Goal: Task Accomplishment & Management: Complete application form

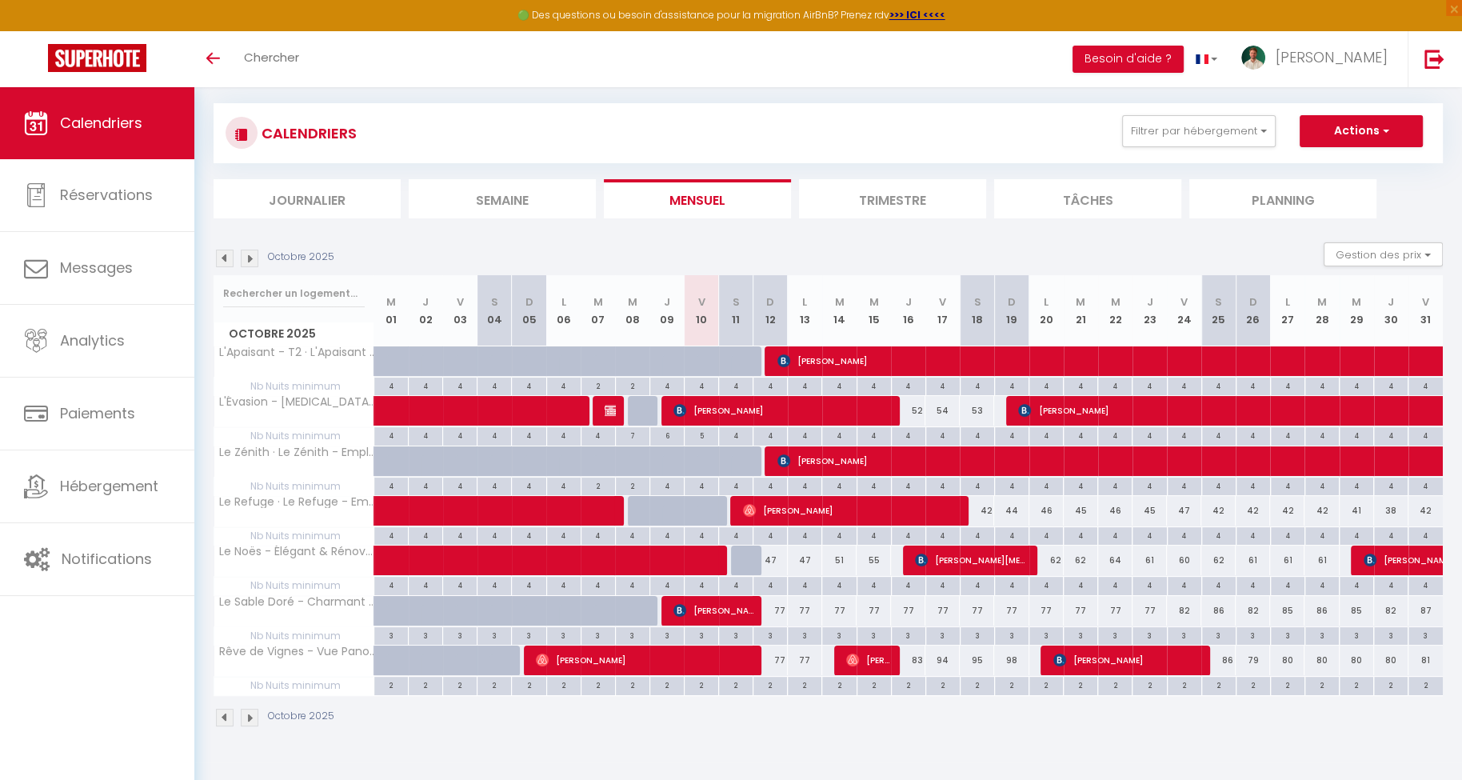
scroll to position [86, 0]
click at [1379, 128] on span "button" at bounding box center [1384, 130] width 10 height 16
click at [1345, 162] on link "Nouvelle réservation" at bounding box center [1344, 168] width 139 height 24
select select
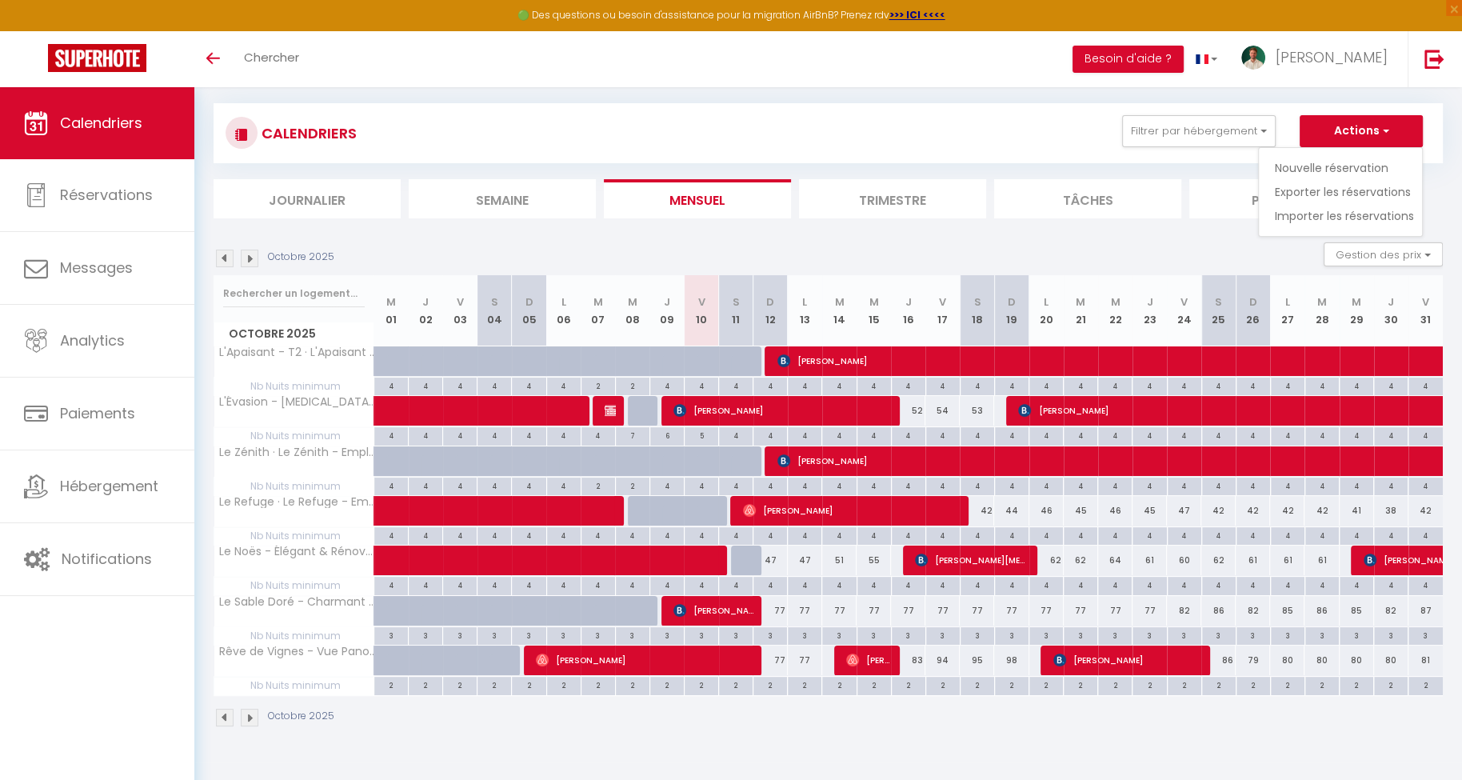
select select
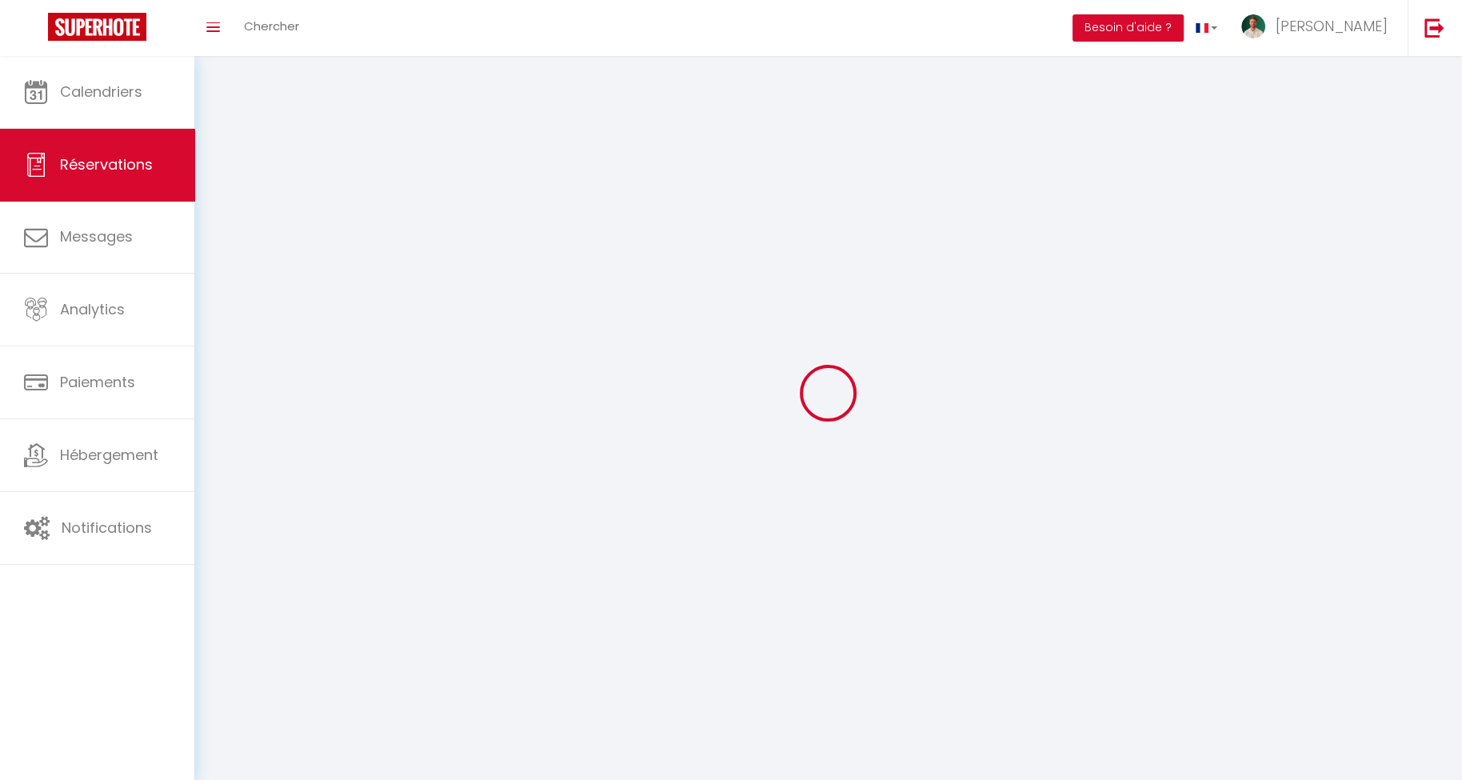
select select
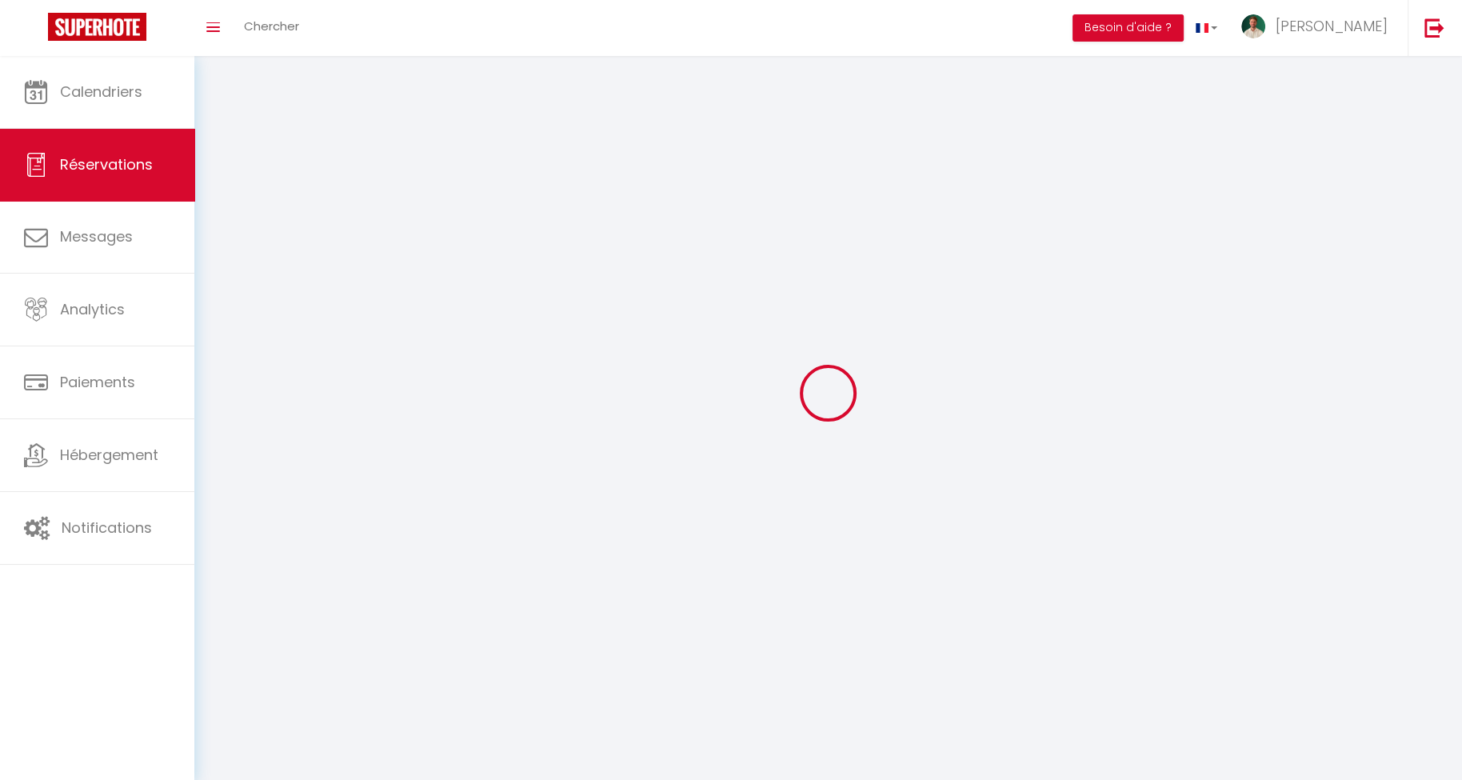
select select
checkbox input "false"
select select
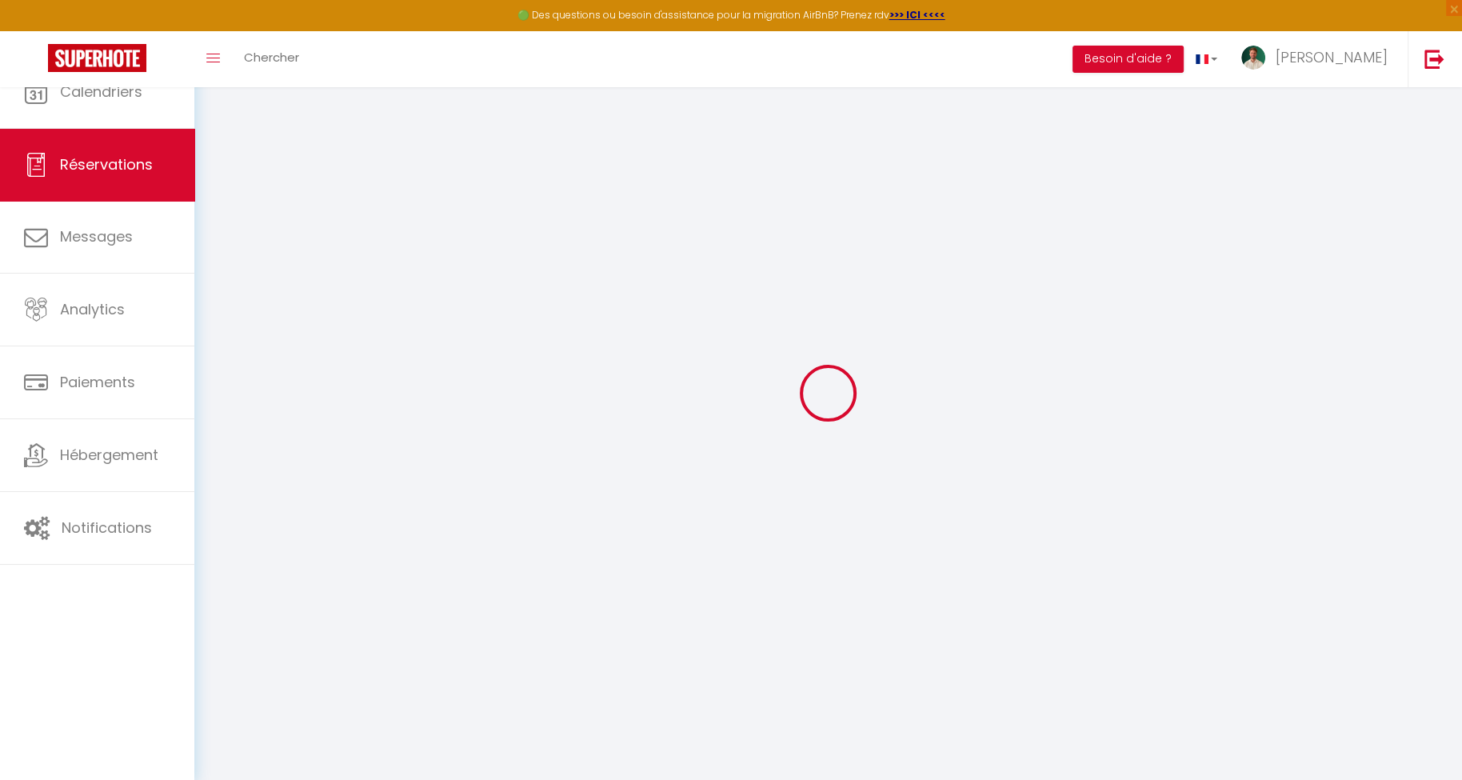
select select
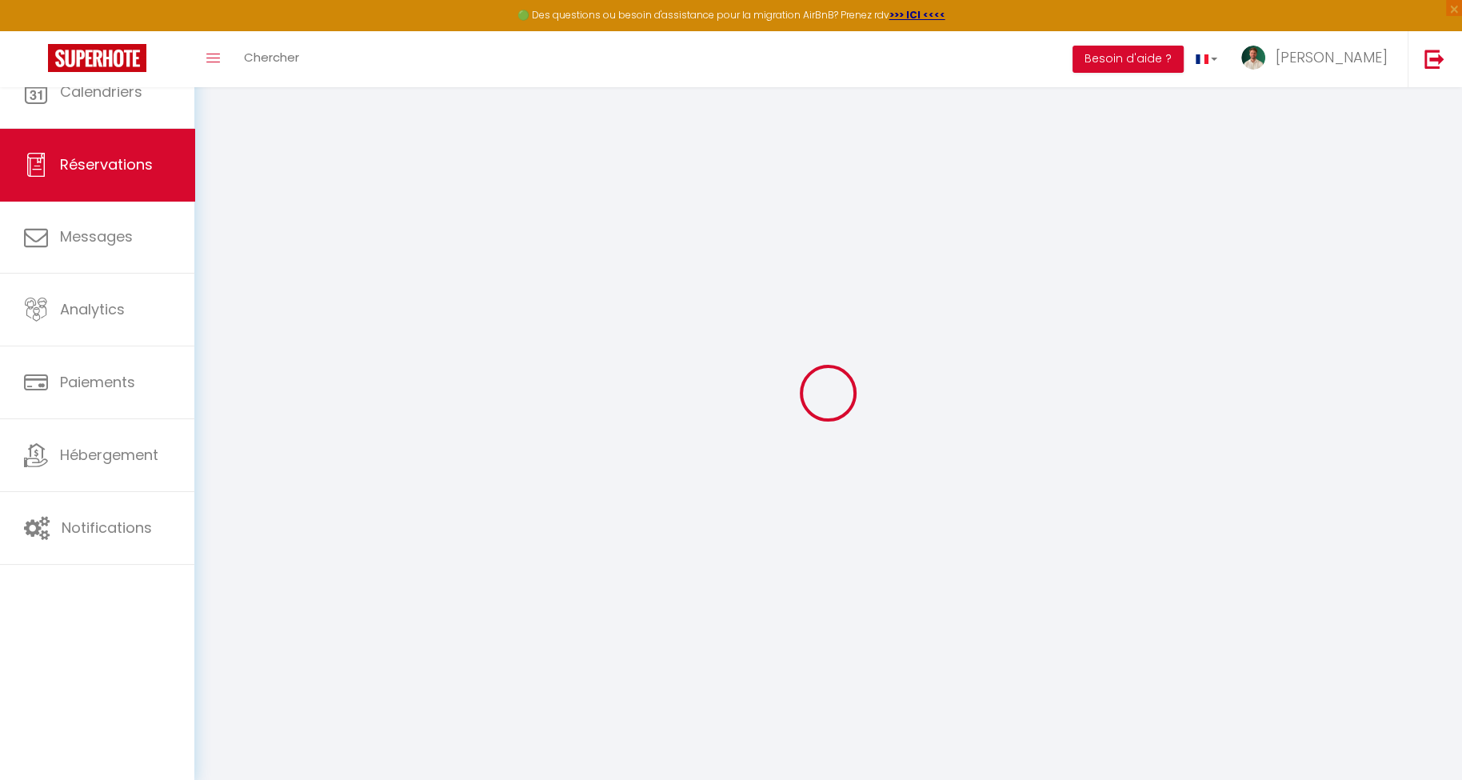
select select
checkbox input "false"
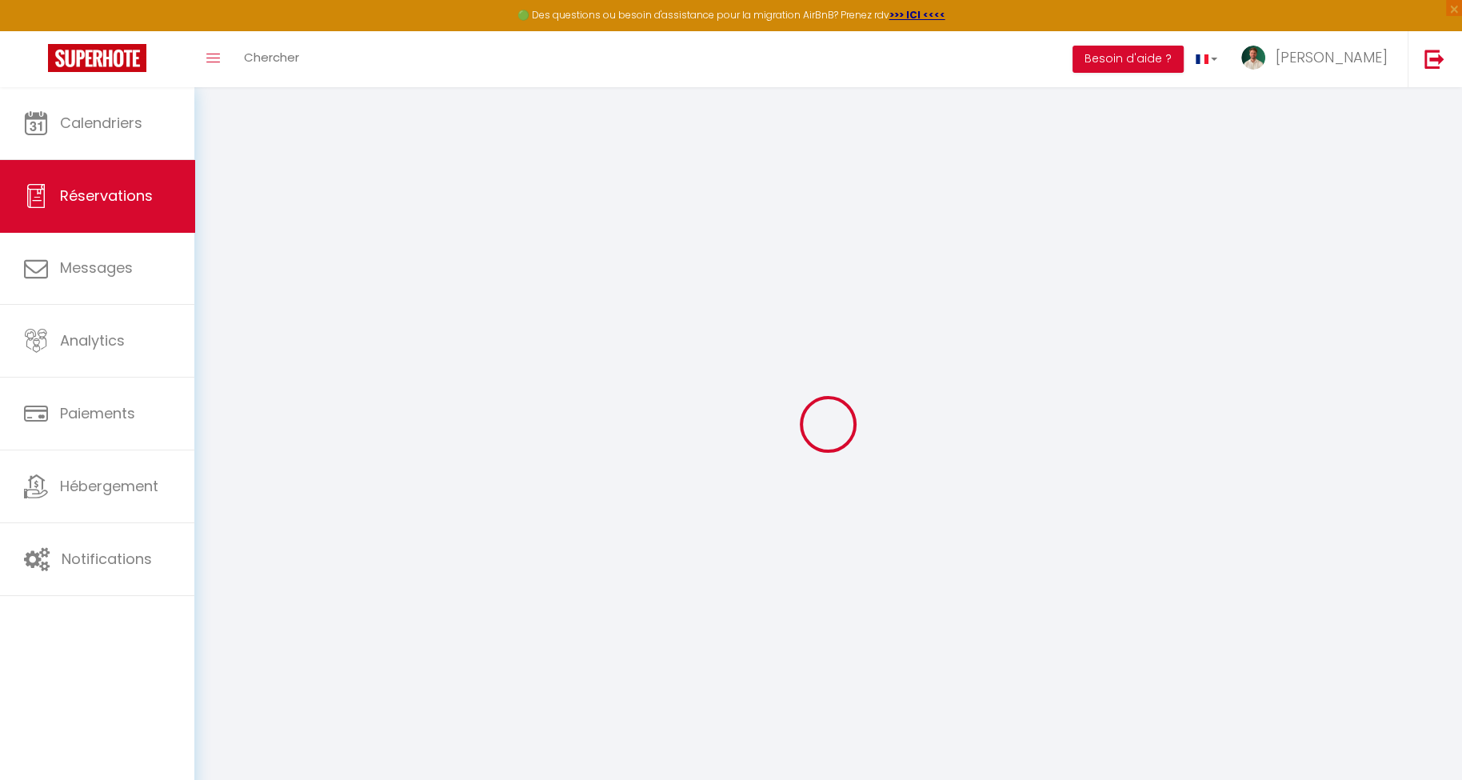
select select
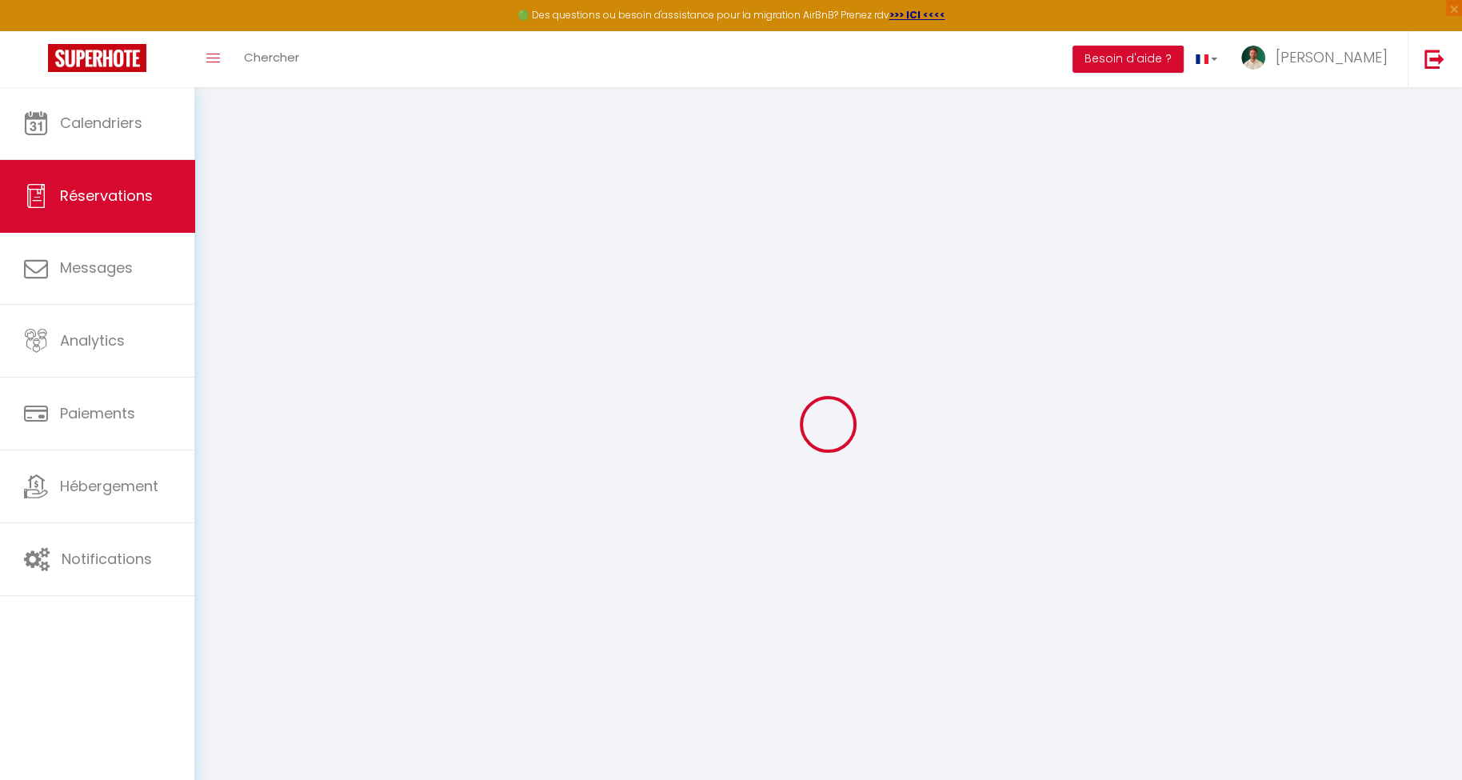
select select
checkbox input "false"
select select
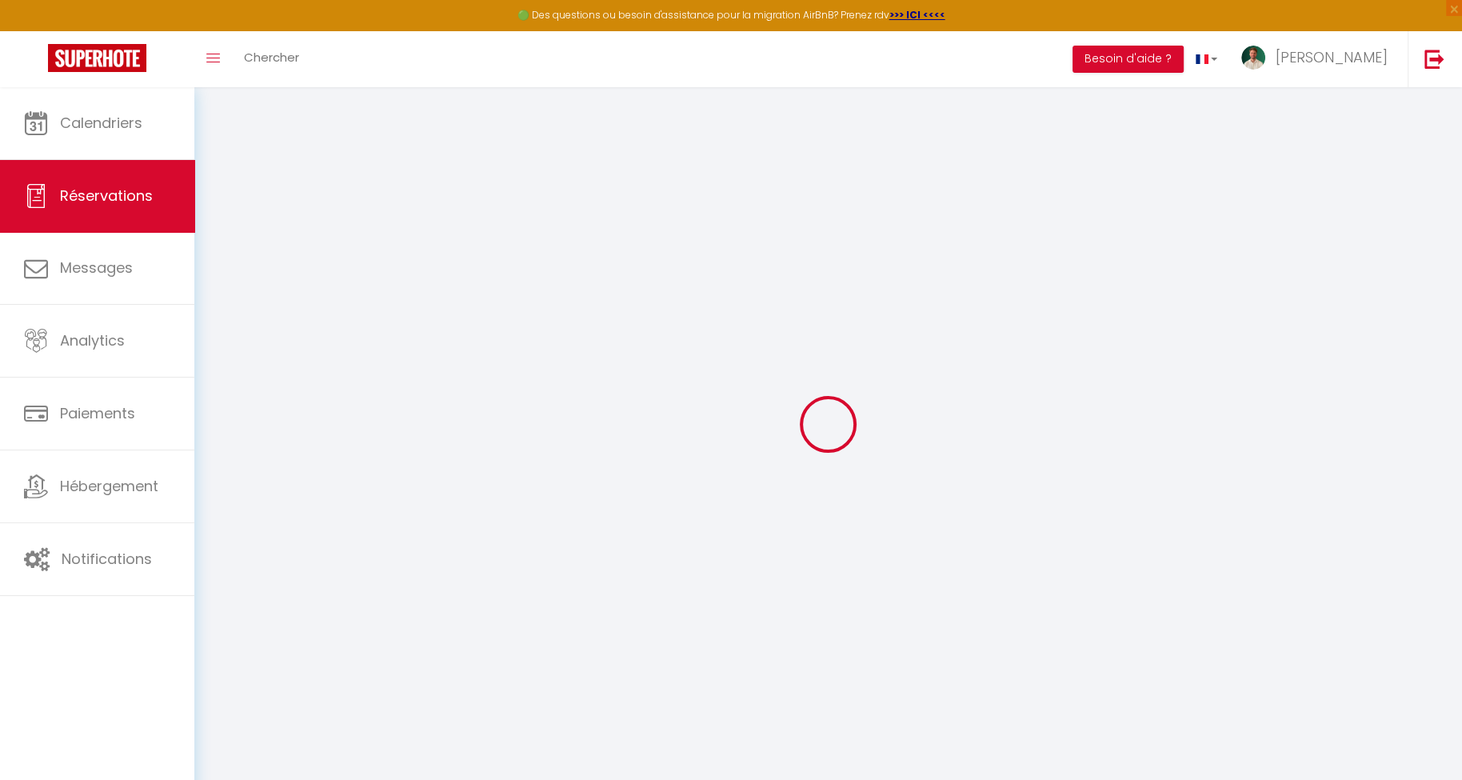
select select
checkbox input "false"
select select
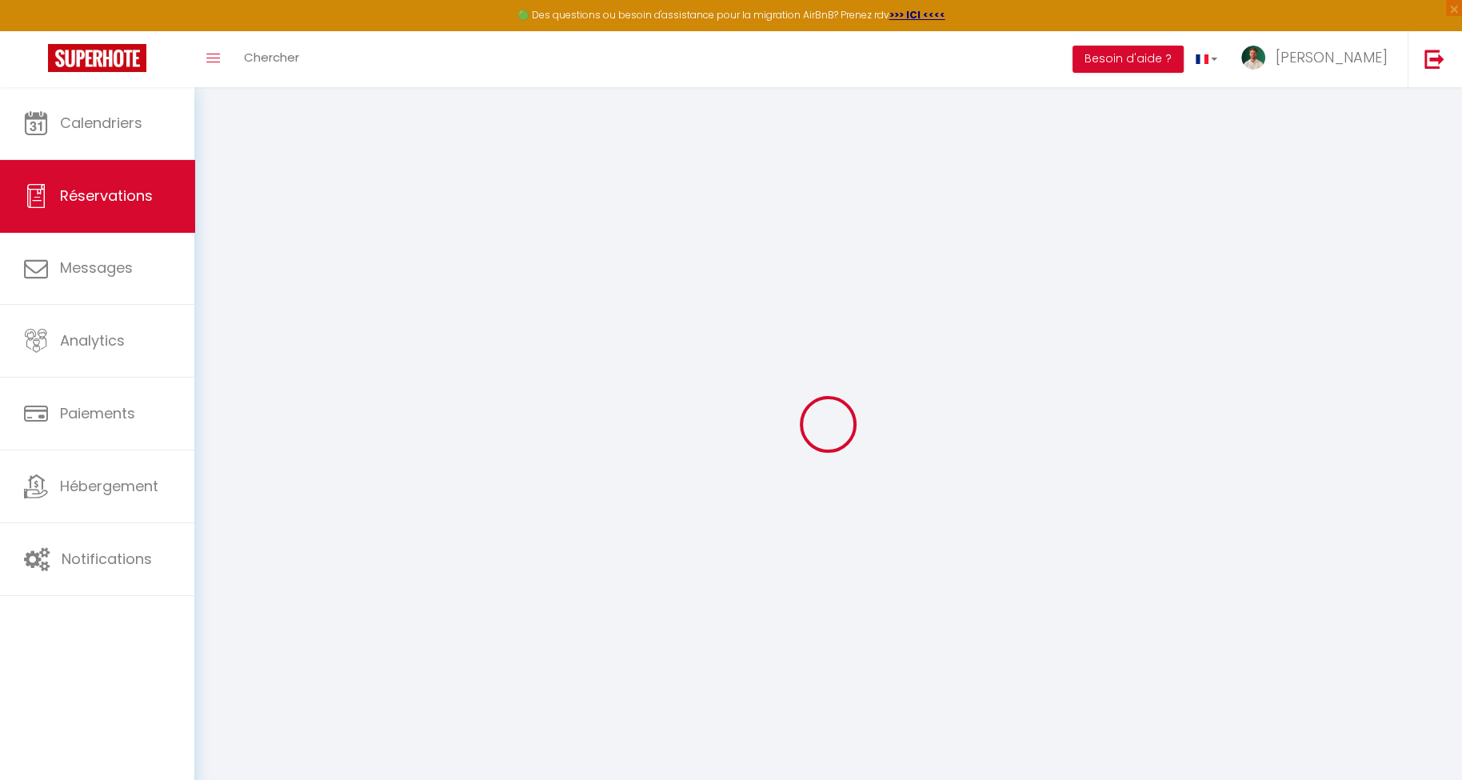
select select
checkbox input "false"
select select
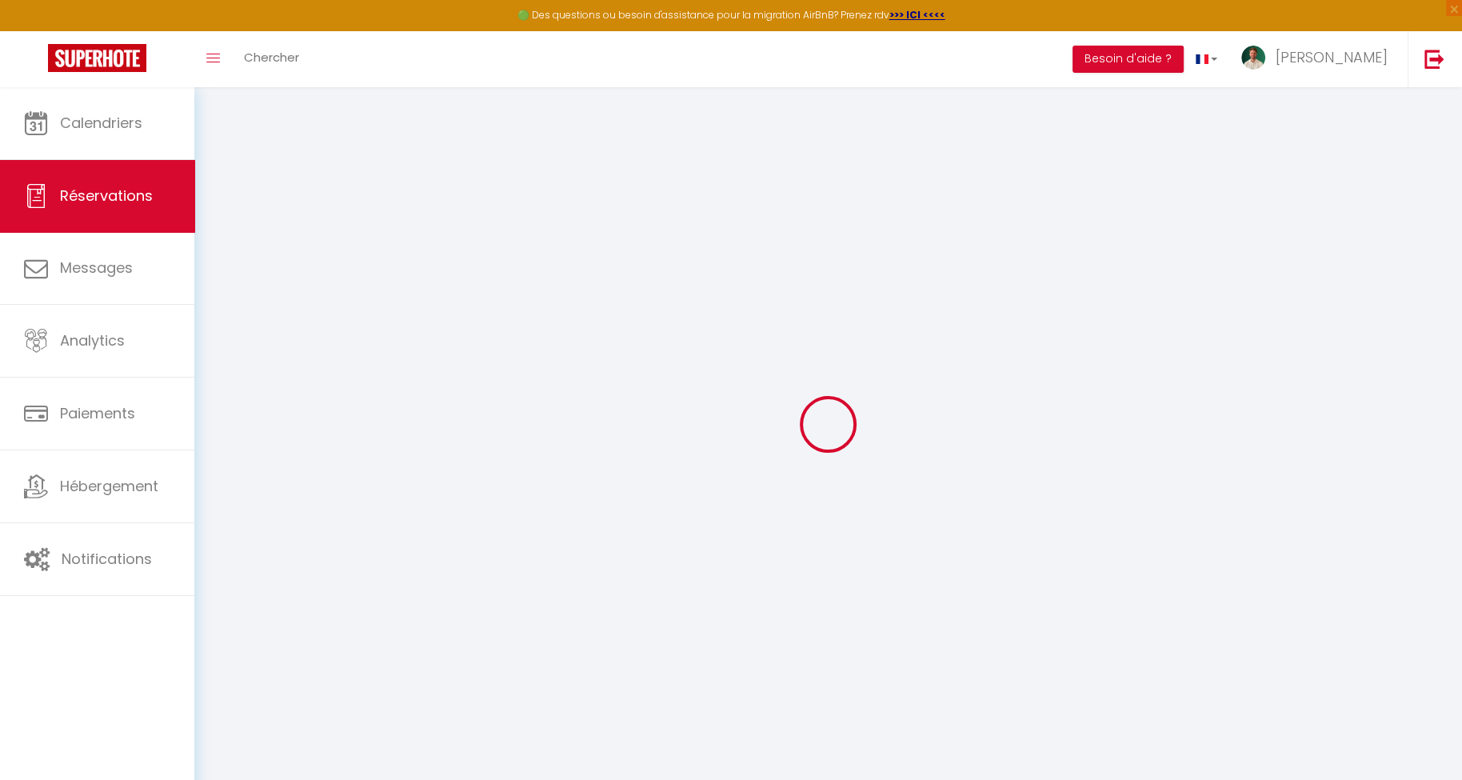
select select
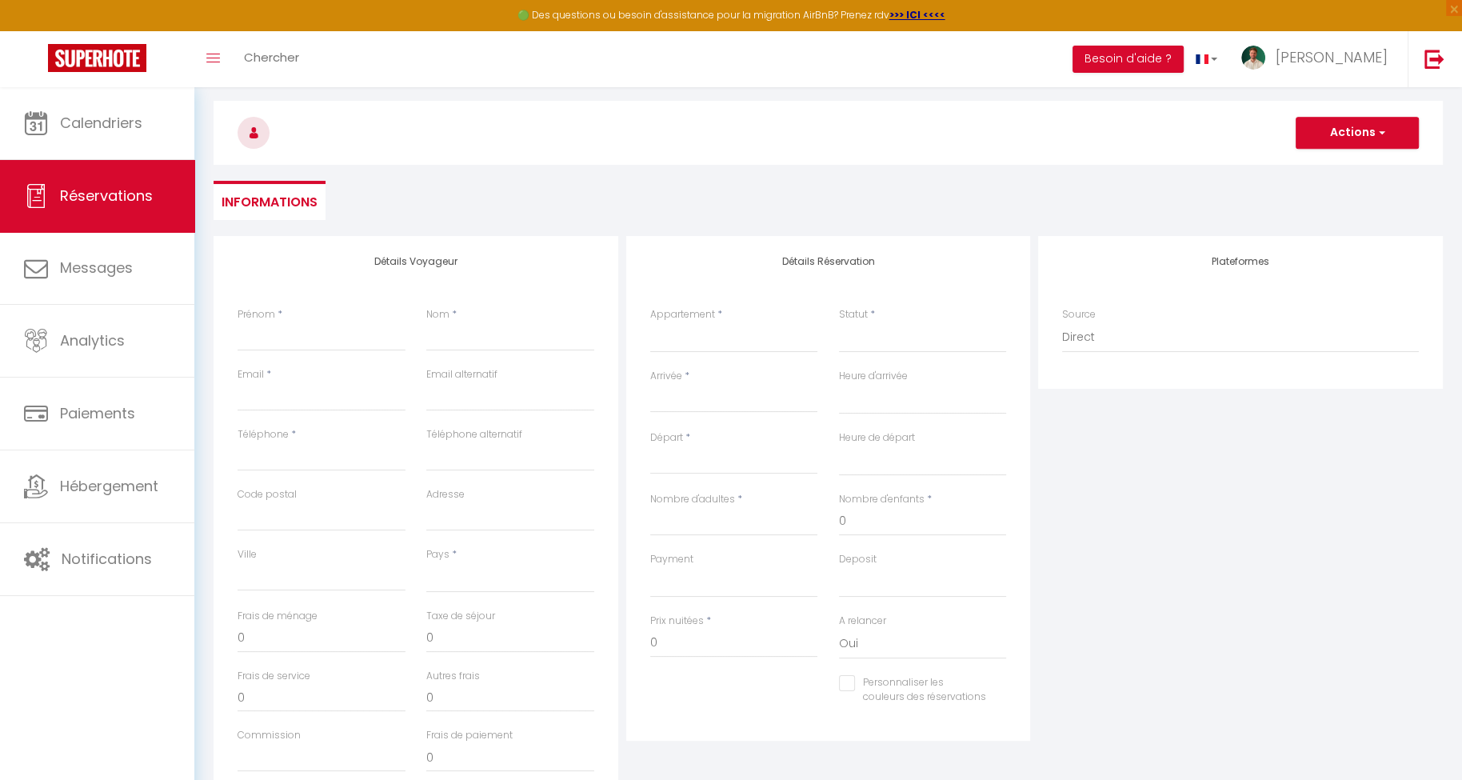
scroll to position [142, 0]
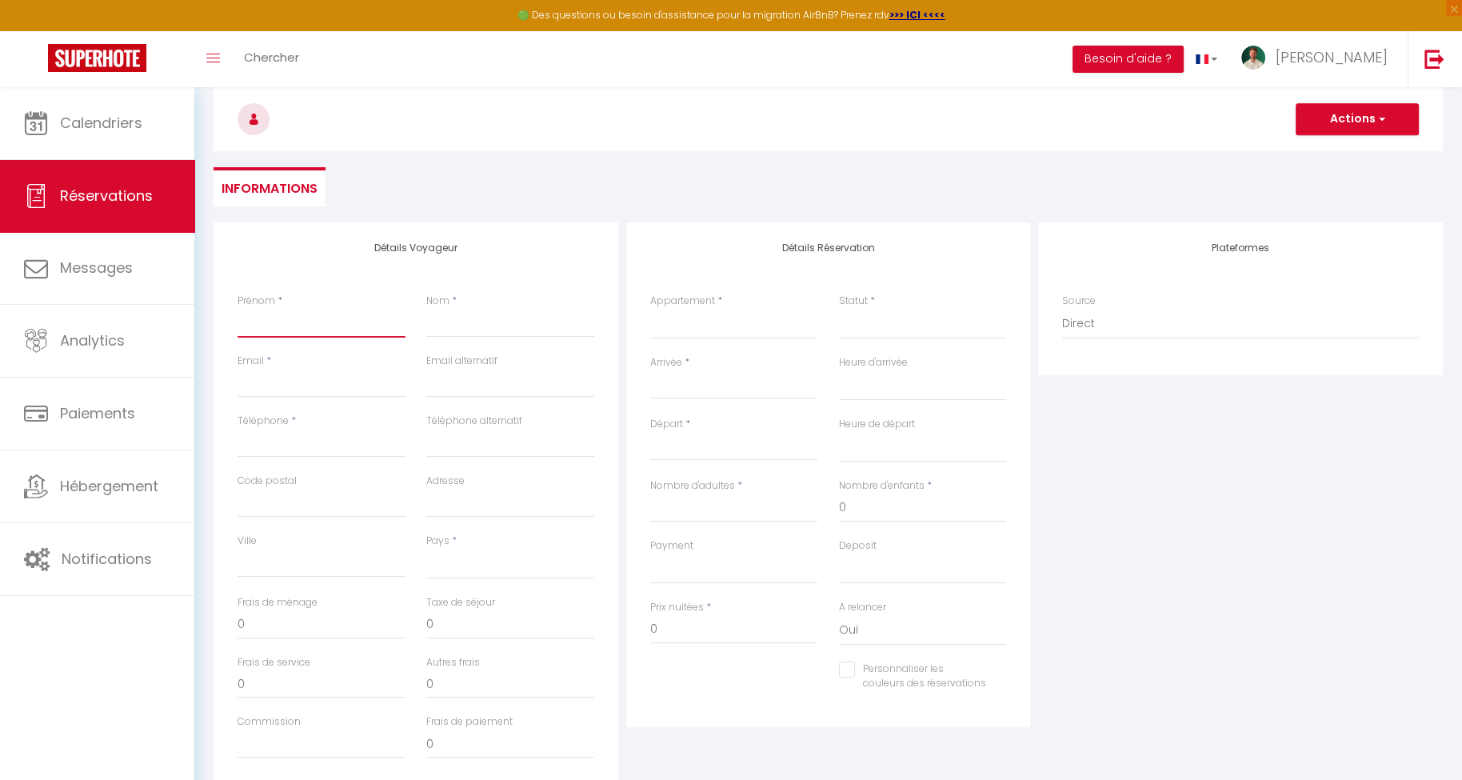
click at [284, 324] on input "Prénom" at bounding box center [322, 323] width 168 height 29
click at [510, 326] on input "Nom" at bounding box center [510, 323] width 168 height 29
paste input "González Cantero"
type input "González Cantero"
select select
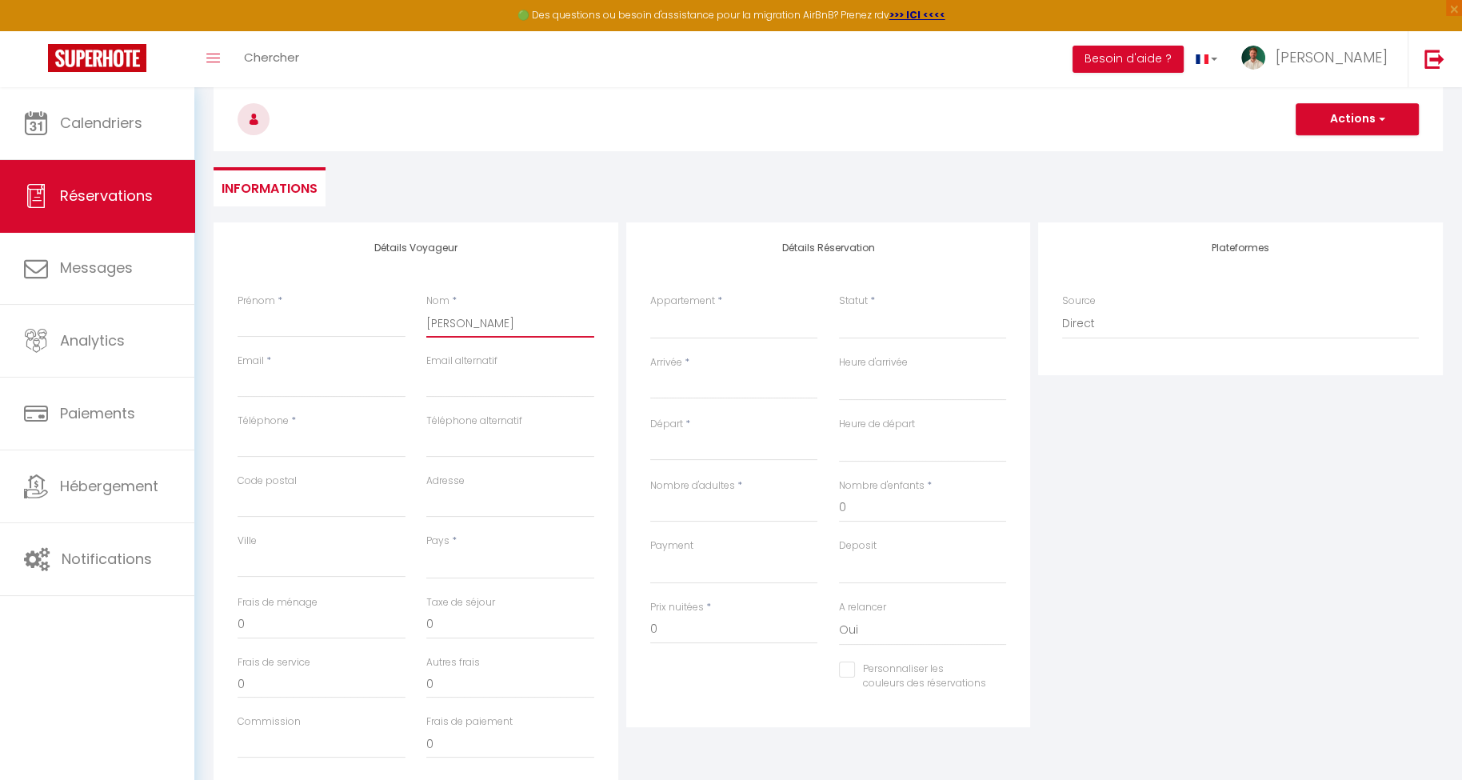
select select
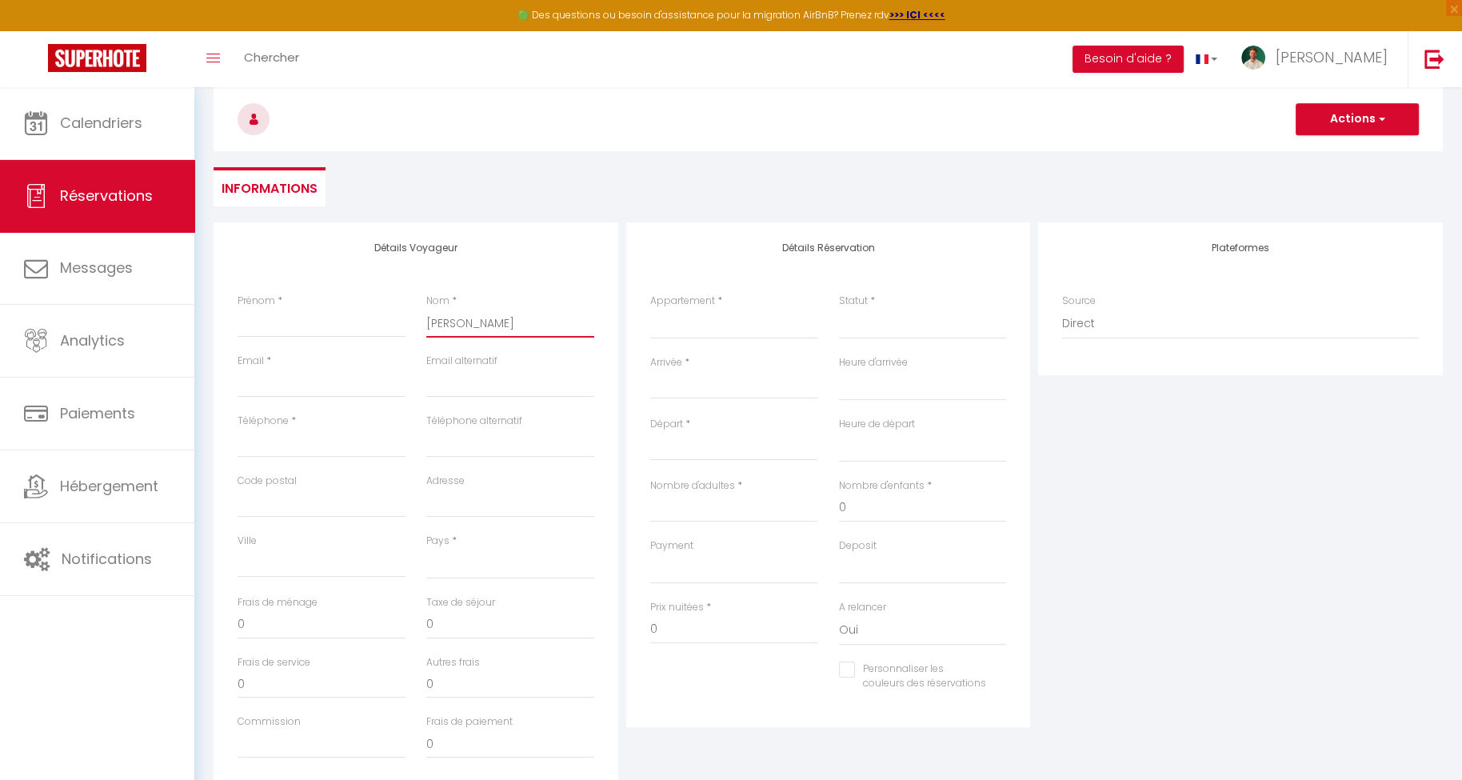
select select
checkbox input "false"
type input "González Cantero"
click at [303, 315] on input "Prénom" at bounding box center [322, 323] width 168 height 29
type input "S"
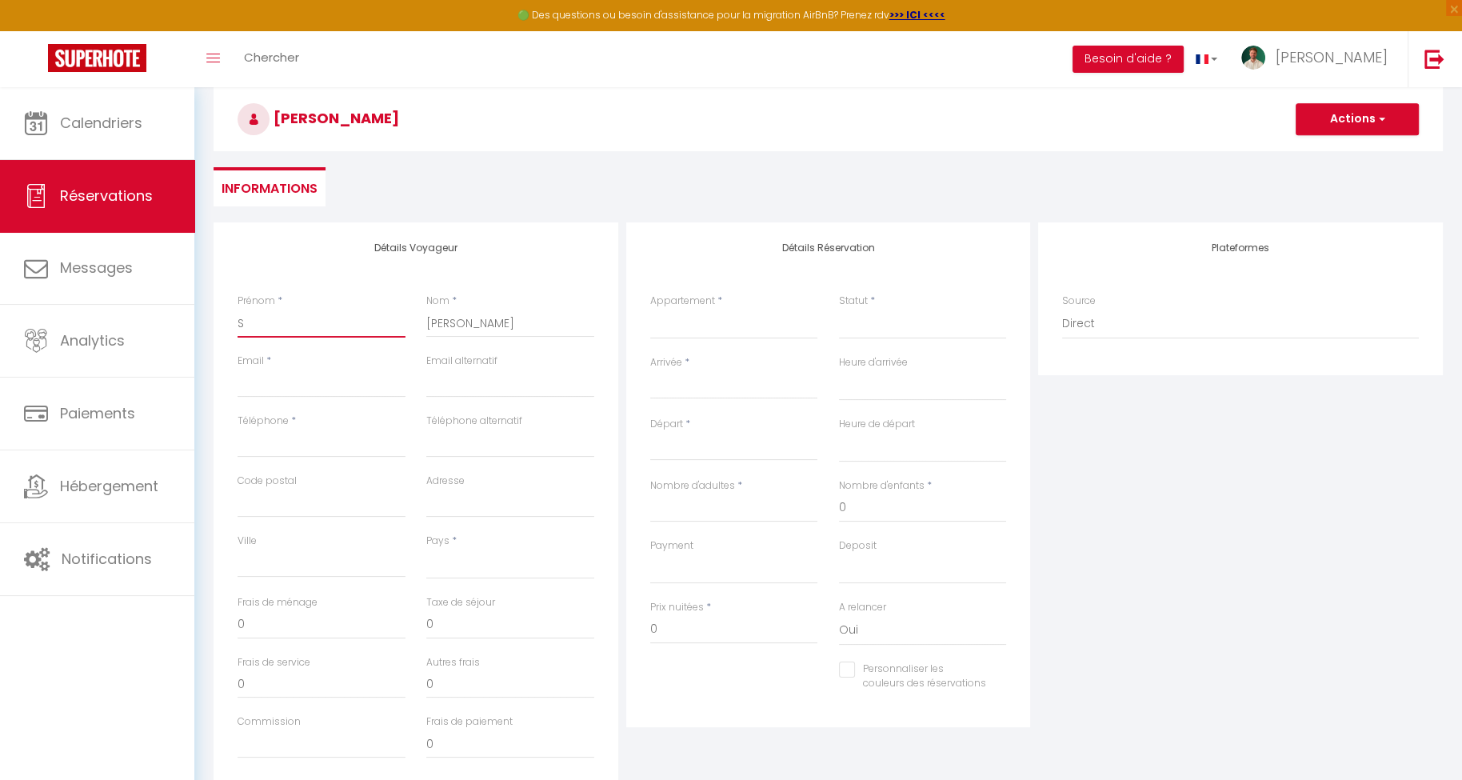
select select
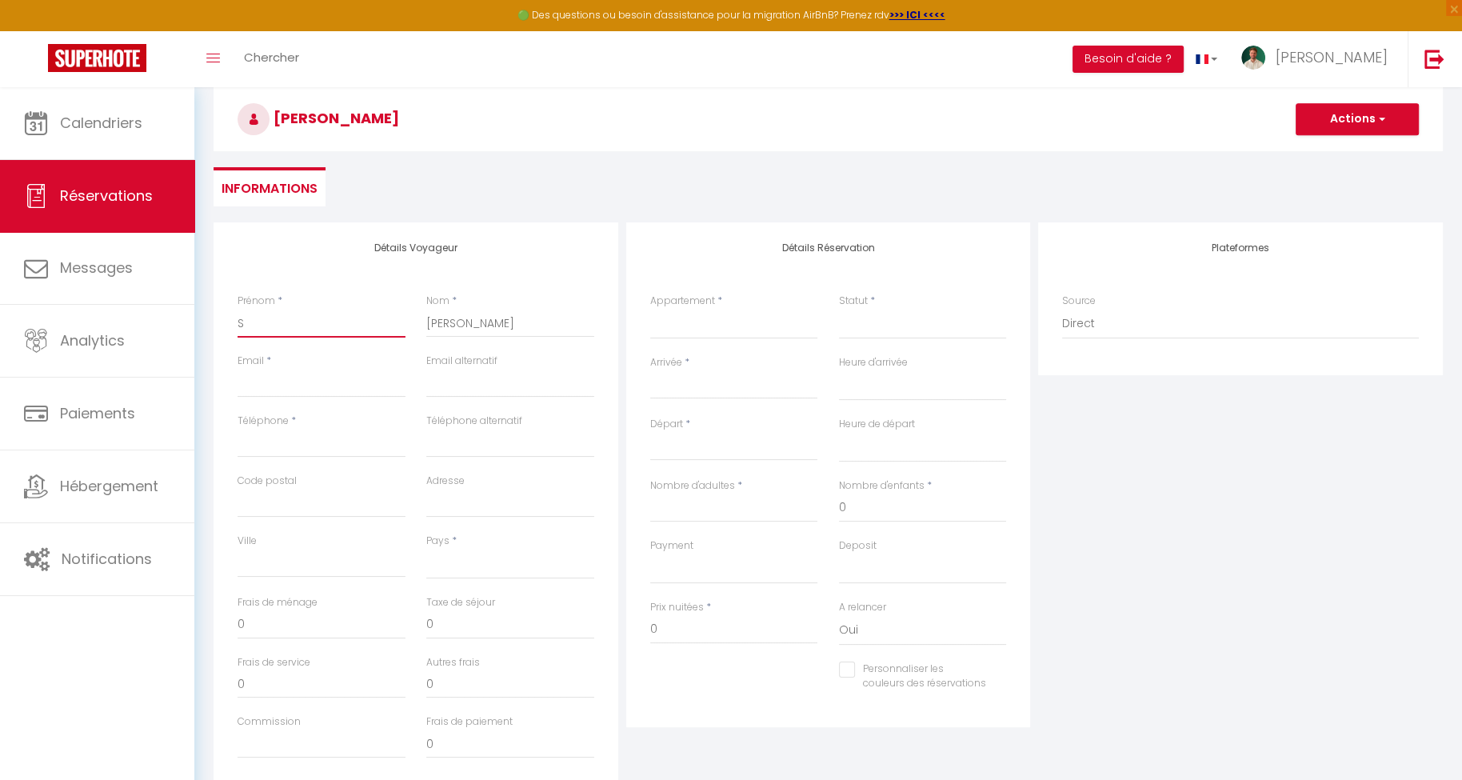
select select
checkbox input "false"
type input "Sa"
select select
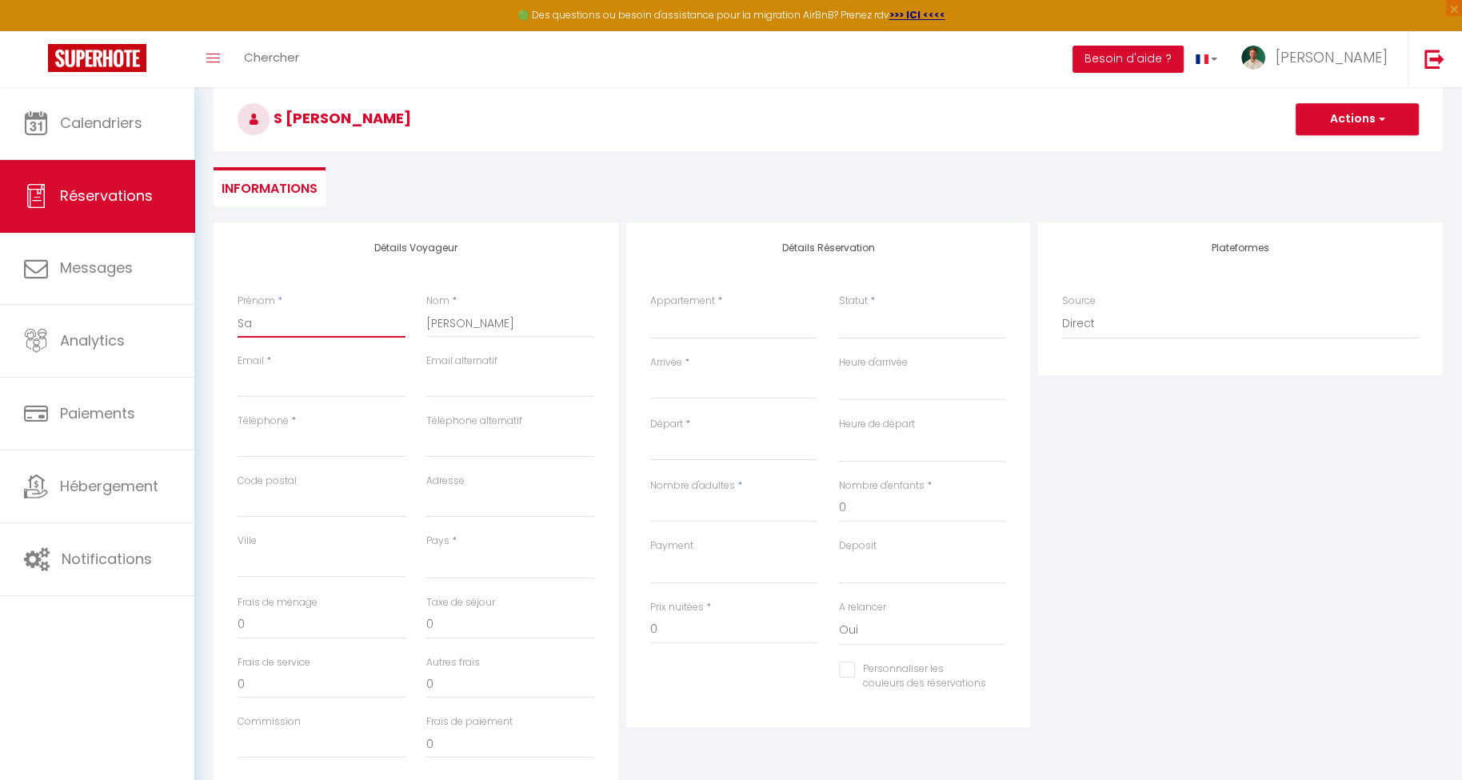
select select
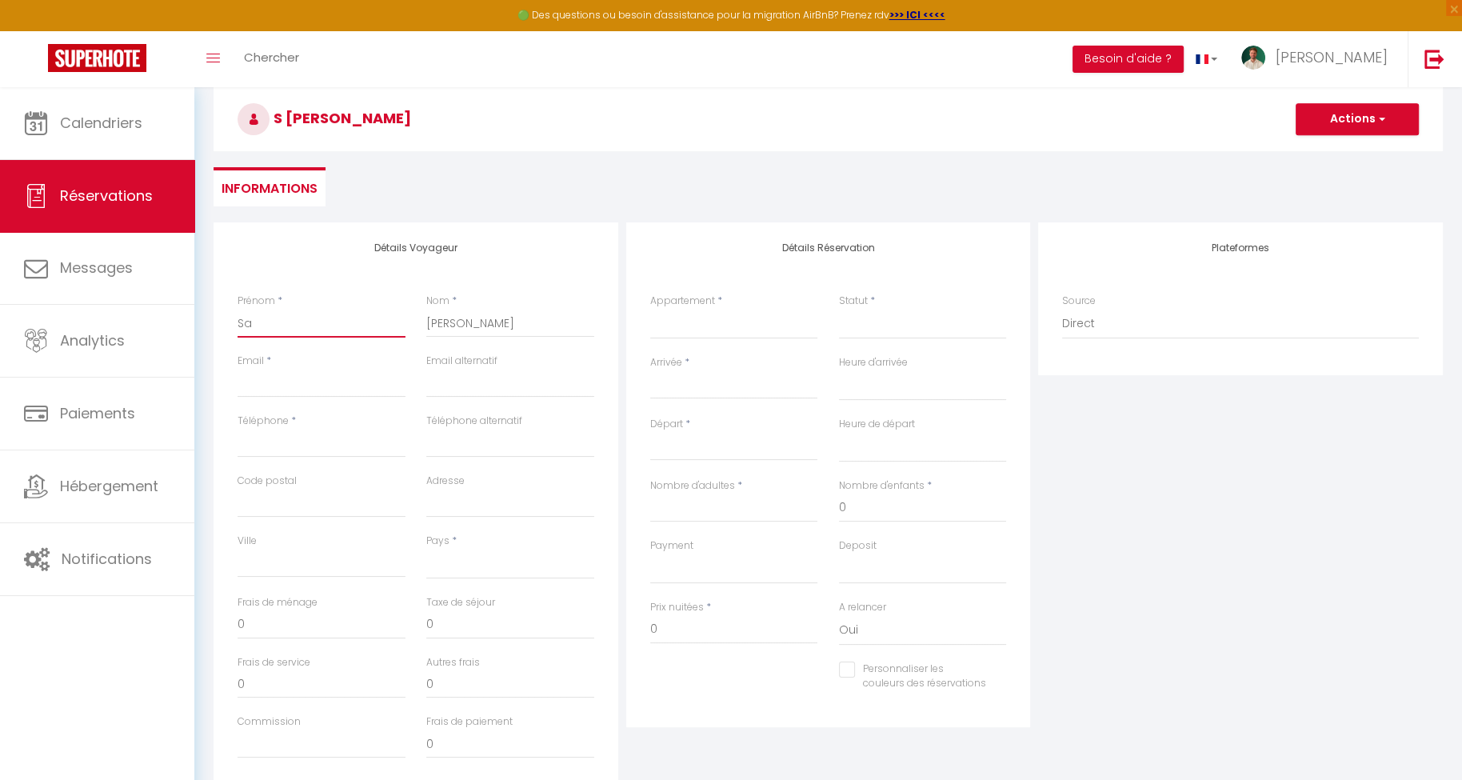
select select
checkbox input "false"
type input "Sar"
select select
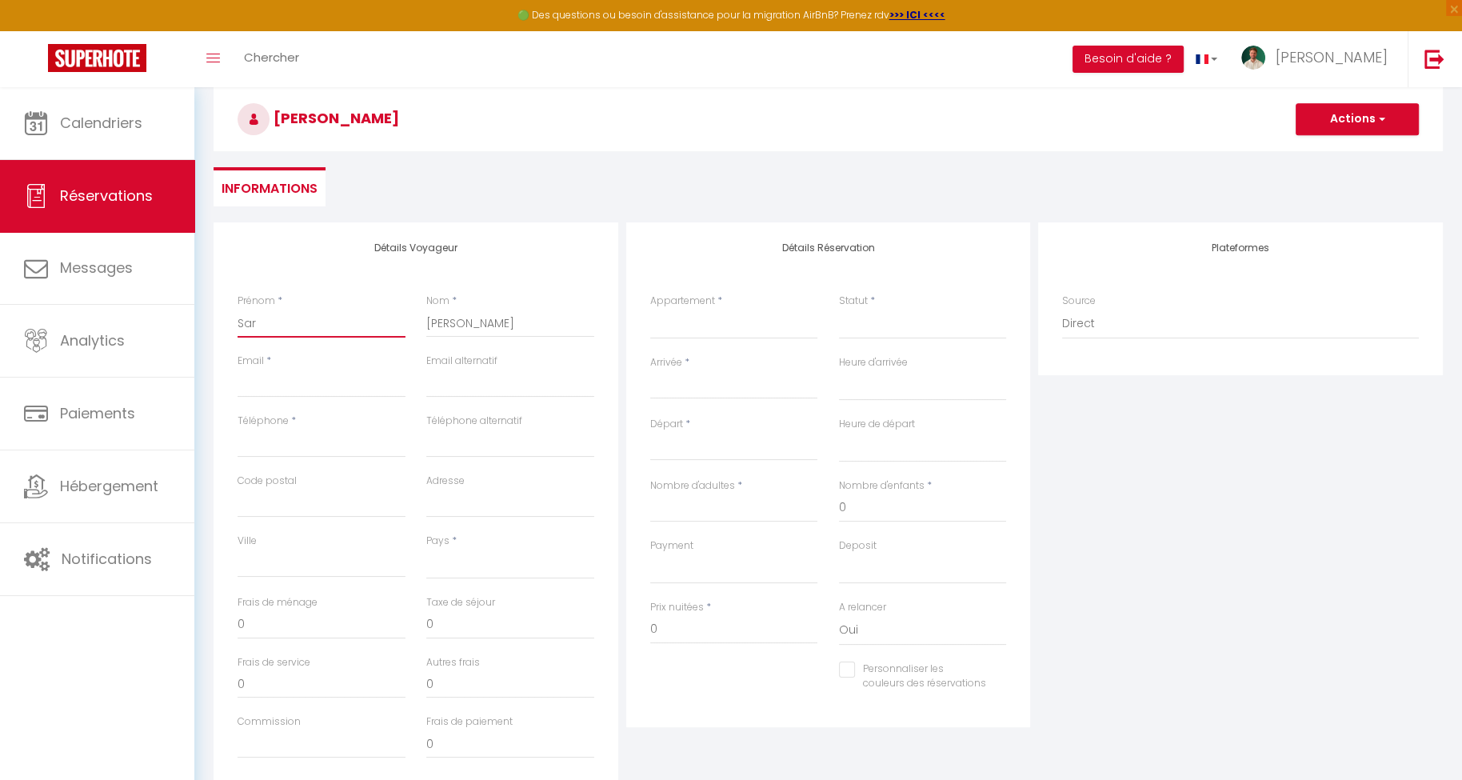
select select
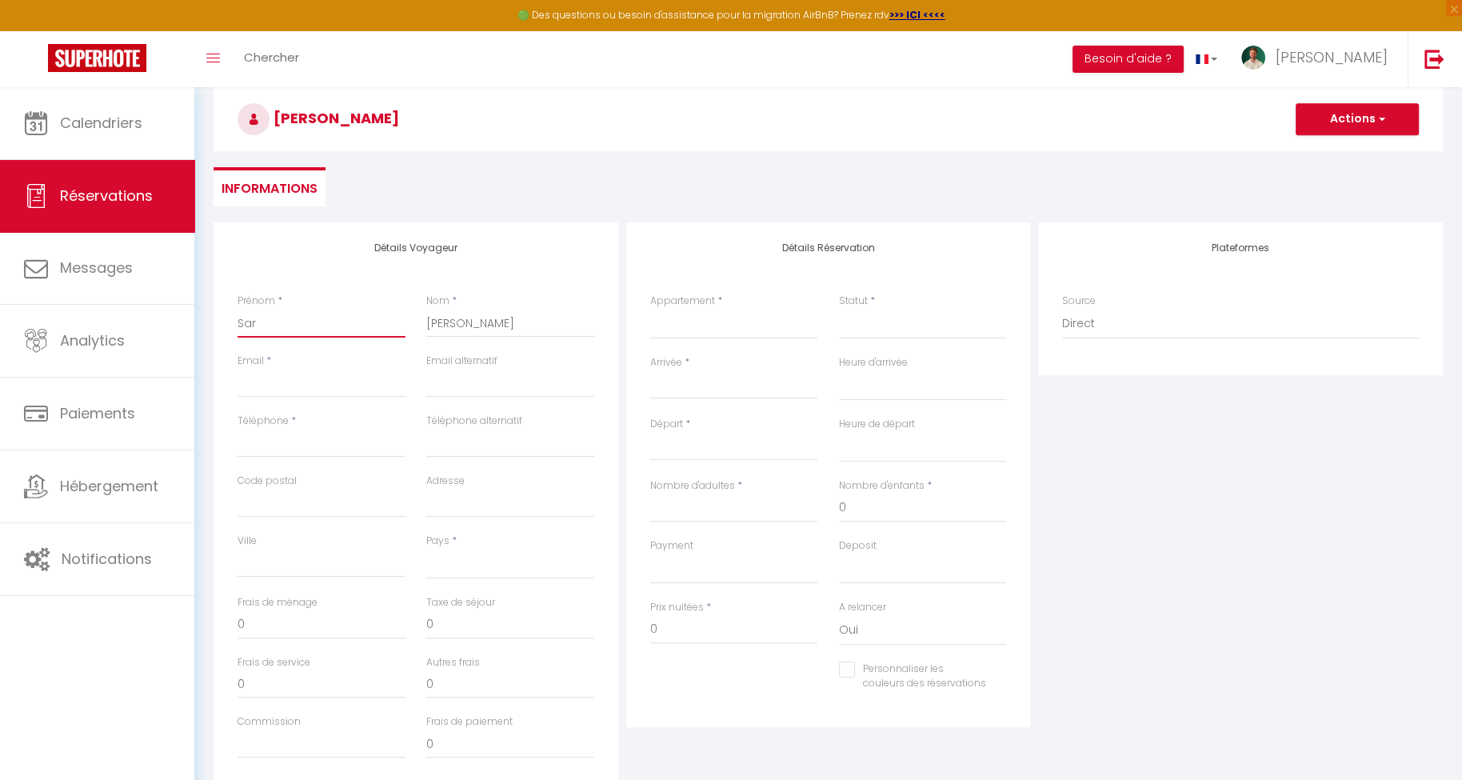
checkbox input "false"
type input "Sara"
select select
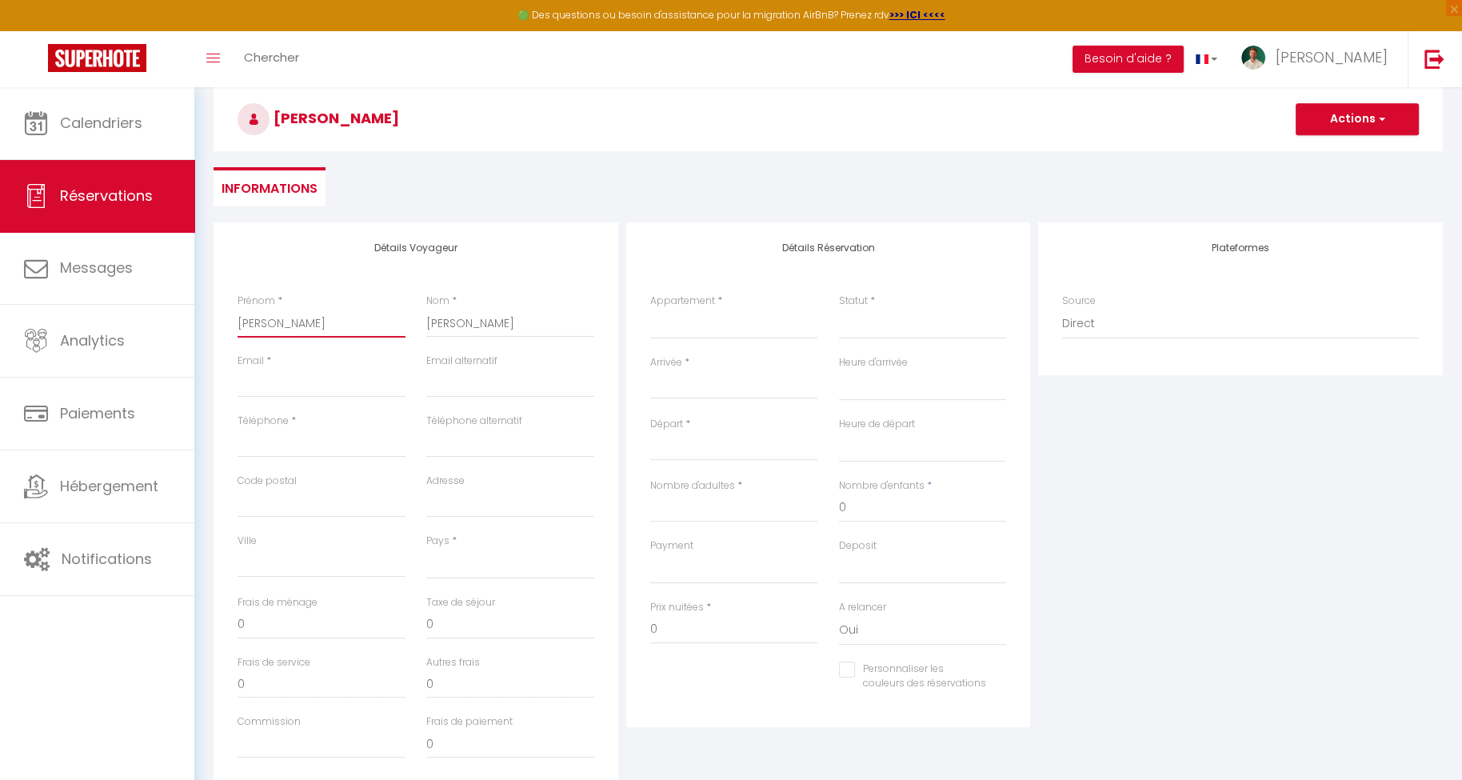
select select
checkbox input "false"
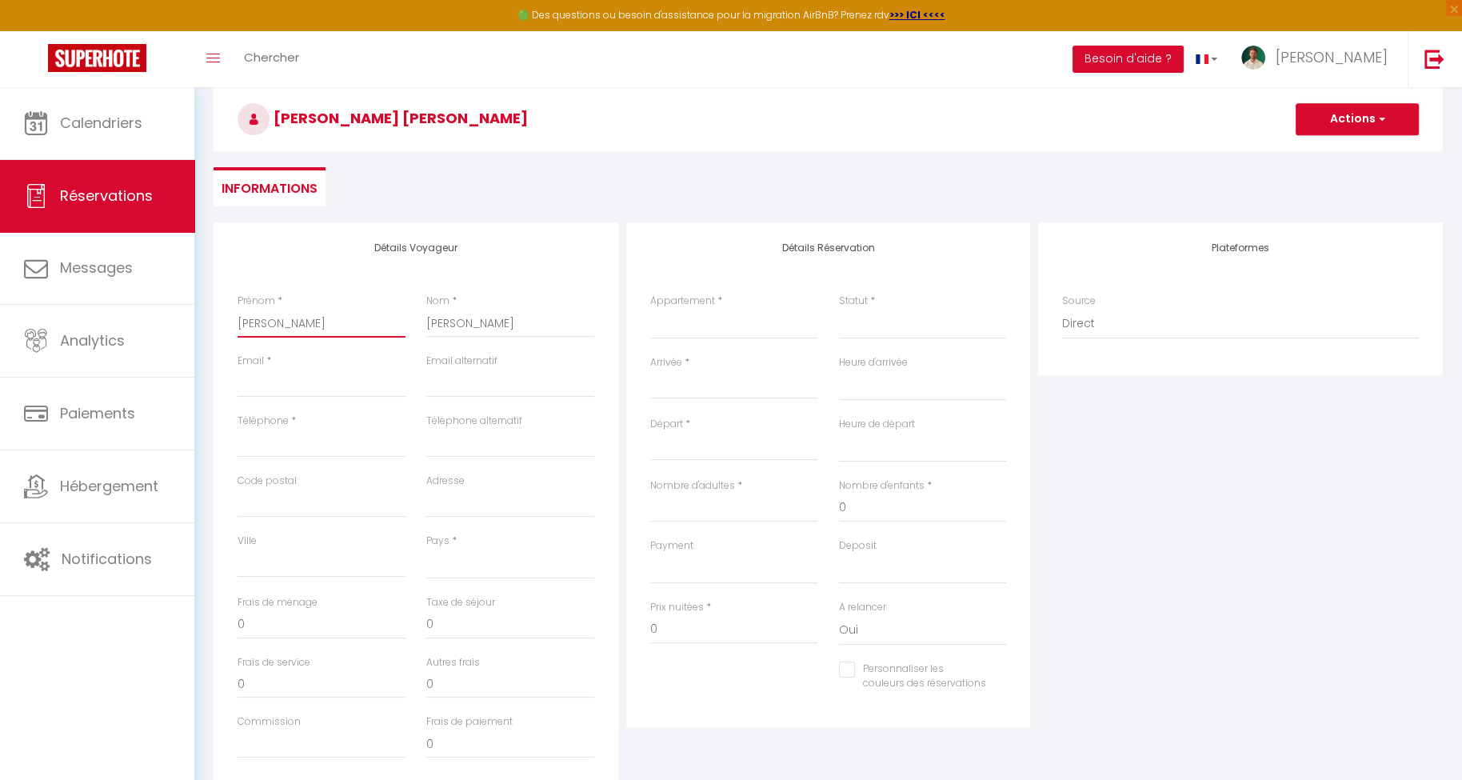
type input "Sara"
click at [322, 375] on input "Email client" at bounding box center [322, 383] width 168 height 29
paste input "sara_83__70@hotmail.com"
type input "sara_83__70@hotmail.com"
select select
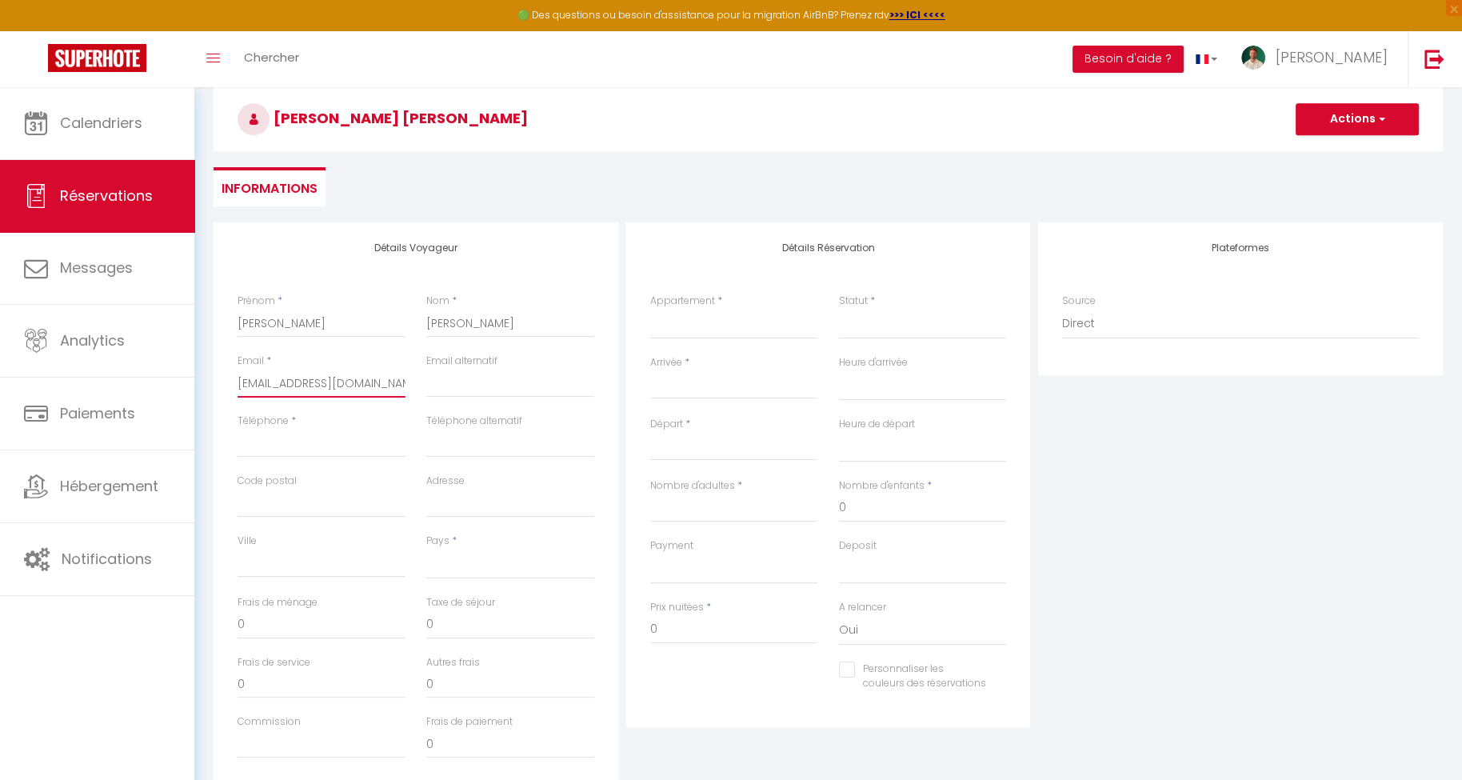
select select
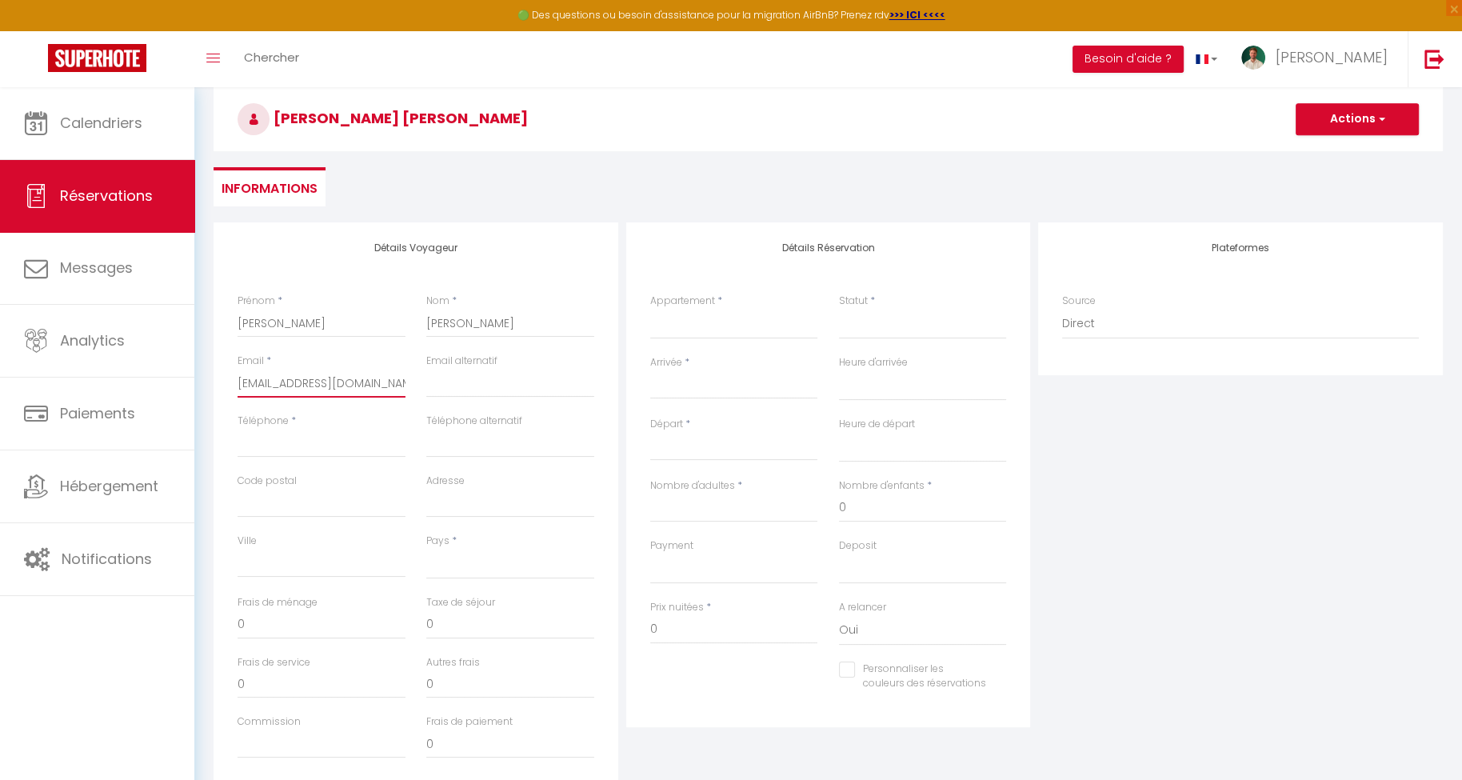
select select
checkbox input "false"
type input "sara_83__70@hotmail.com"
click at [354, 443] on input "Téléphone" at bounding box center [322, 443] width 168 height 29
paste input "+33699095558"
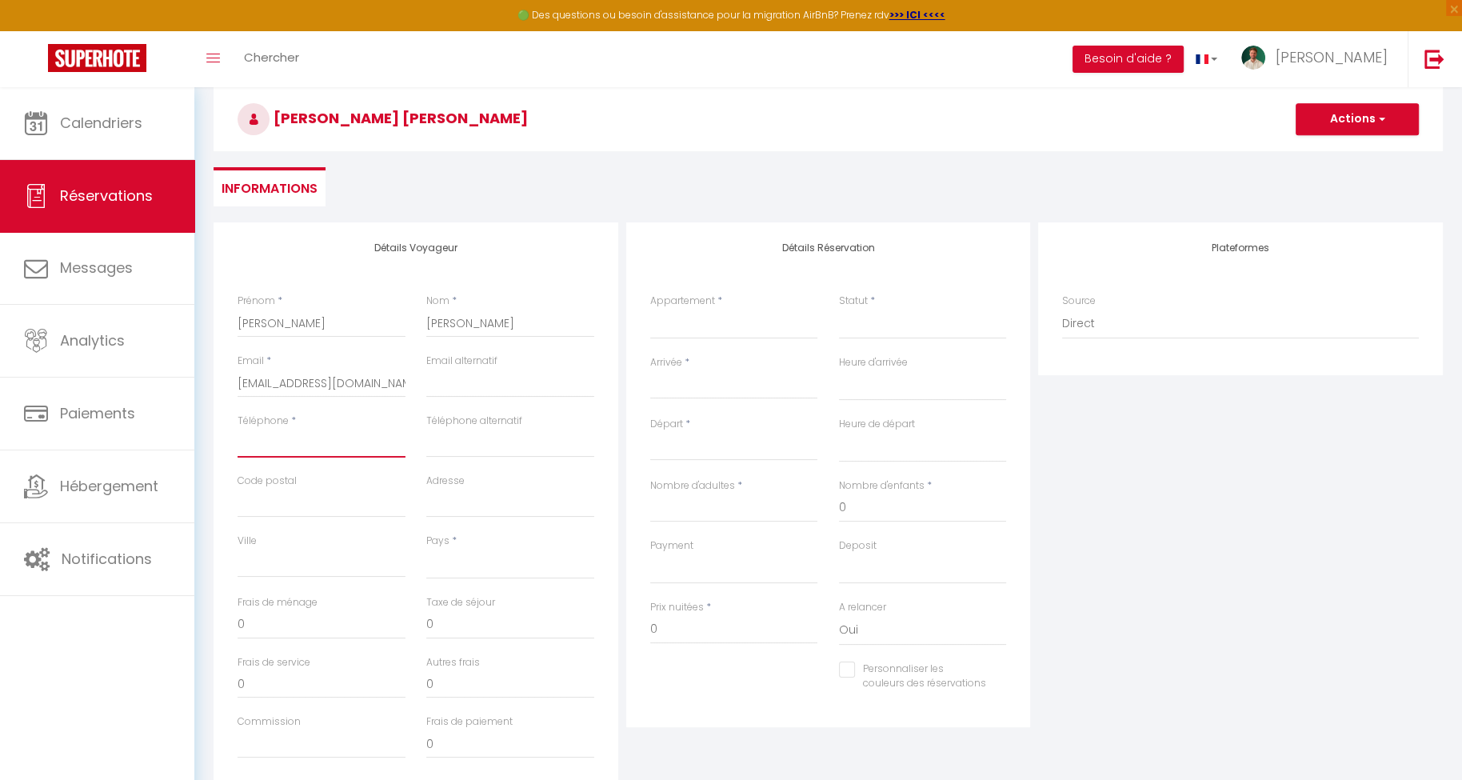
type input "+33699095558"
select select
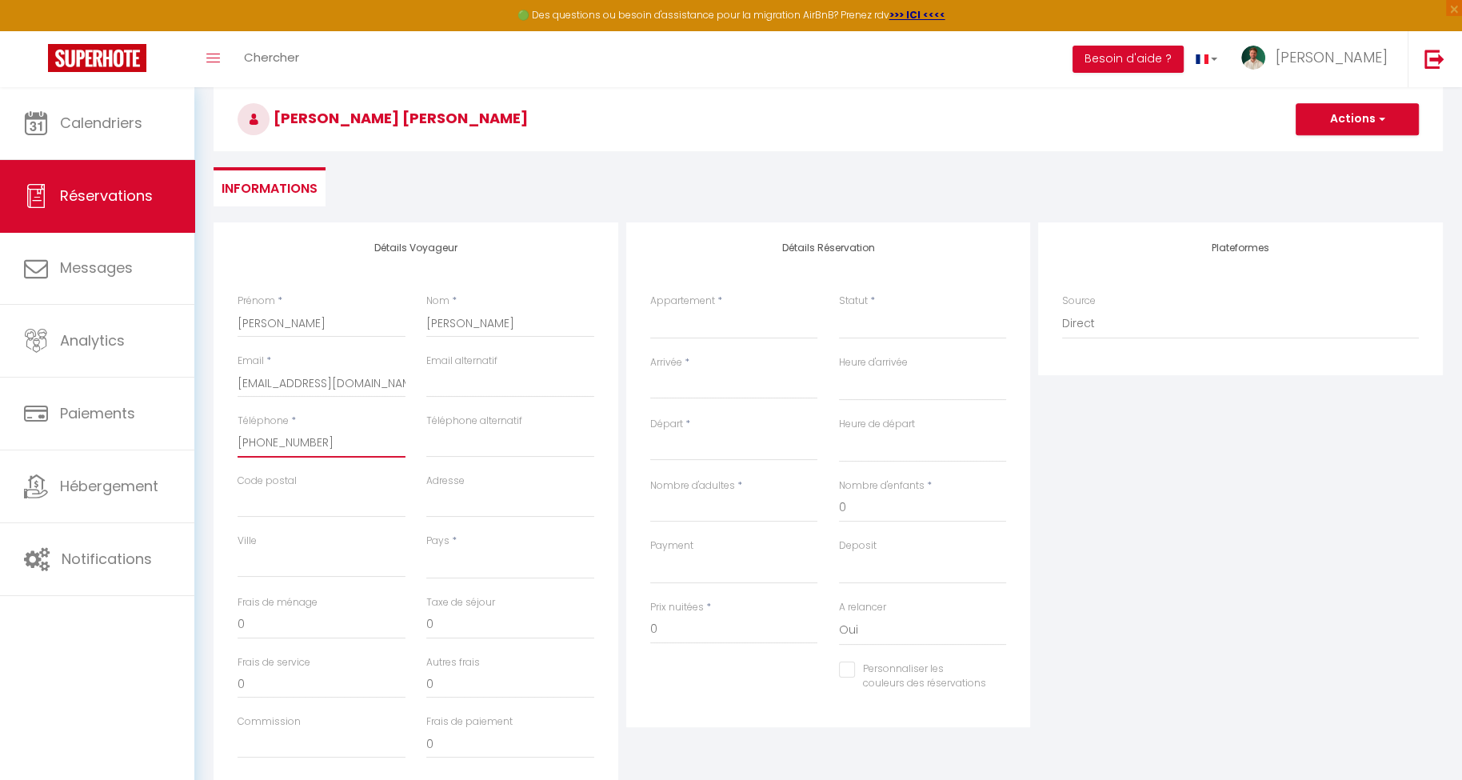
select select
checkbox input "false"
type input "+33699095558"
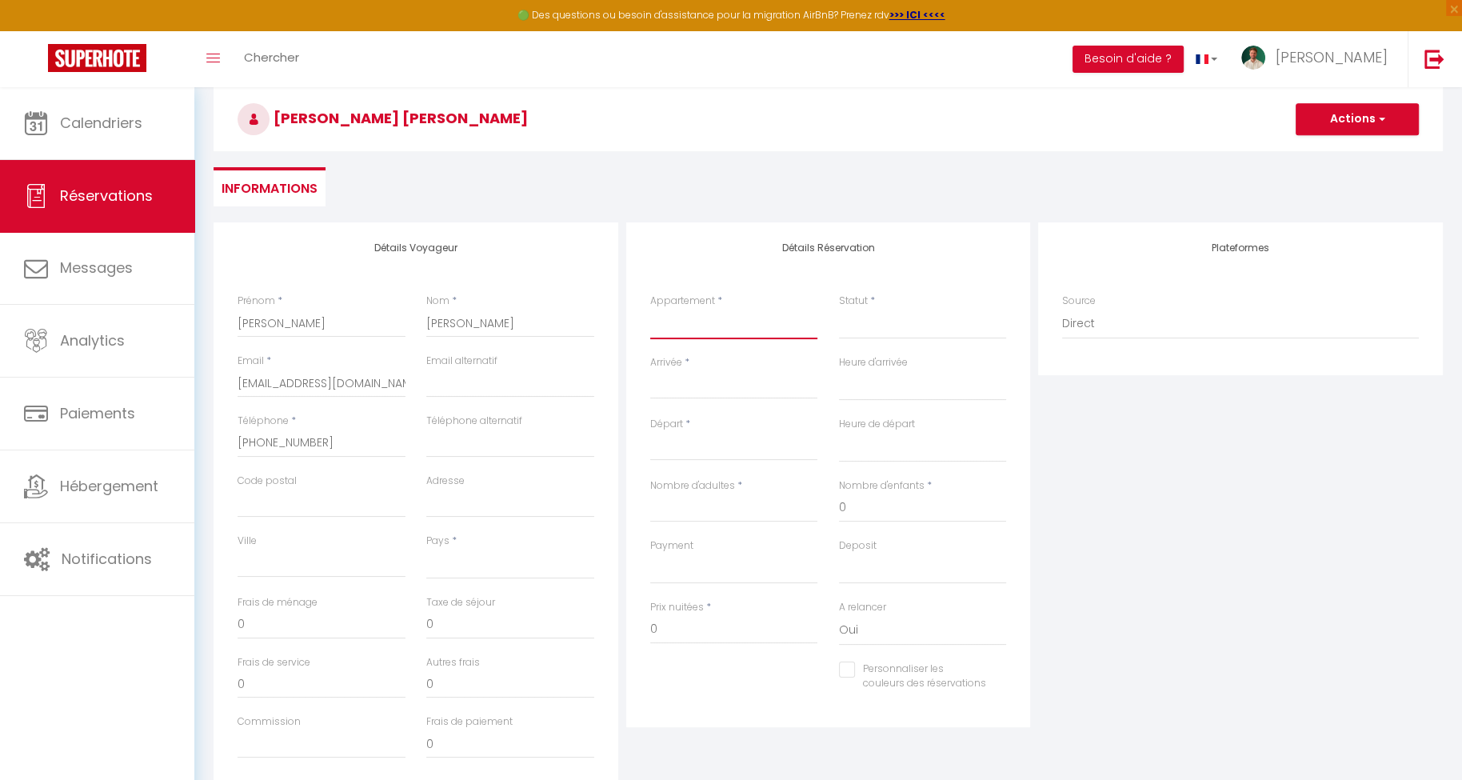
click at [697, 322] on select "L'Apaisant - T2 · L'Apaisant - Le confort au centre de Dax - T2 L'Évasion - T3 …" at bounding box center [734, 324] width 168 height 30
select select "60818"
click at [650, 309] on select "L'Apaisant - T2 · L'Apaisant - Le confort au centre de Dax - T2 L'Évasion - T3 …" at bounding box center [734, 324] width 168 height 30
select select
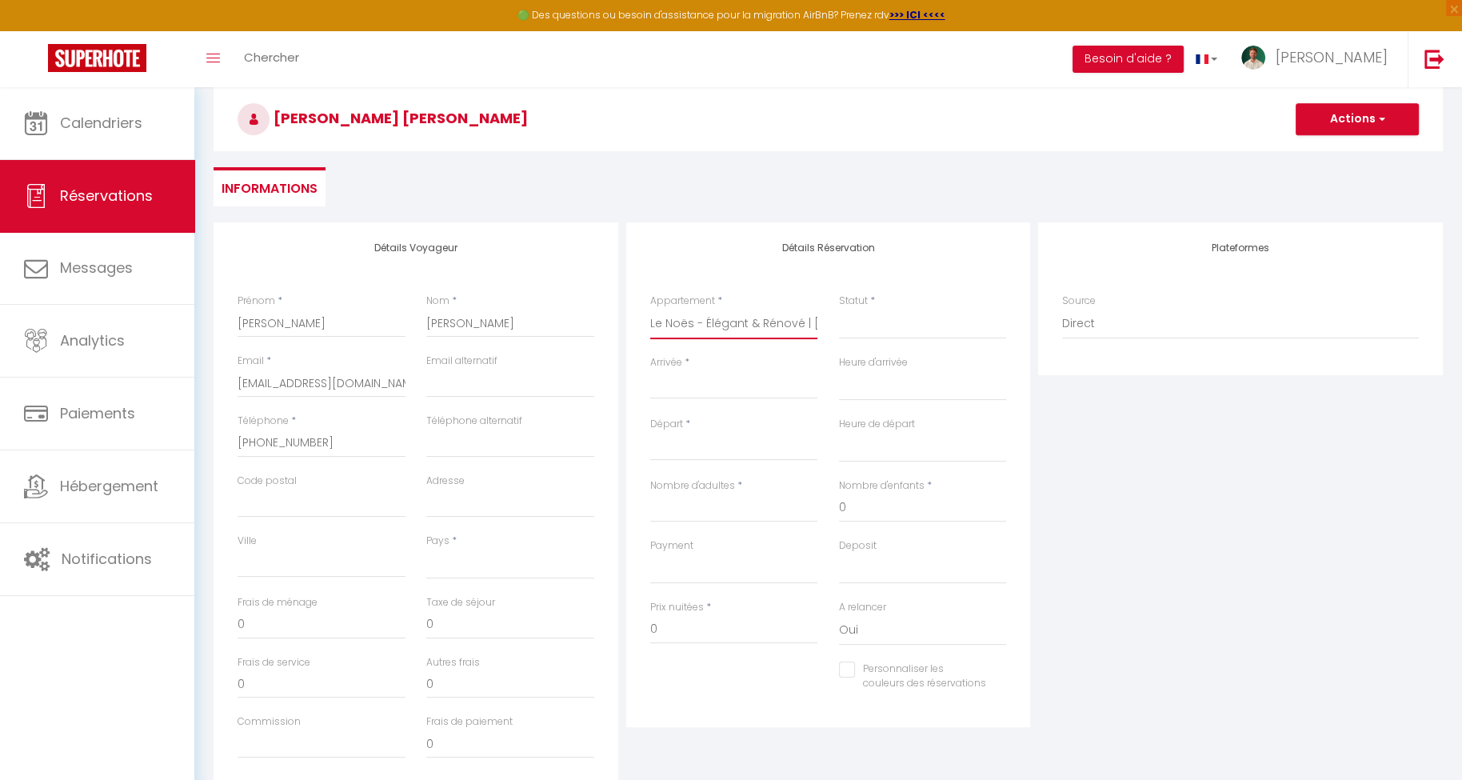
select select
checkbox input "false"
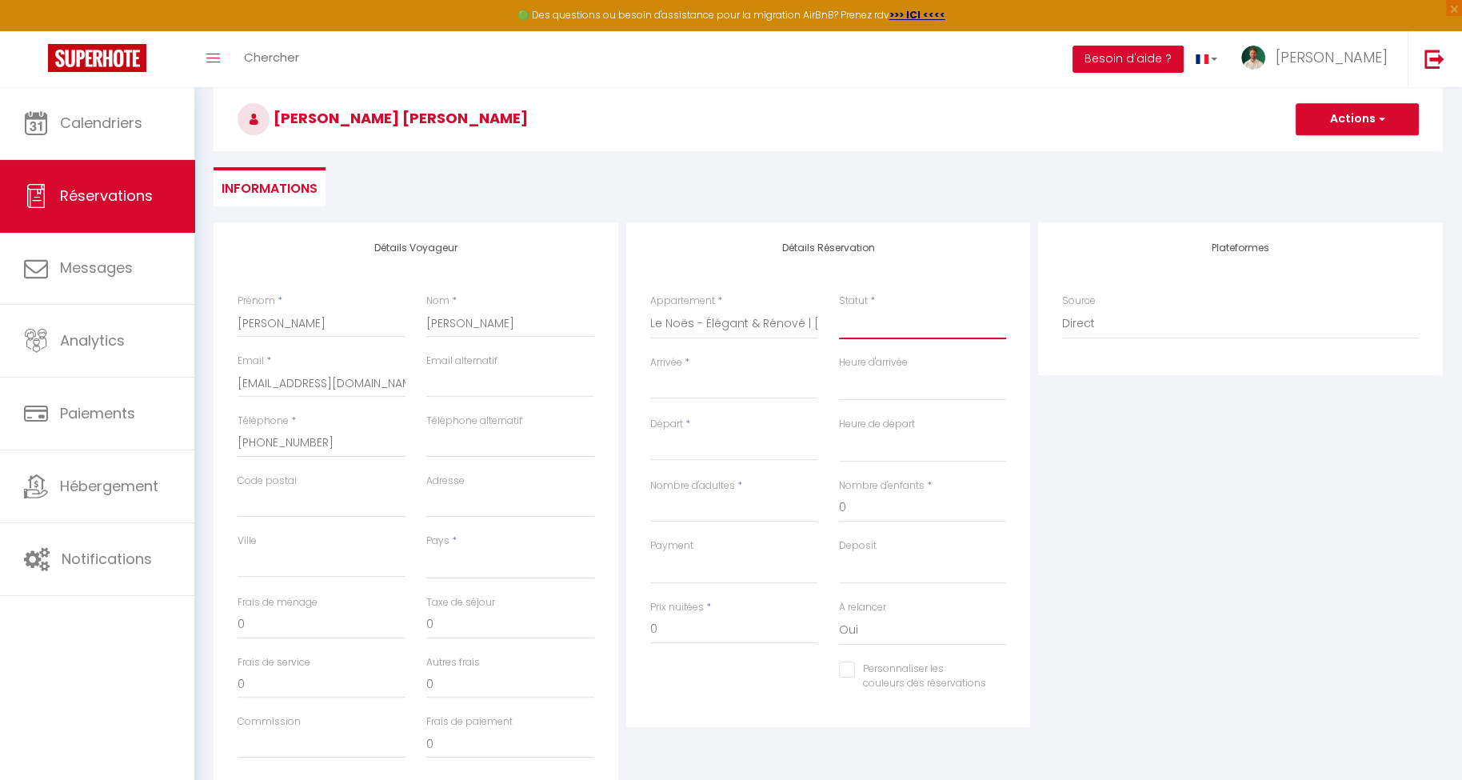
click at [907, 315] on select "Confirmé Non Confirmé Annulé Annulé par le voyageur No Show Request" at bounding box center [923, 324] width 168 height 30
click at [905, 320] on select "Confirmé Non Confirmé Annulé Annulé par le voyageur No Show Request" at bounding box center [923, 324] width 168 height 30
click at [905, 322] on select "Confirmé Non Confirmé Annulé Annulé par le voyageur No Show Request" at bounding box center [923, 324] width 168 height 30
click at [904, 326] on select "Confirmé Non Confirmé Annulé Annulé par le voyageur No Show Request" at bounding box center [923, 324] width 168 height 30
select select
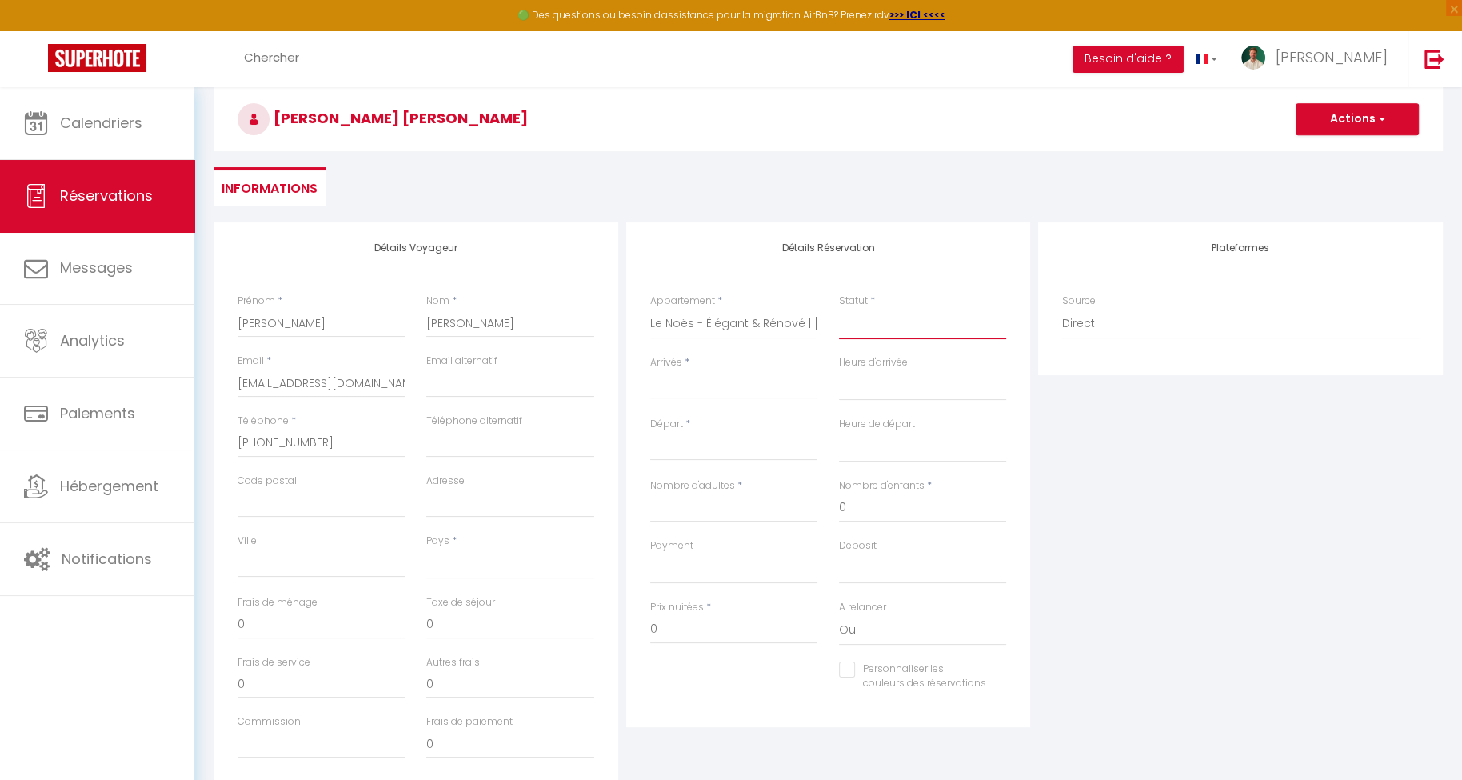
select select
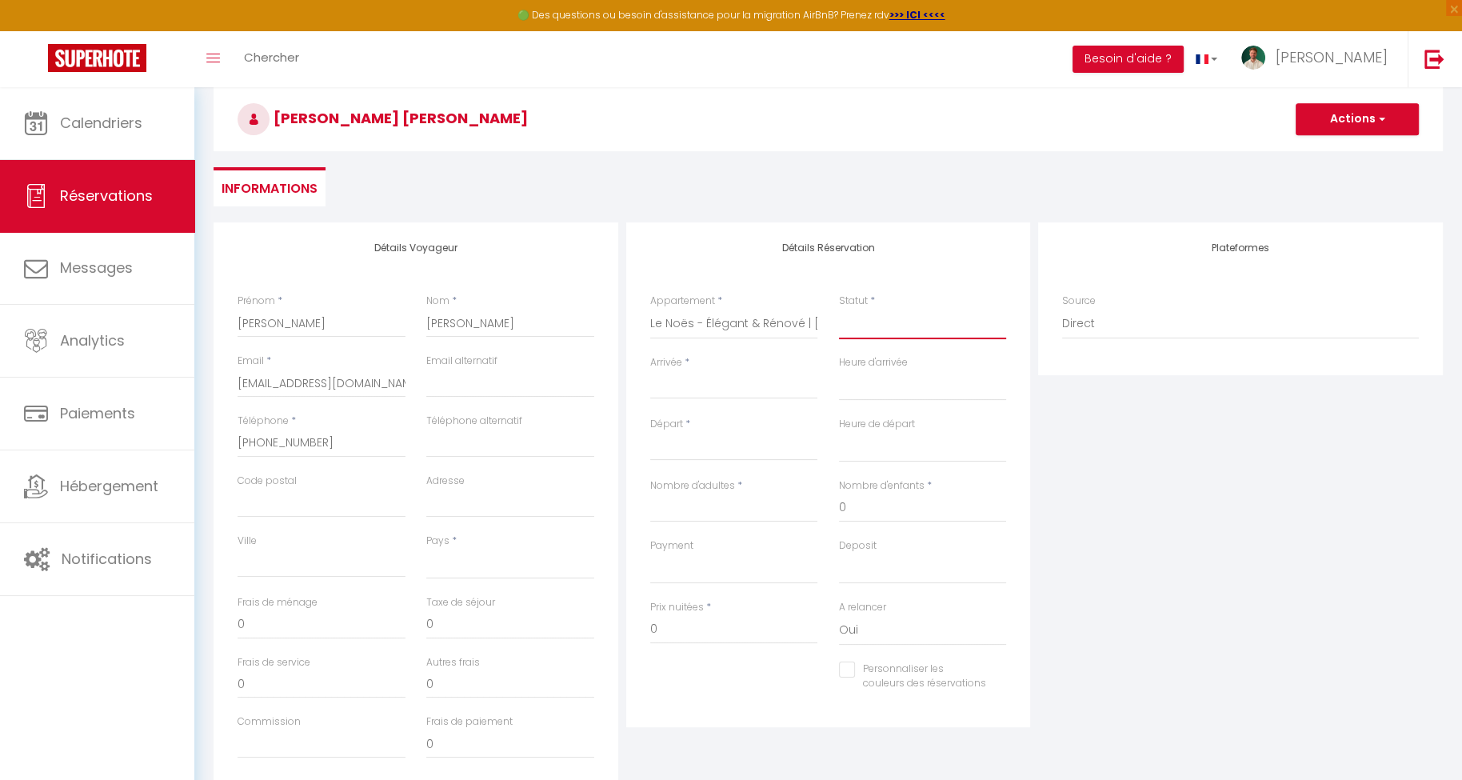
checkbox input "false"
click at [901, 347] on div "Statut * Confirmé Non Confirmé Annulé Annulé par le voyageur No Show Request" at bounding box center [922, 325] width 189 height 62
click at [898, 330] on select "Confirmé Non Confirmé Annulé Annulé par le voyageur No Show Request" at bounding box center [923, 324] width 168 height 30
select select "1"
click at [839, 309] on select "Confirmé Non Confirmé Annulé Annulé par le voyageur No Show Request" at bounding box center [923, 324] width 168 height 30
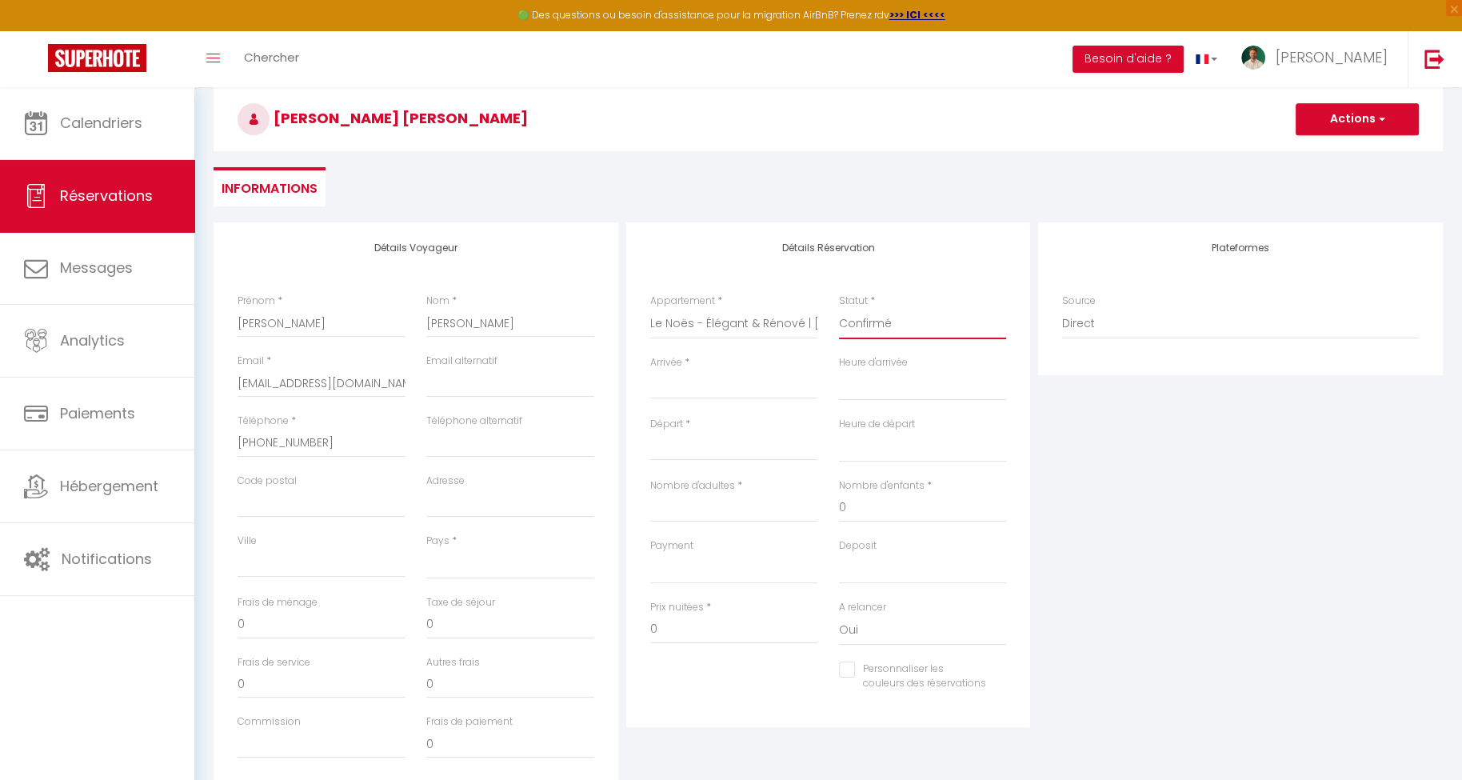
select select
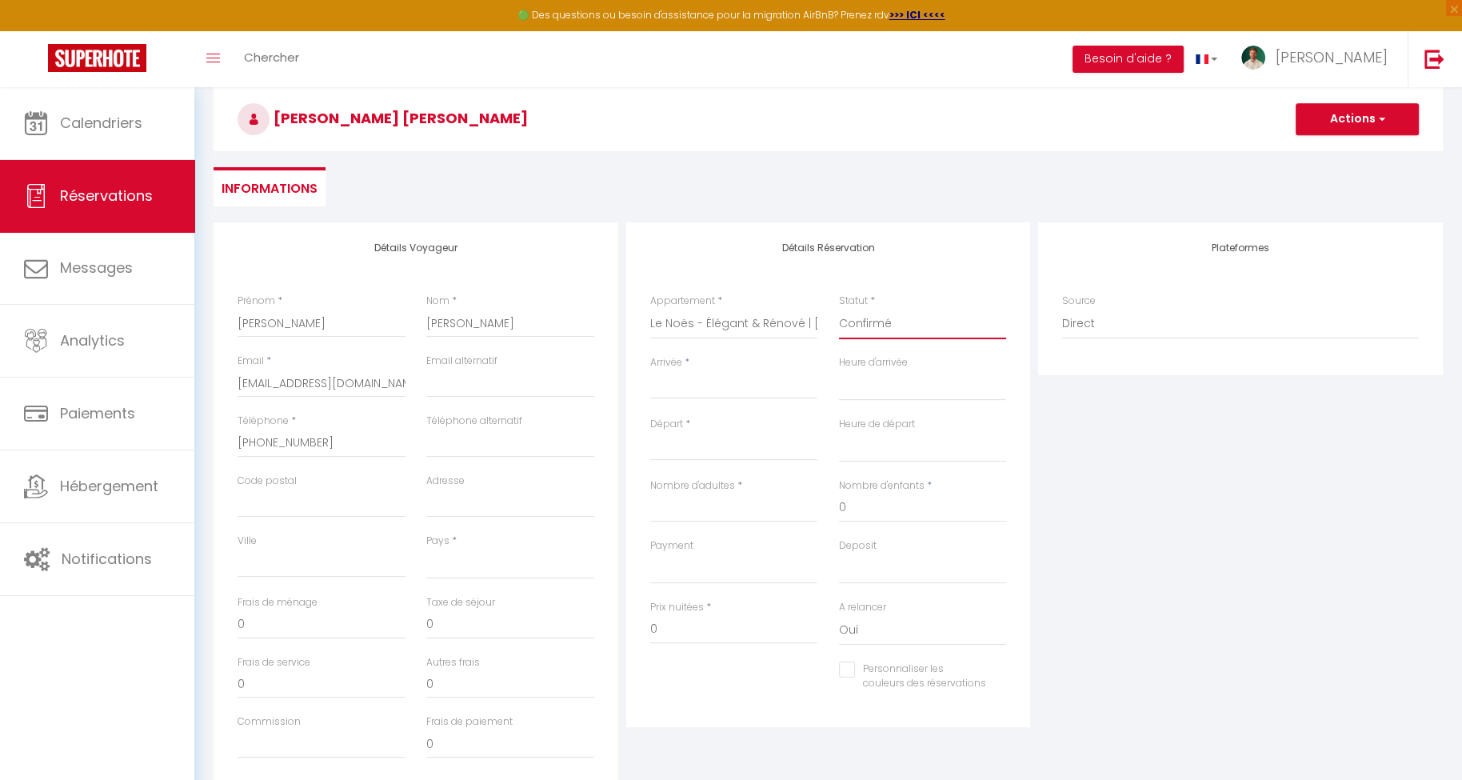
checkbox input "false"
click at [737, 385] on input "Arrivée" at bounding box center [734, 386] width 168 height 21
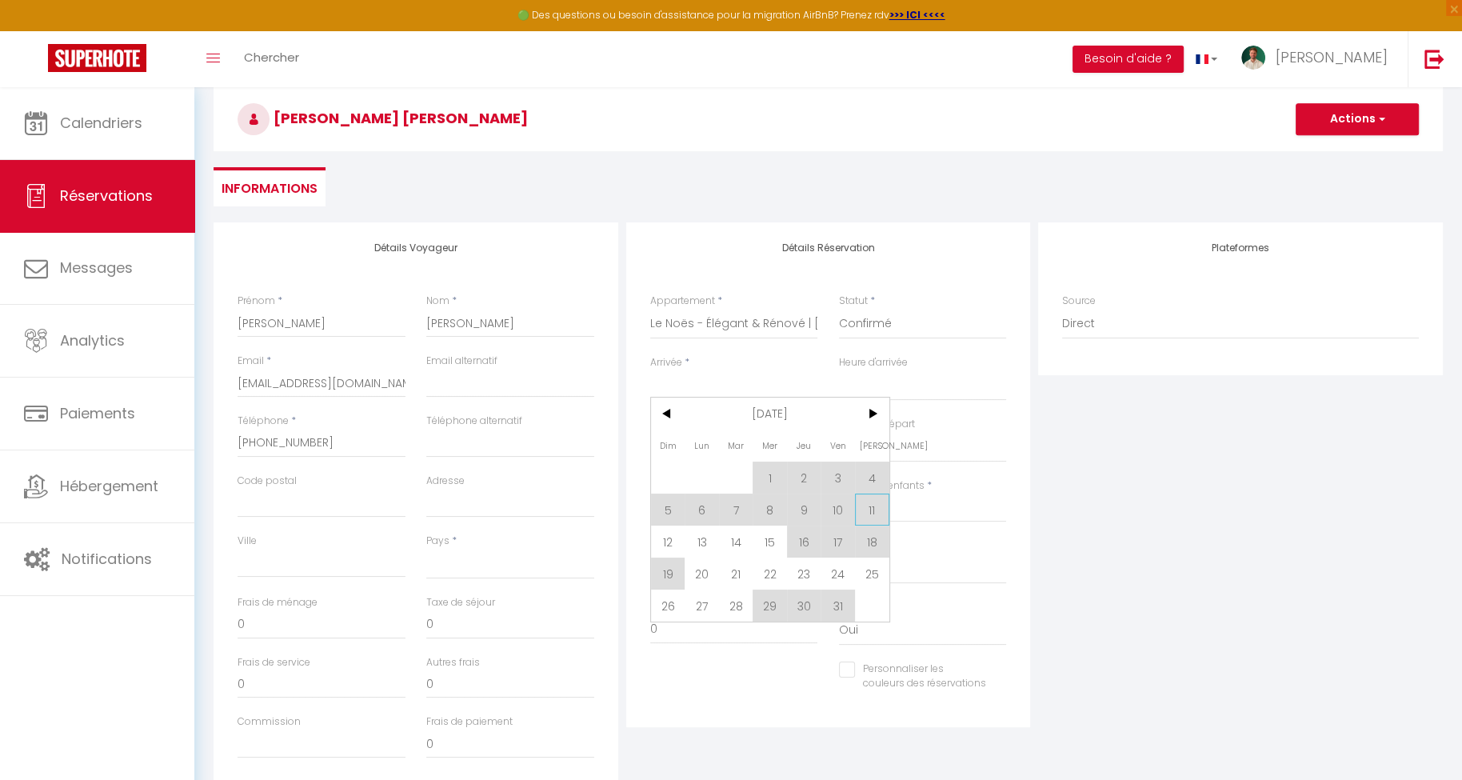
click at [874, 505] on span "11" at bounding box center [872, 509] width 34 height 32
select select
type input "Sam 11 Octobre 2025"
select select
type input "Dim 12 Octobre 2025"
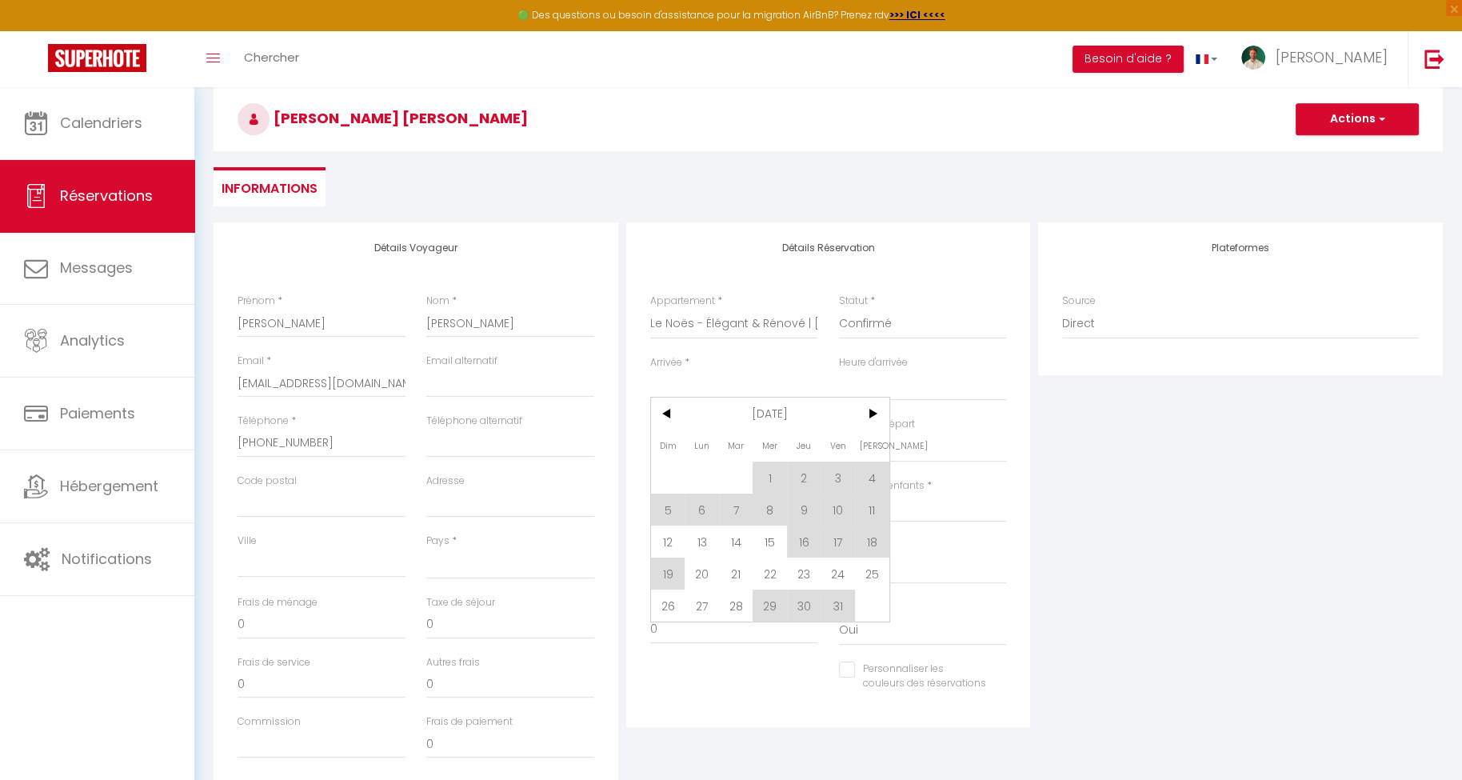
select select
checkbox input "false"
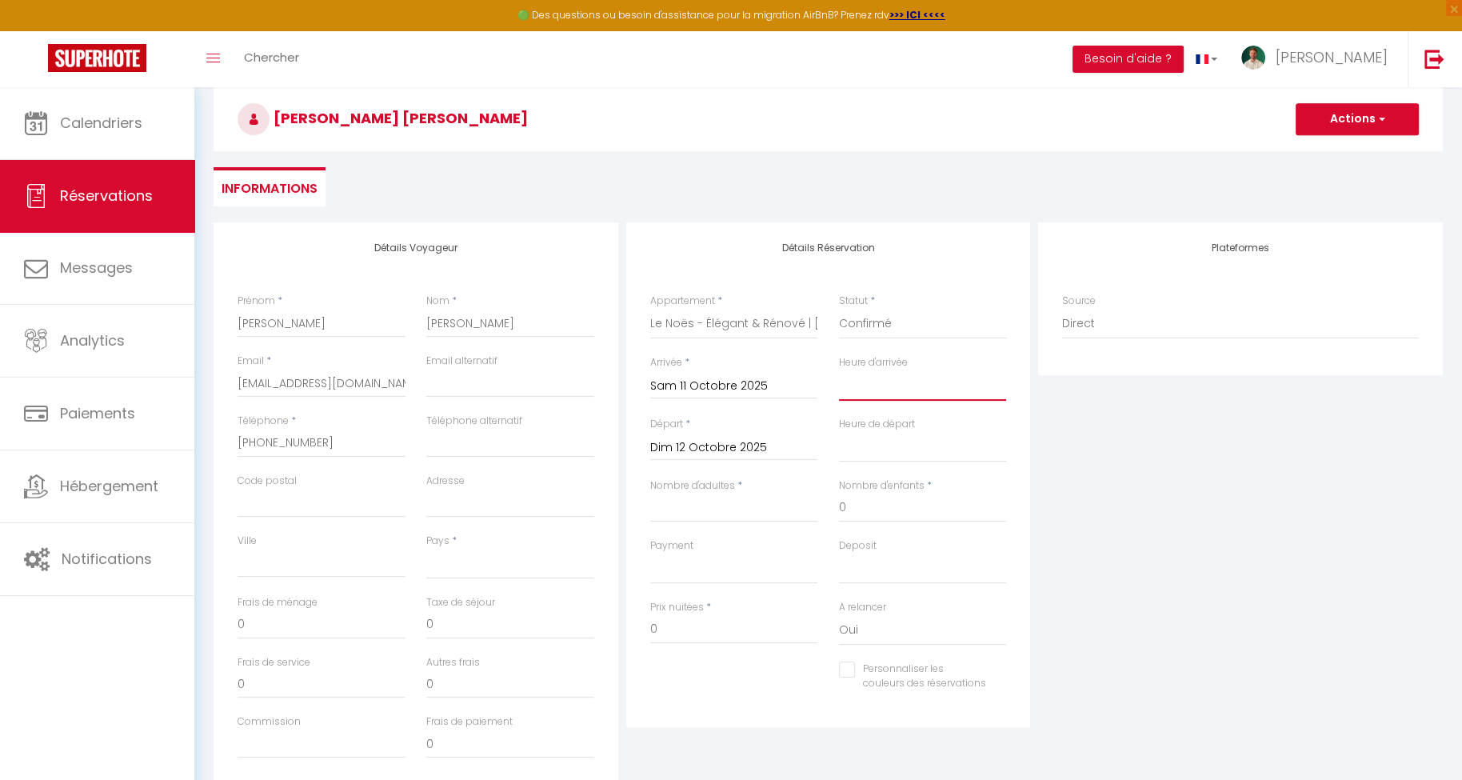
click at [881, 389] on select "00:00 00:30 01:00 01:30 02:00 02:30 03:00 03:30 04:00 04:30 05:00 05:30 06:00 0…" at bounding box center [923, 385] width 168 height 30
click at [889, 445] on select "00:00 00:30 01:00 01:30 02:00 02:30 03:00 03:30 04:00 04:30 05:00 05:30 06:00 0…" at bounding box center [923, 447] width 168 height 30
select select "10:00"
click at [839, 432] on select "00:00 00:30 01:00 01:30 02:00 02:30 03:00 03:30 04:00 04:30 05:00 05:30 06:00 0…" at bounding box center [923, 447] width 168 height 30
select select
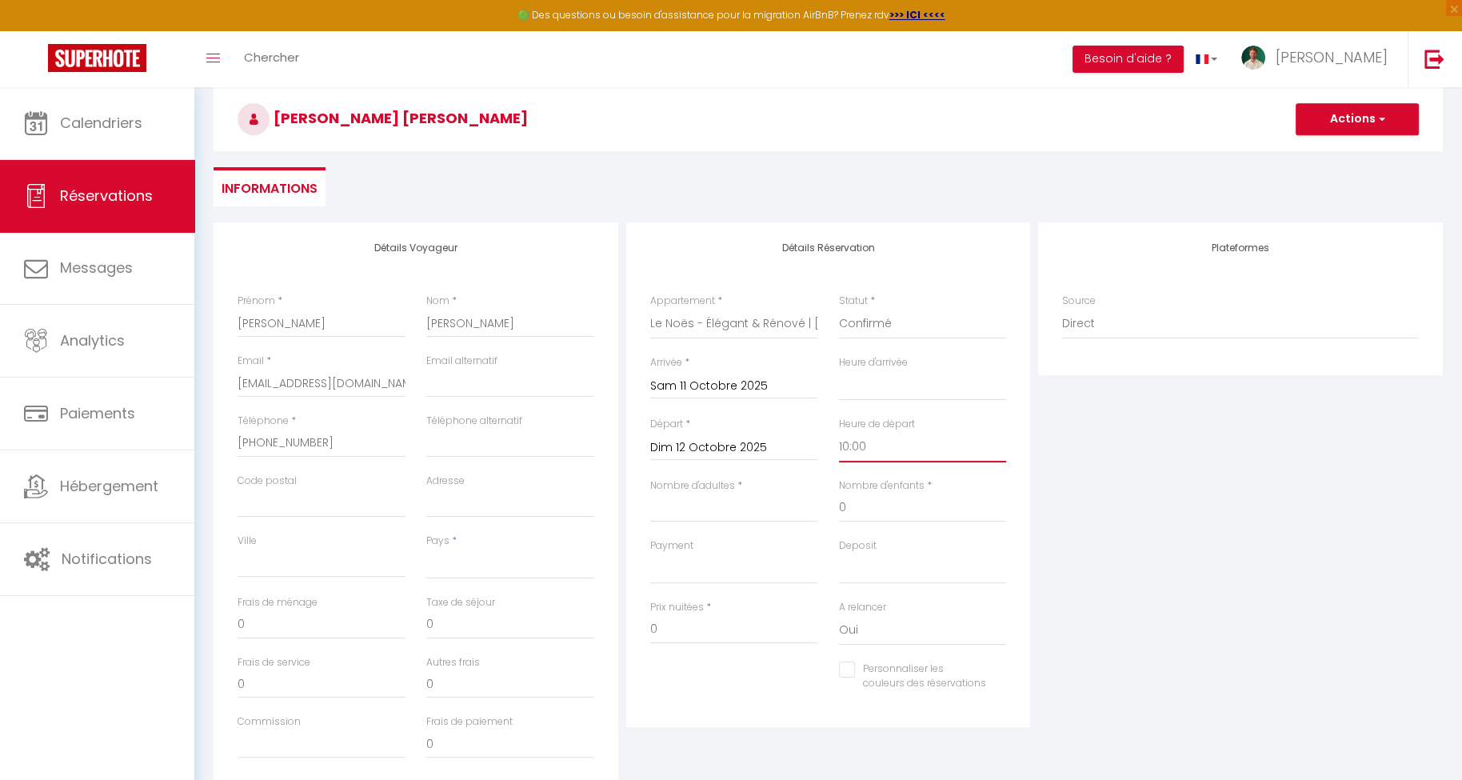
select select
checkbox input "false"
click at [737, 506] on input "Nombre d'adultes" at bounding box center [734, 507] width 168 height 29
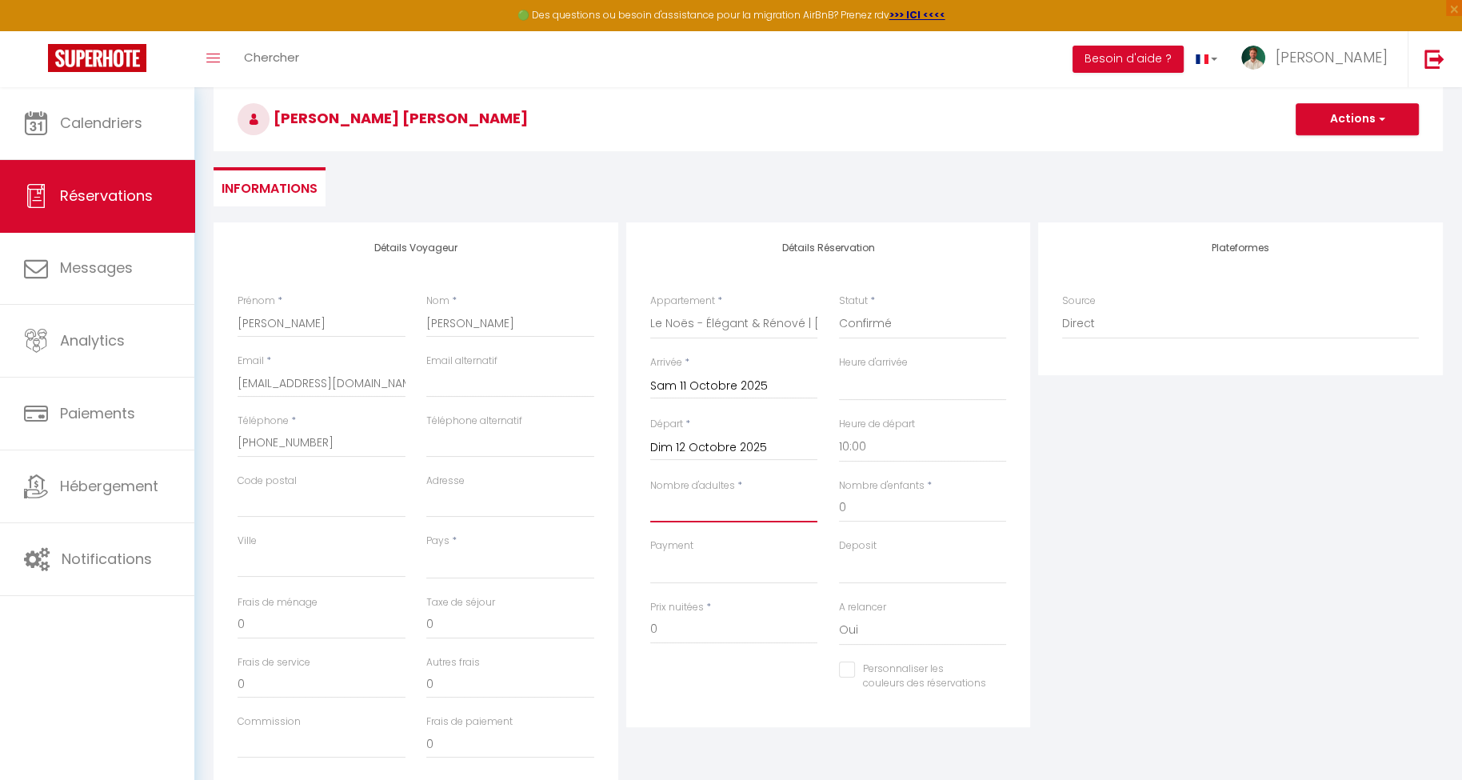
type input "2"
select select
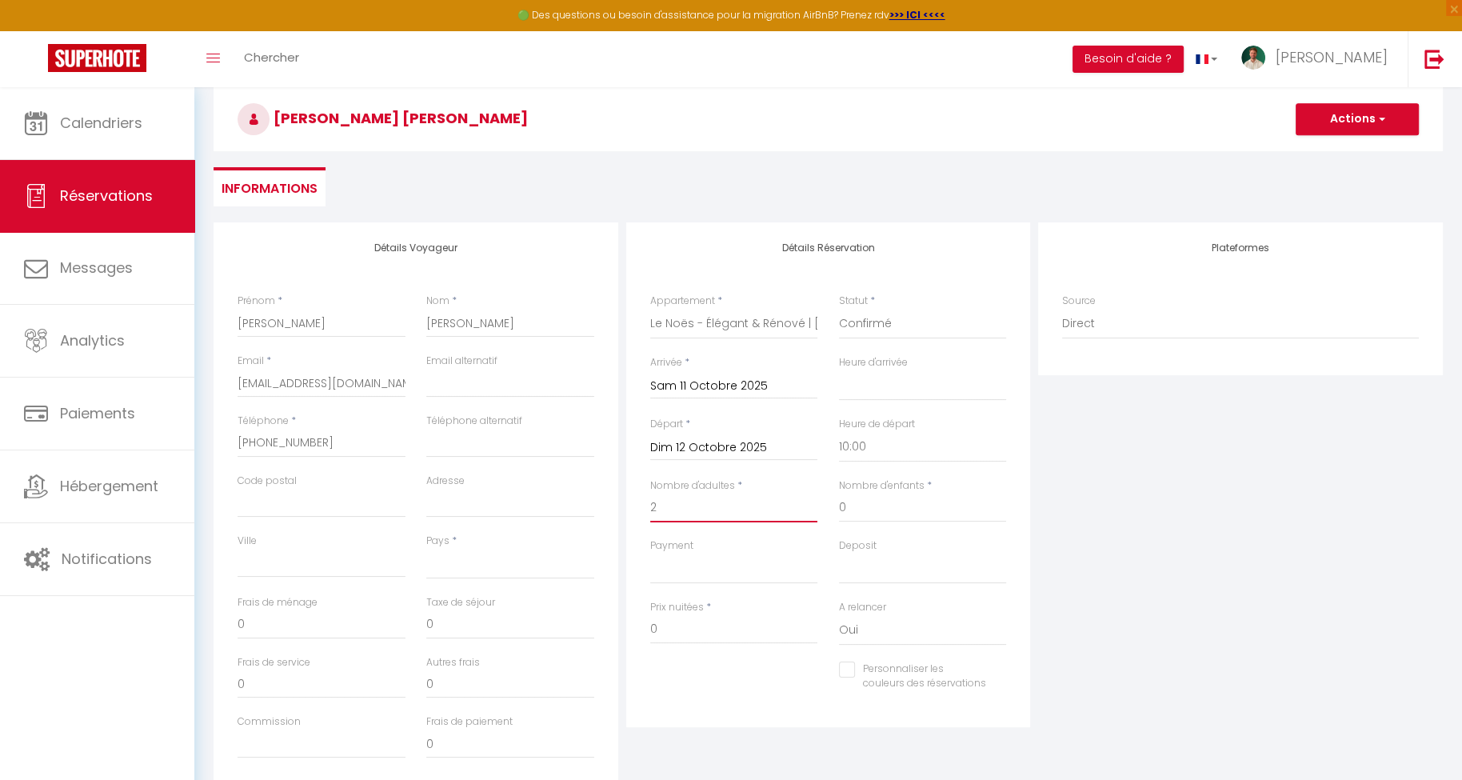
checkbox input "false"
select select
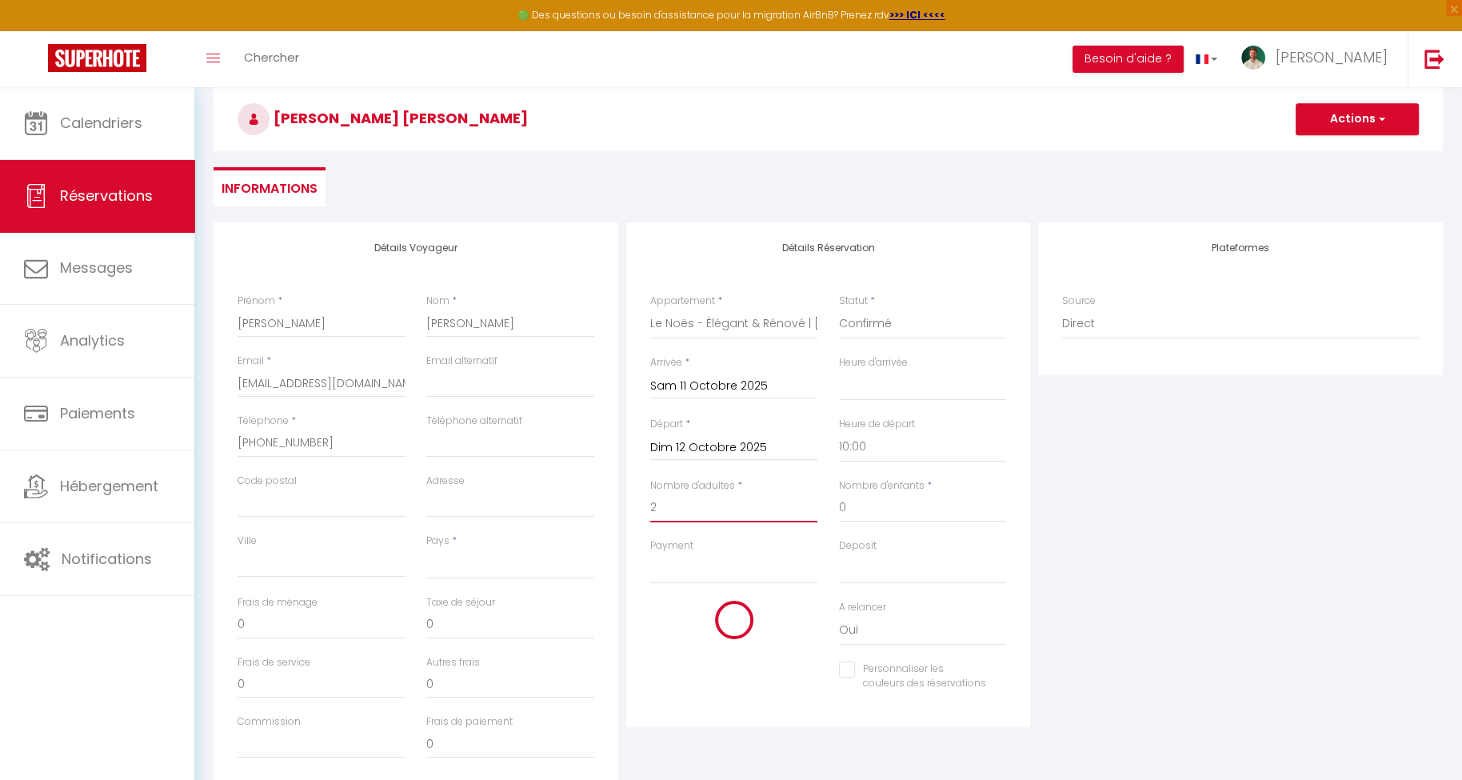
checkbox input "false"
type input "2"
click at [876, 513] on input "0" at bounding box center [923, 507] width 168 height 29
click at [742, 620] on input "0" at bounding box center [734, 629] width 168 height 29
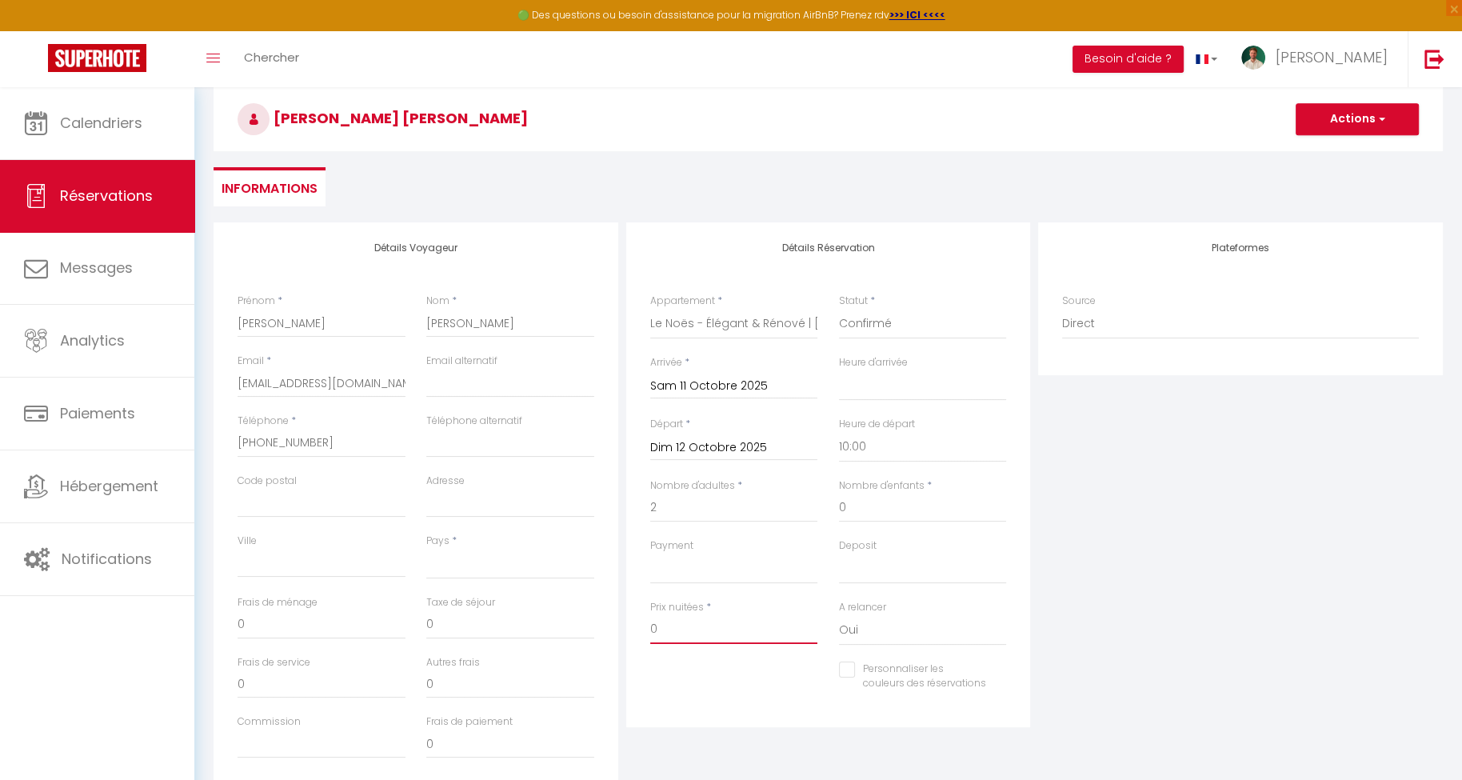
type input "5"
select select
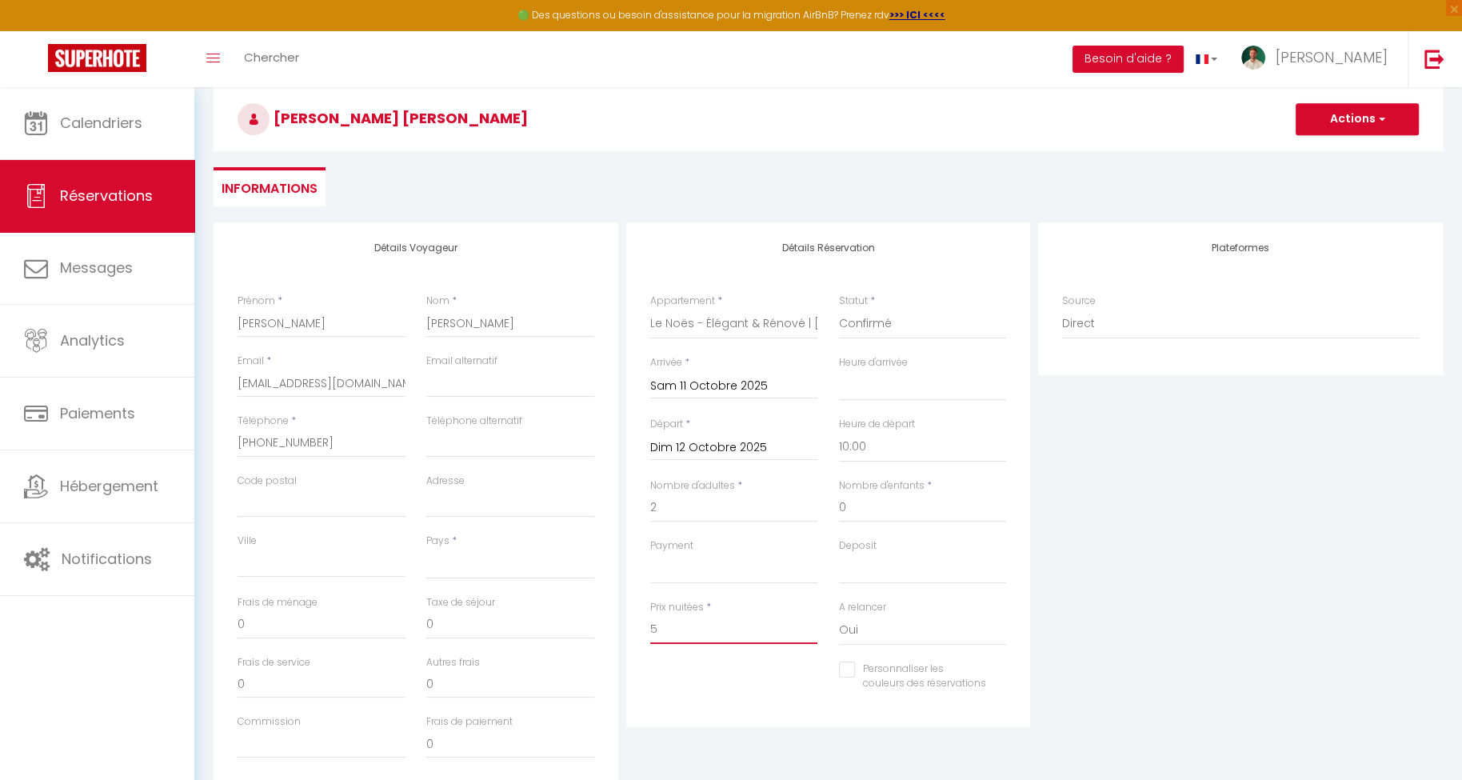
checkbox input "false"
type input "50"
select select
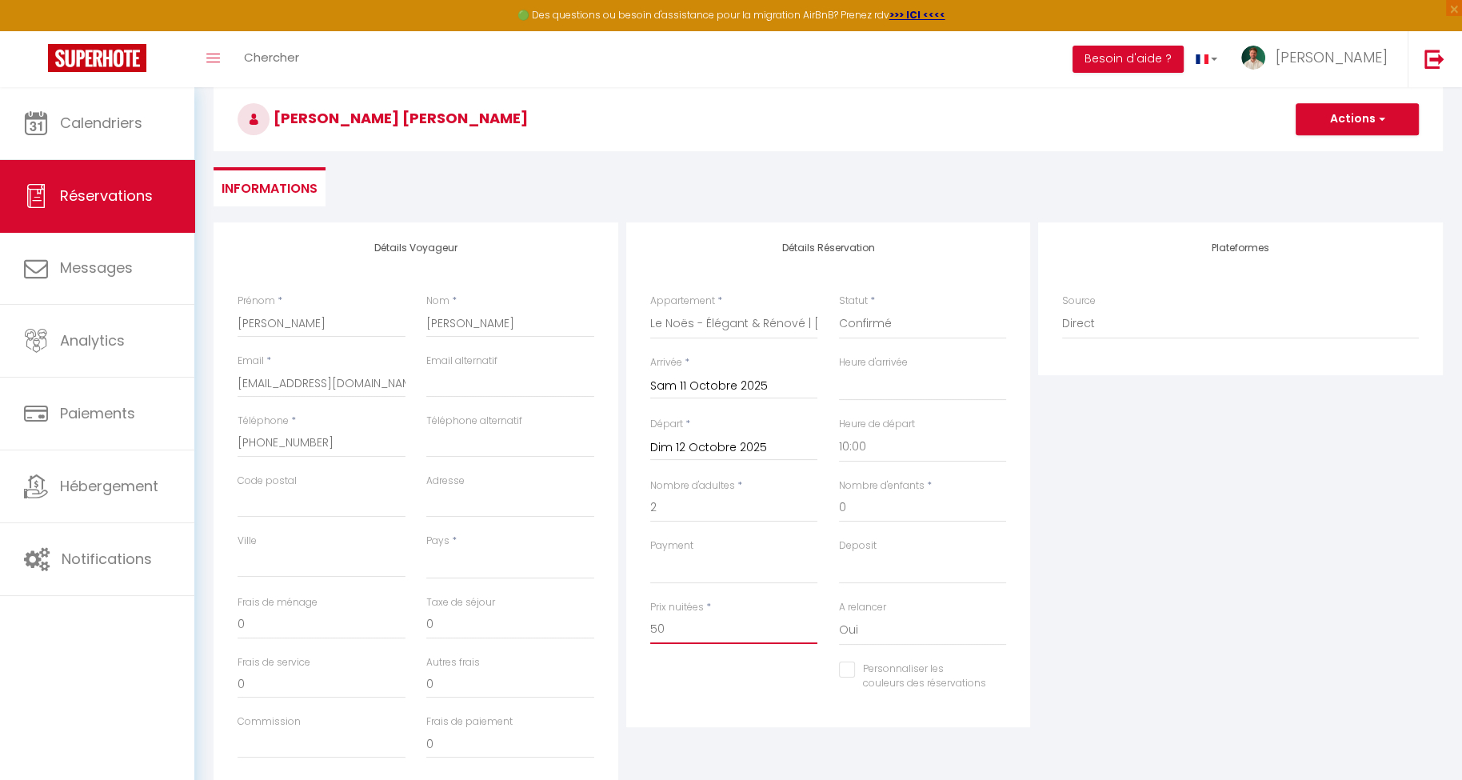
select select
checkbox input "false"
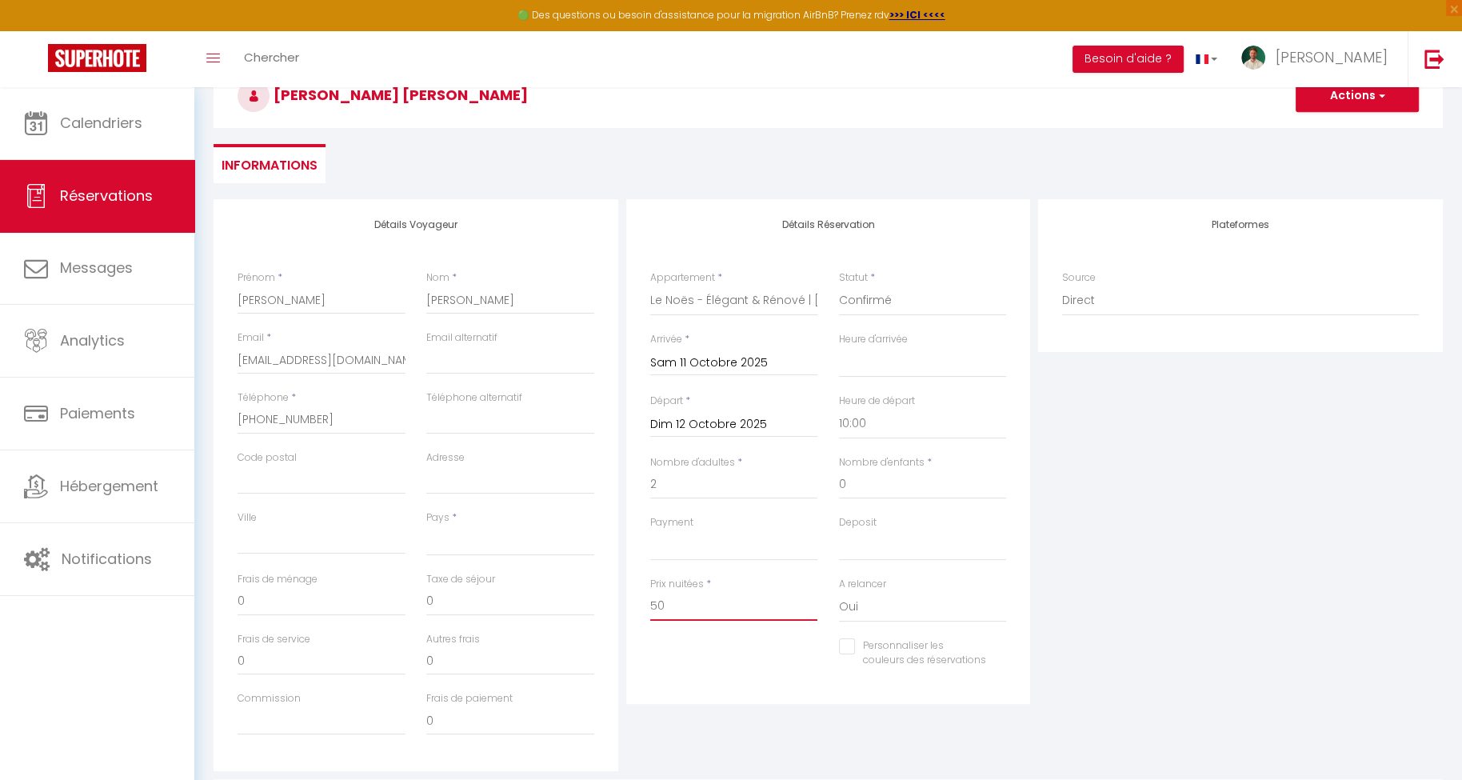
scroll to position [188, 0]
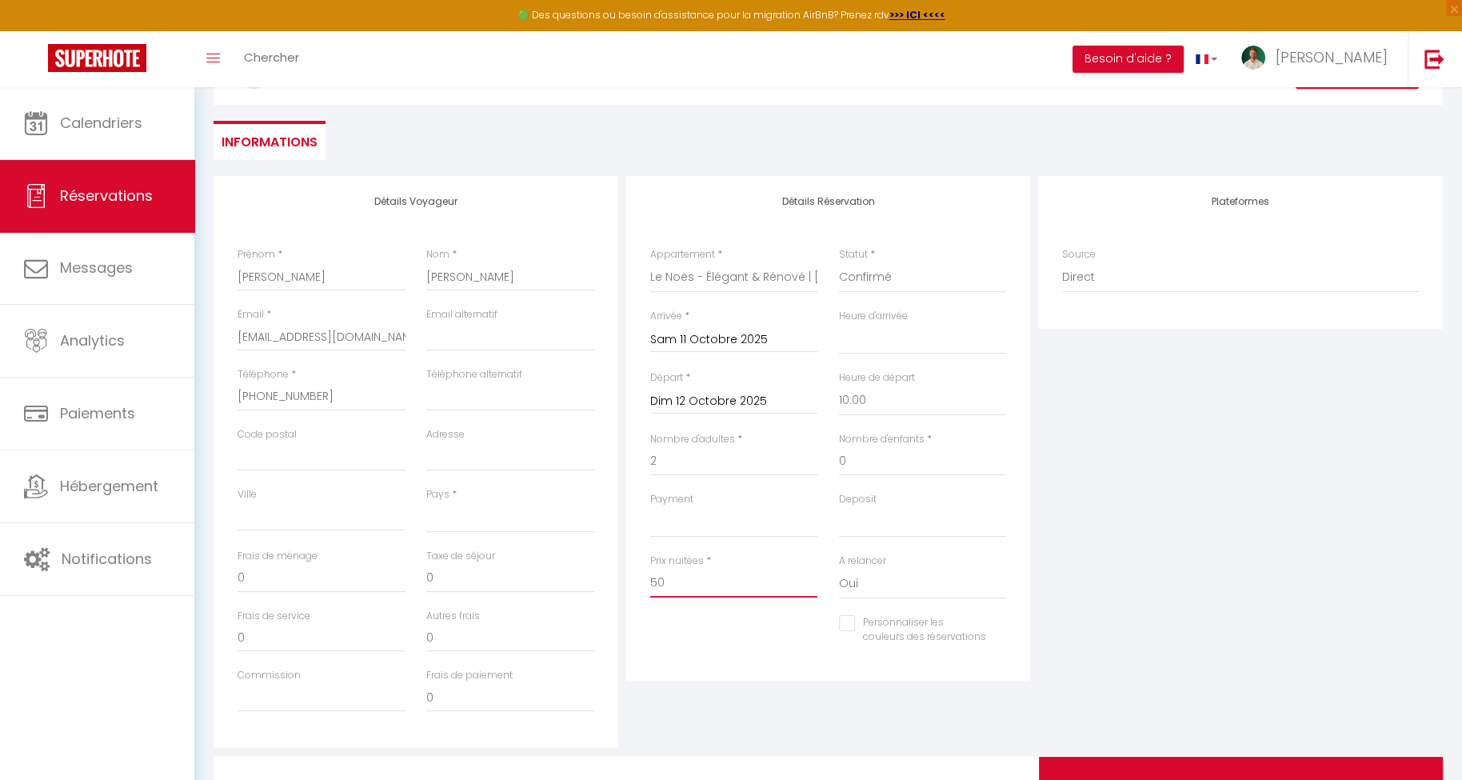
type input "50"
click at [516, 581] on input "0" at bounding box center [510, 578] width 168 height 29
click at [473, 576] on input "0" at bounding box center [510, 578] width 168 height 29
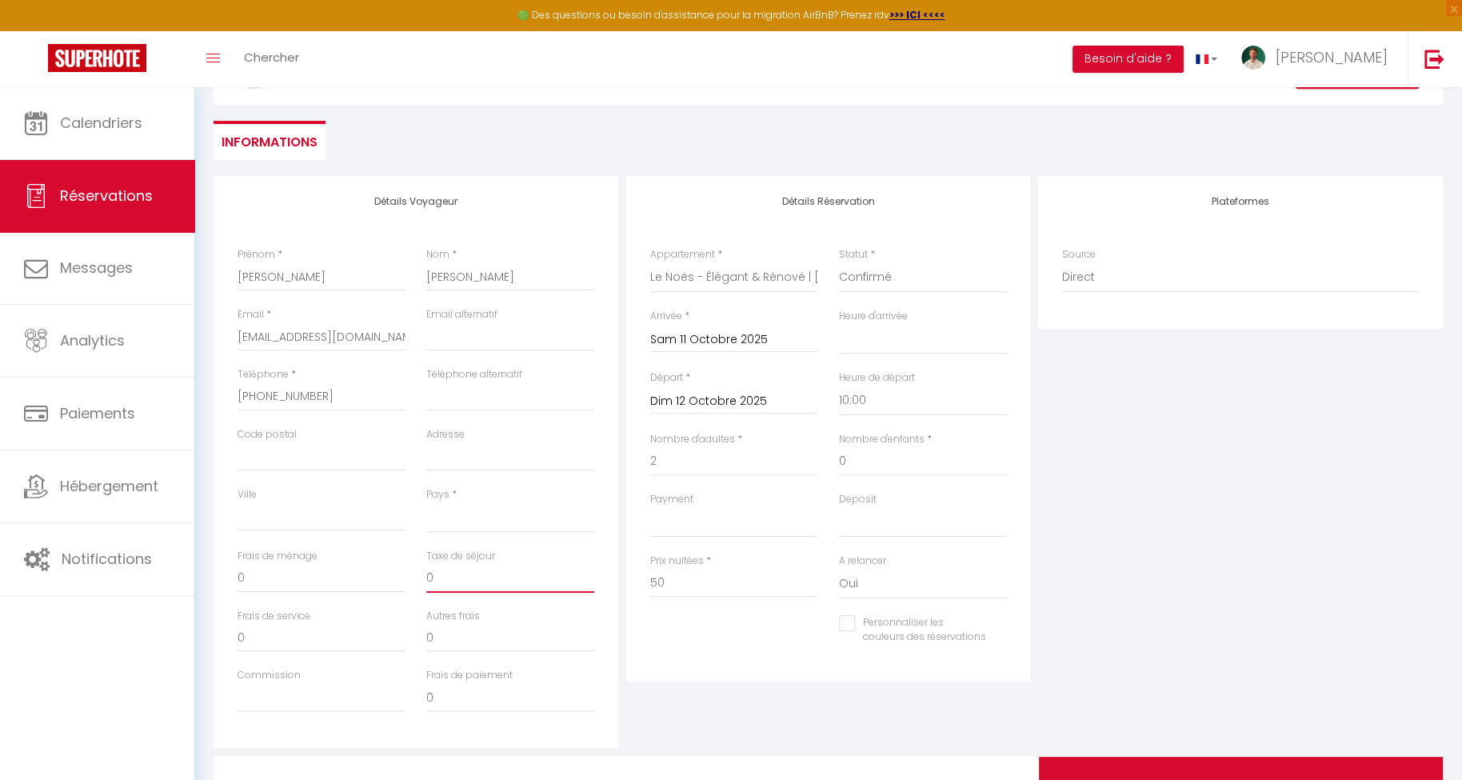
type input "3"
select select
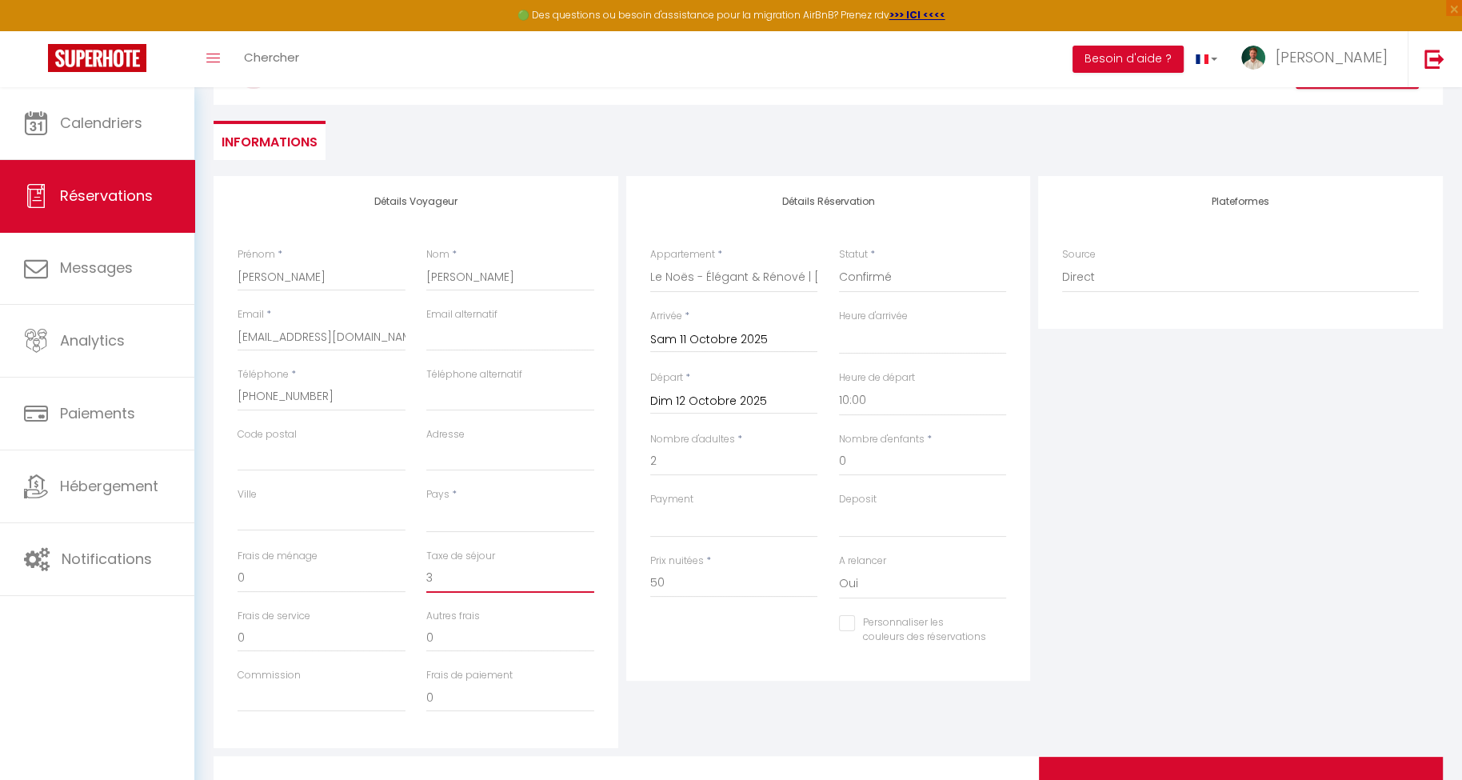
checkbox input "false"
type input "3,"
select select
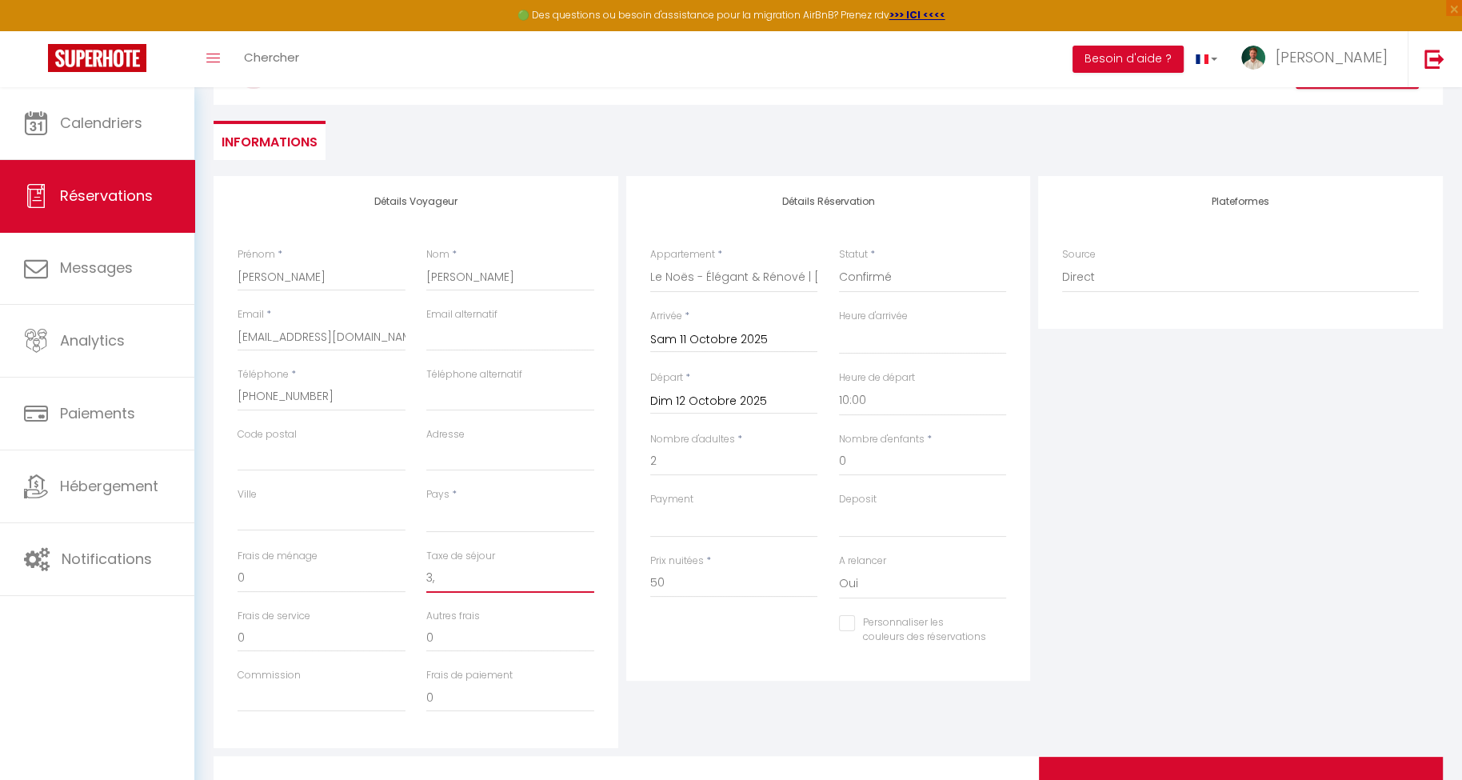
select select
checkbox input "false"
type input "3,6"
select select
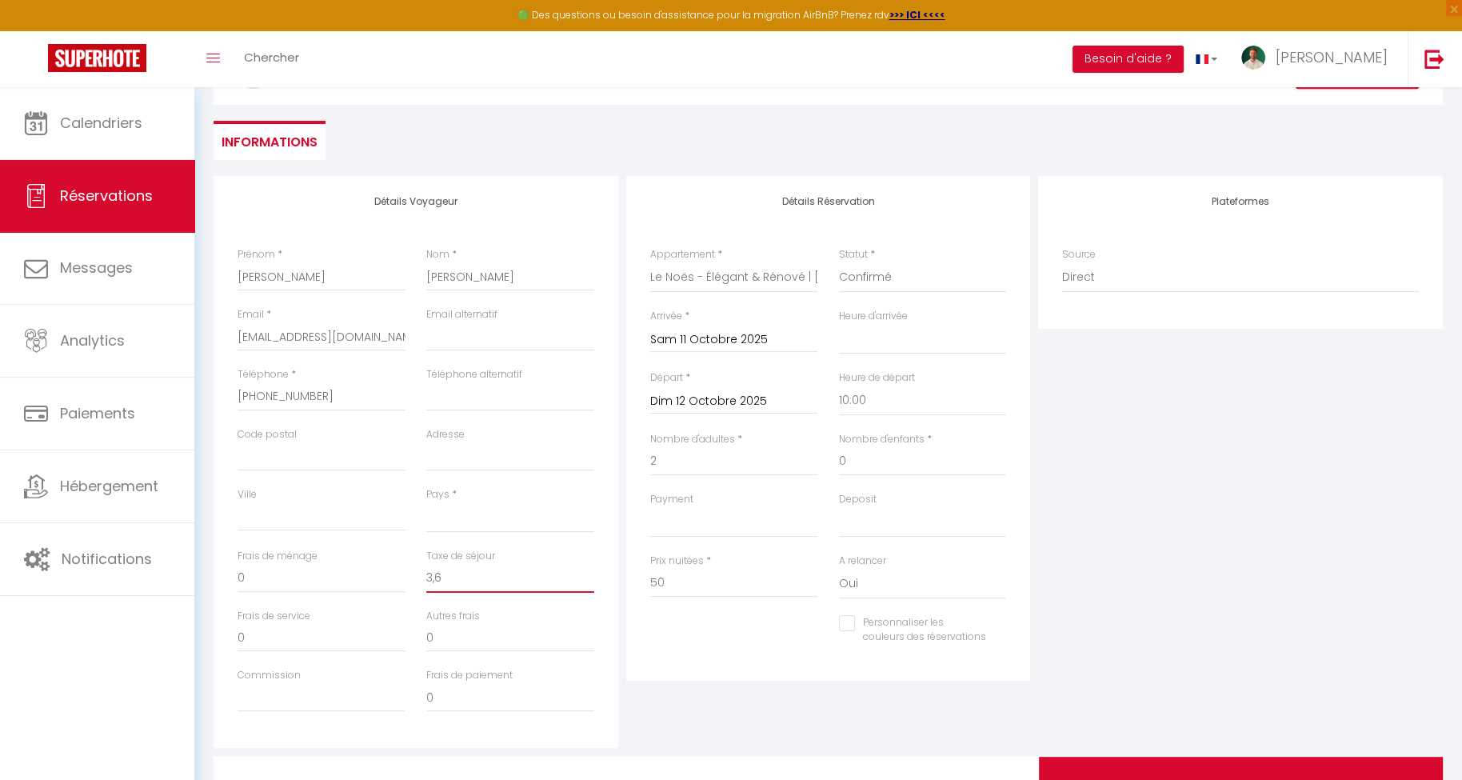
select select
checkbox input "false"
type input "3,60"
select select
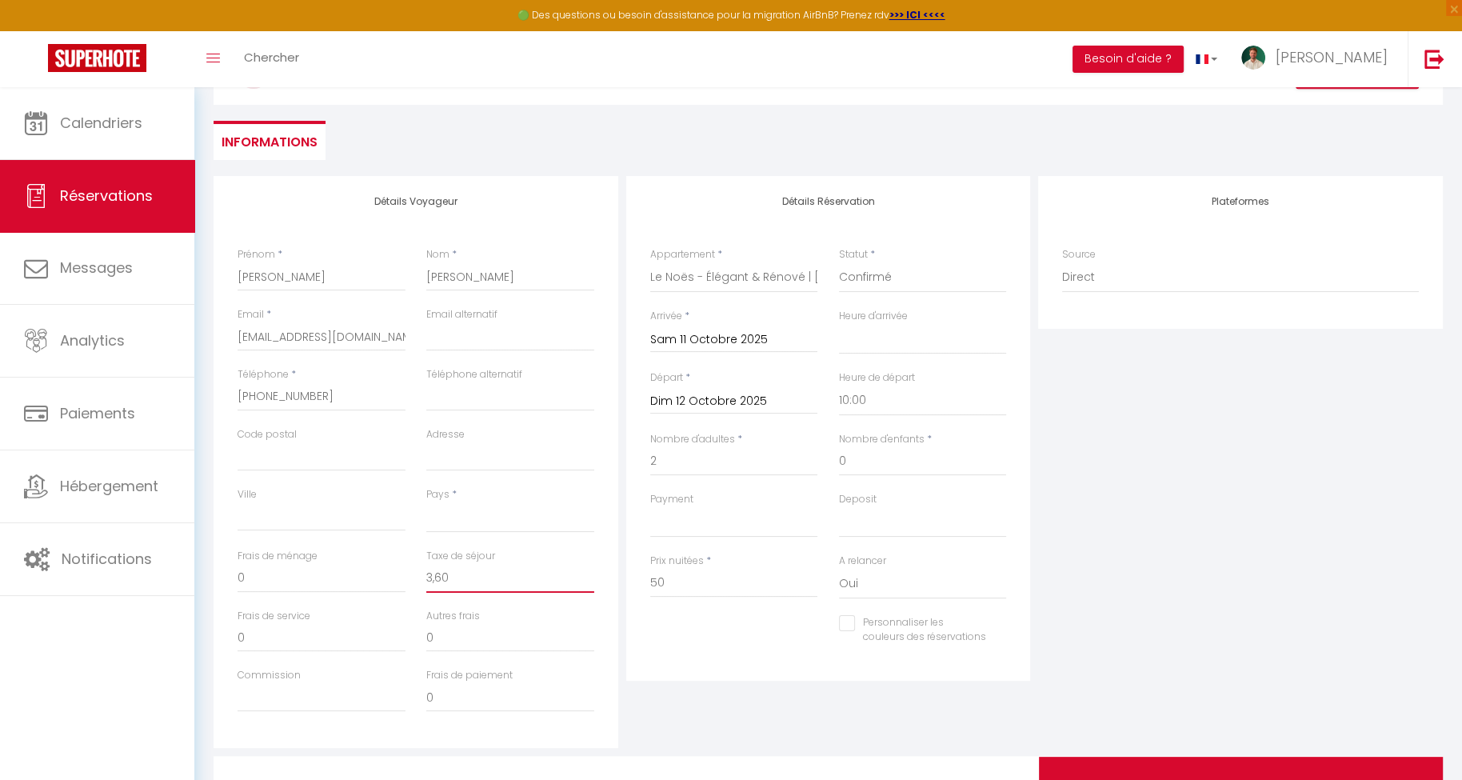
select select
checkbox input "false"
type input "3,6"
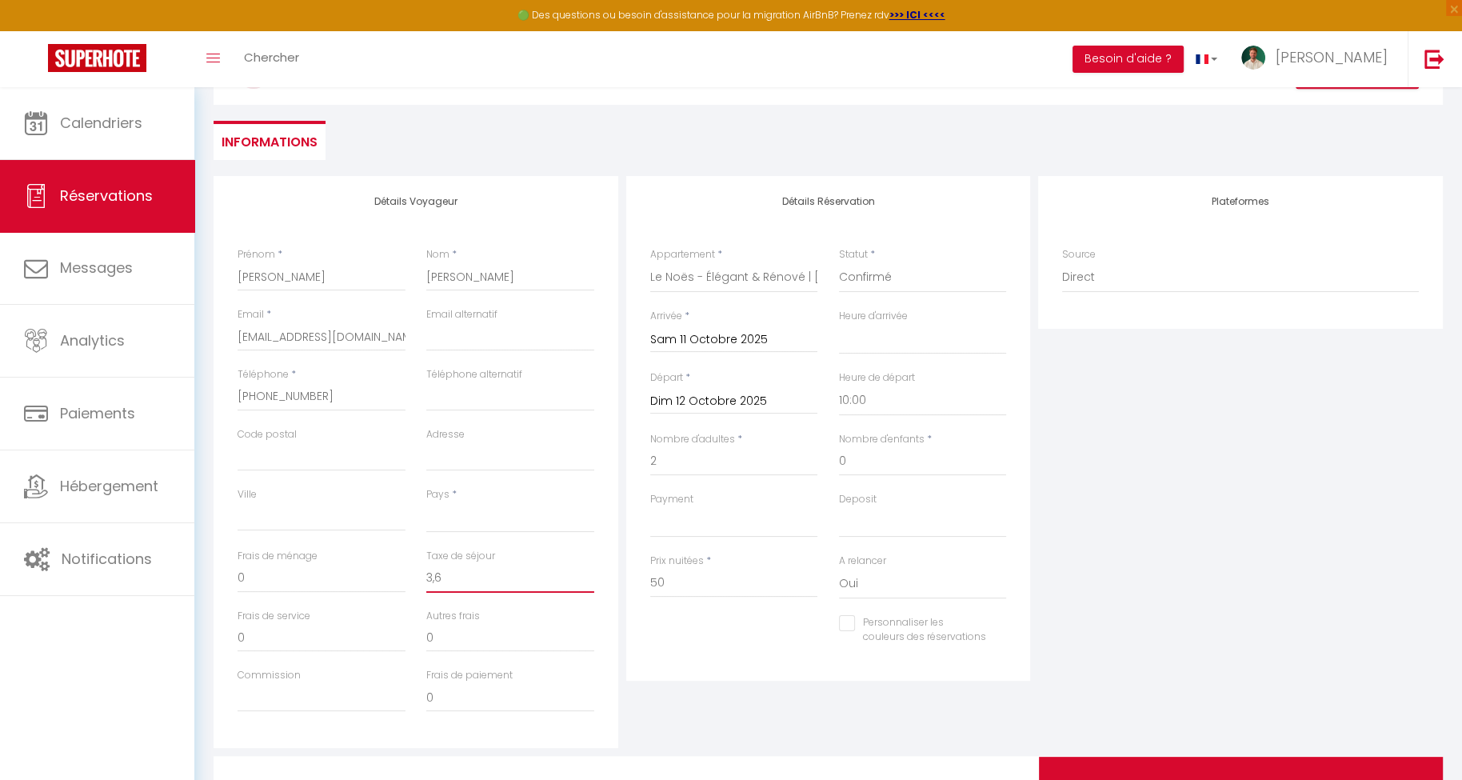
select select
checkbox input "false"
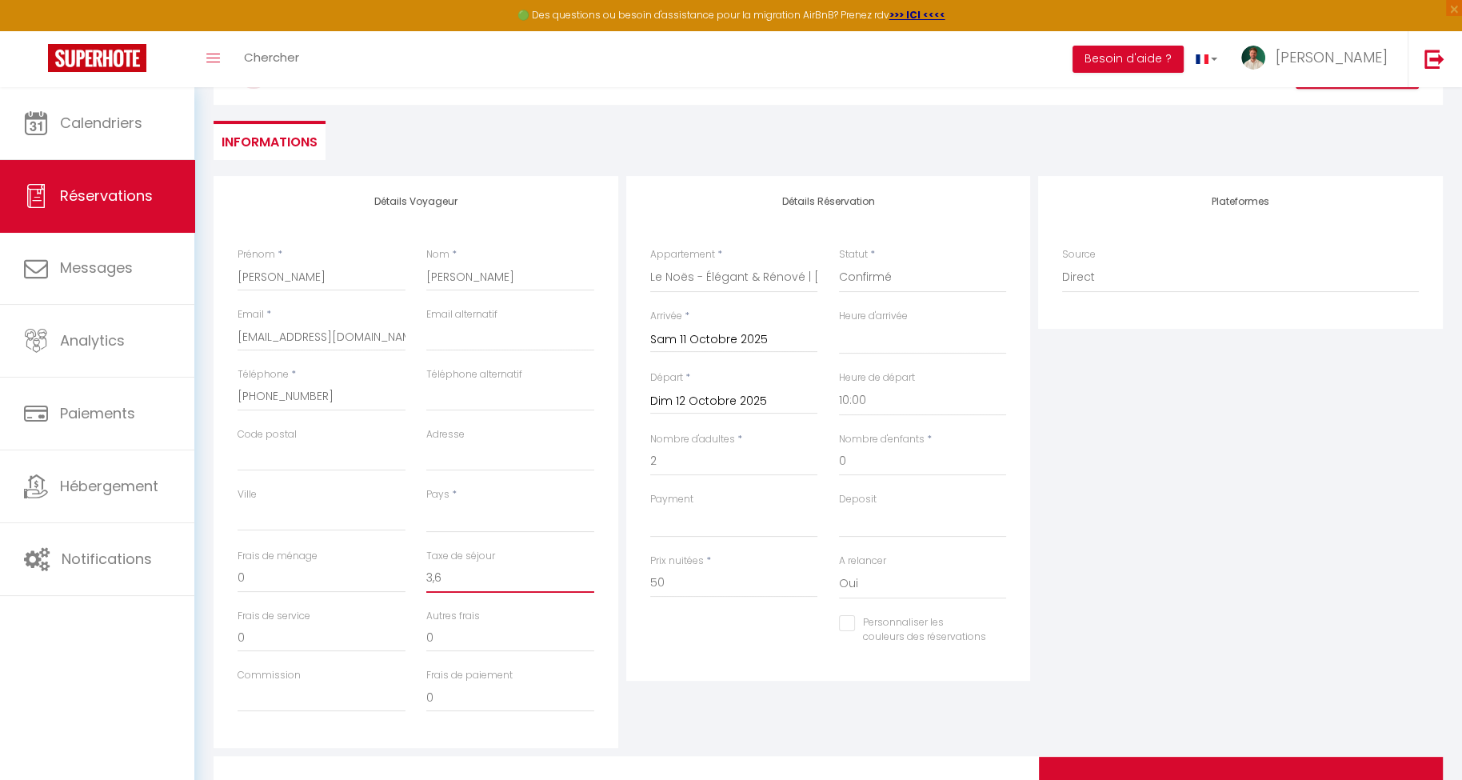
type input "3,"
click at [789, 673] on div "Détails Réservation Appartement * L'Apaisant - T2 · L'Apaisant - Le confort au …" at bounding box center [828, 428] width 405 height 505
click at [1120, 563] on div "Plateformes Source Direct Airbnb.com Booking.com Chalet montagne Expedia Gite d…" at bounding box center [1240, 462] width 413 height 572
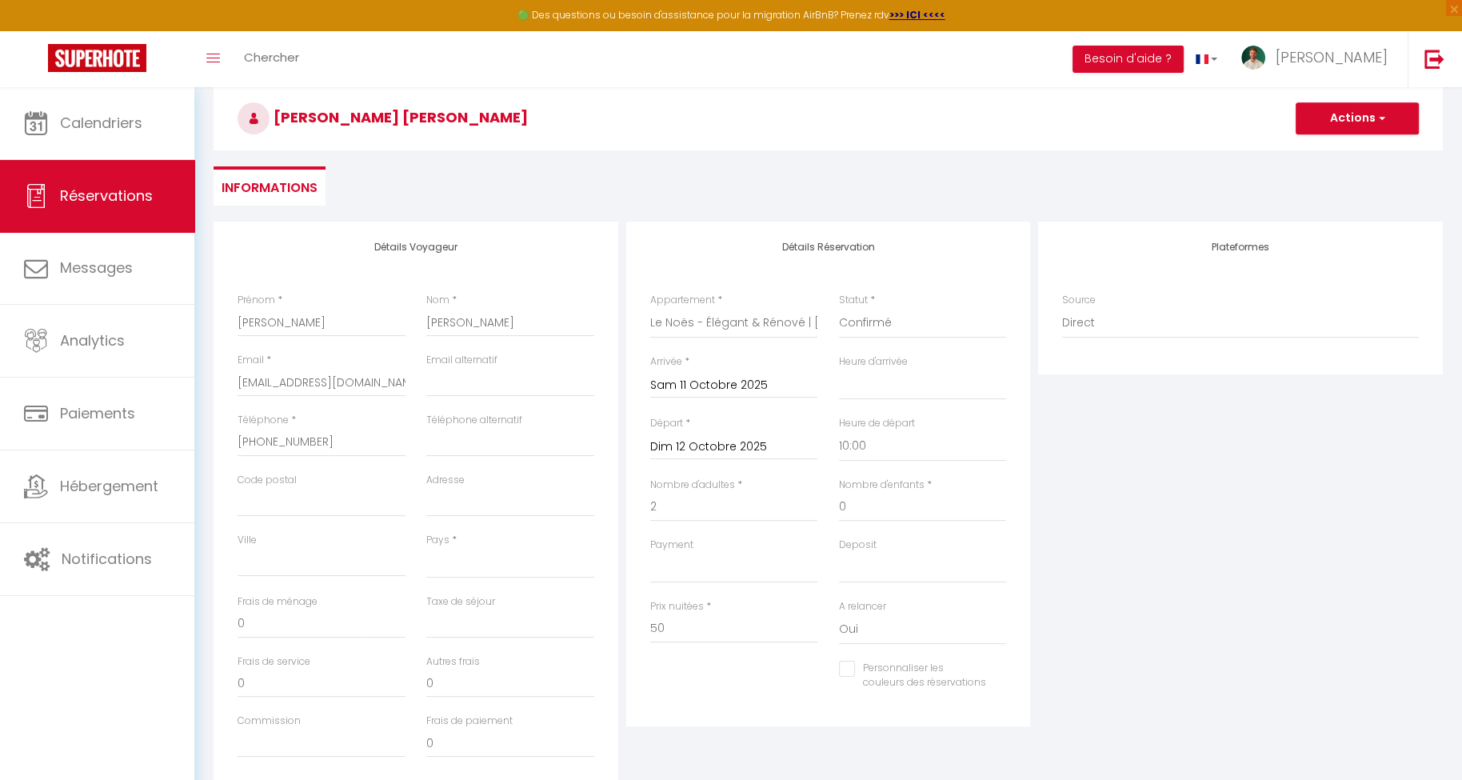
scroll to position [50, 0]
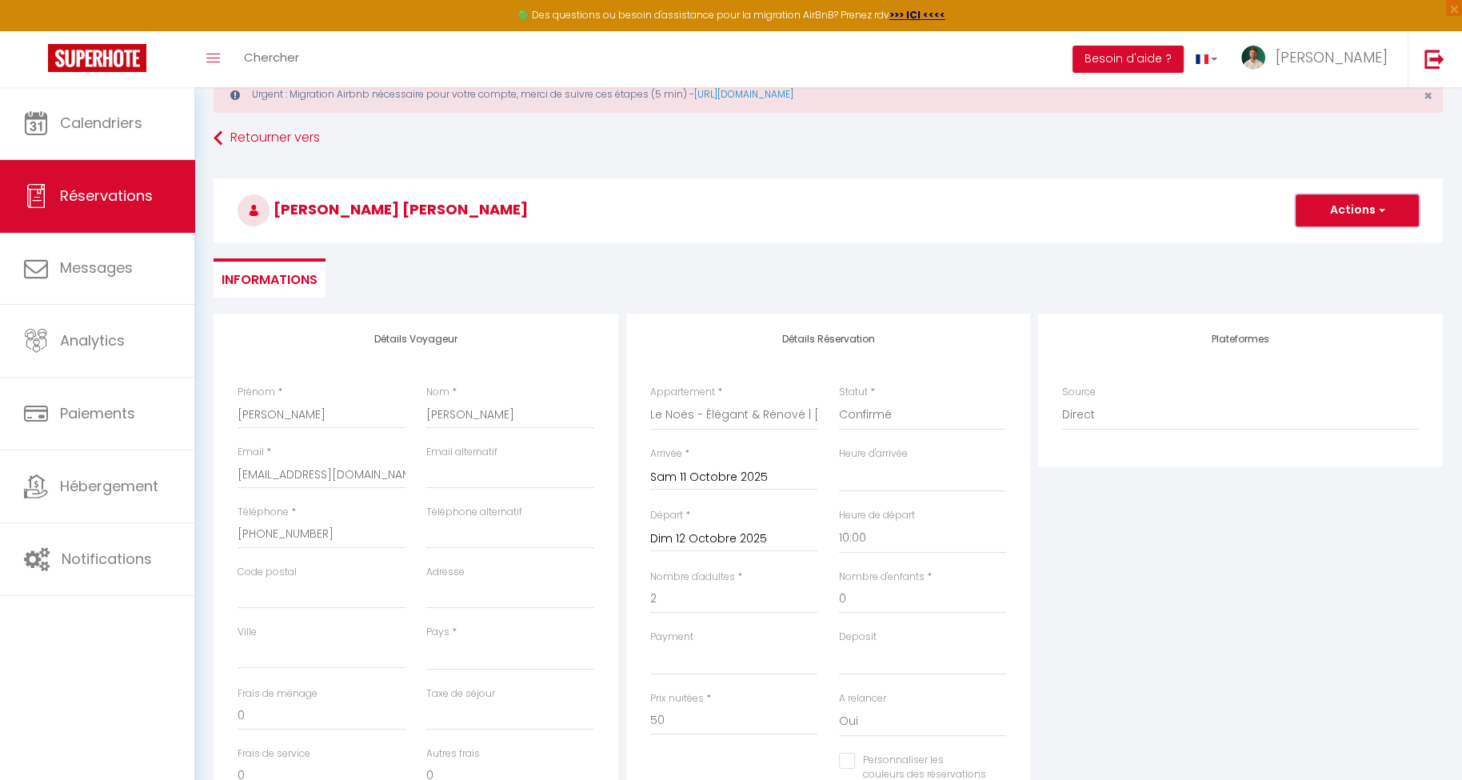
click at [1344, 220] on button "Actions" at bounding box center [1357, 210] width 123 height 32
click at [1325, 242] on link "Enregistrer" at bounding box center [1341, 245] width 126 height 21
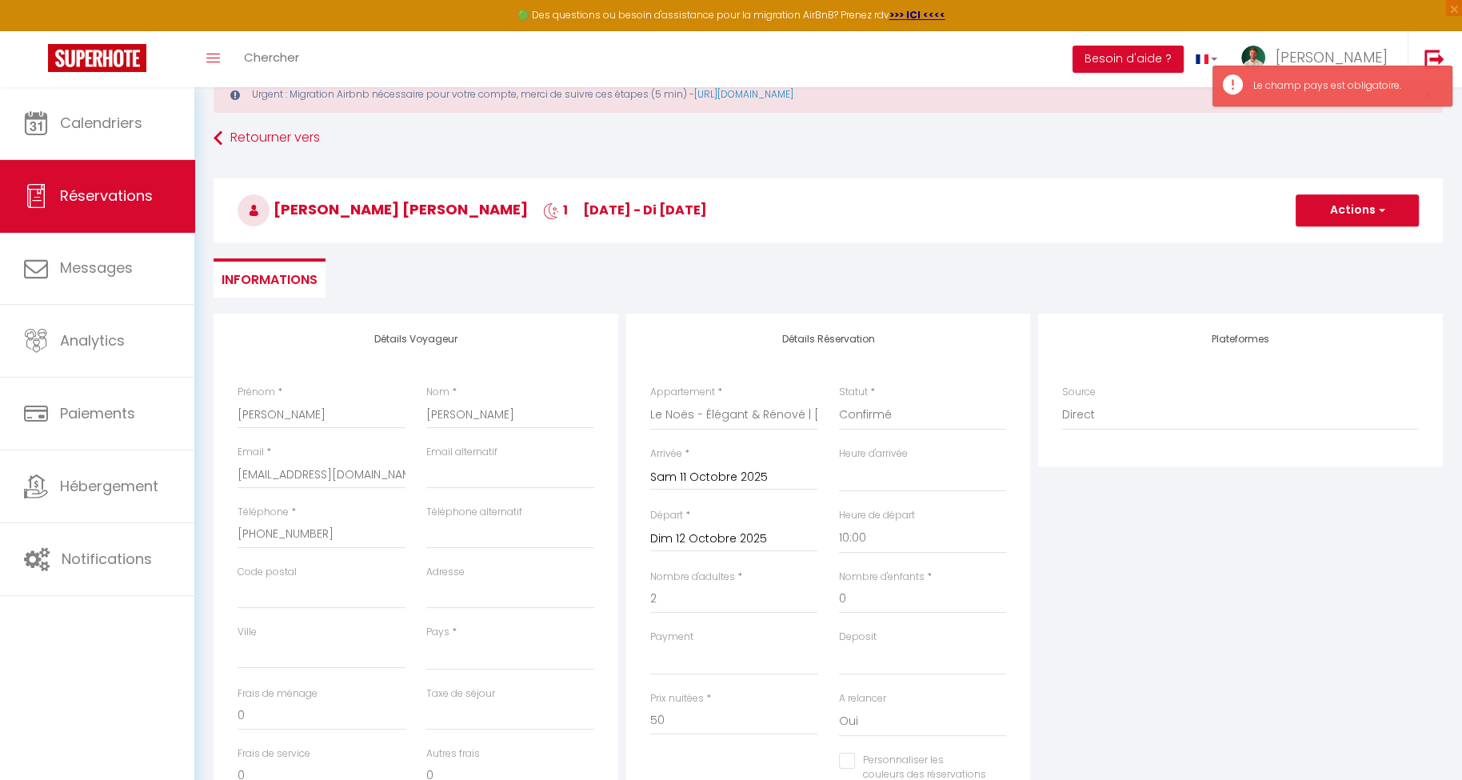
scroll to position [110, 0]
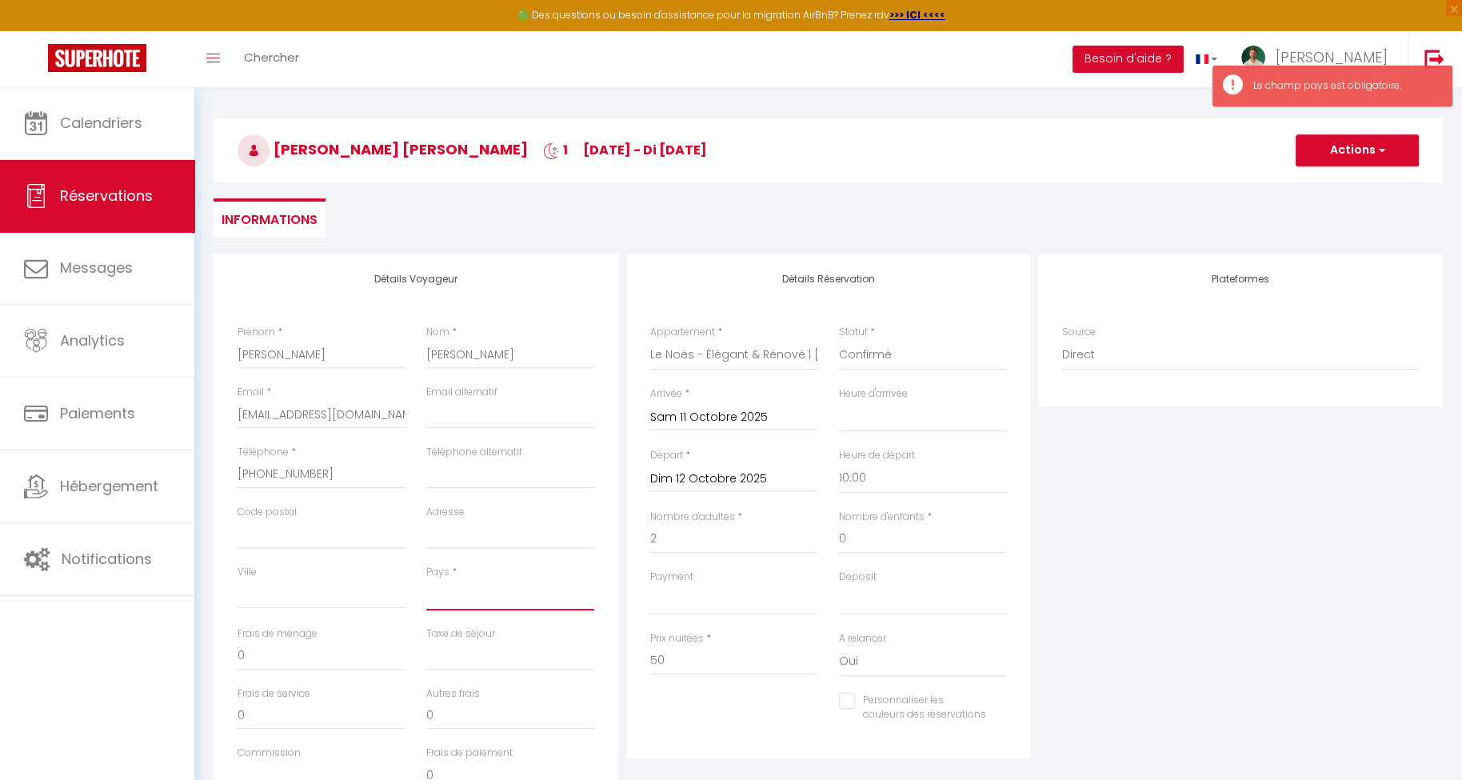
click at [557, 583] on select "France Portugal Afghanistan Albania Algeria American Samoa Andorra Angola Angui…" at bounding box center [510, 595] width 168 height 30
click at [426, 580] on select "France Portugal Afghanistan Albania Algeria American Samoa Andorra Angola Angui…" at bounding box center [510, 595] width 168 height 30
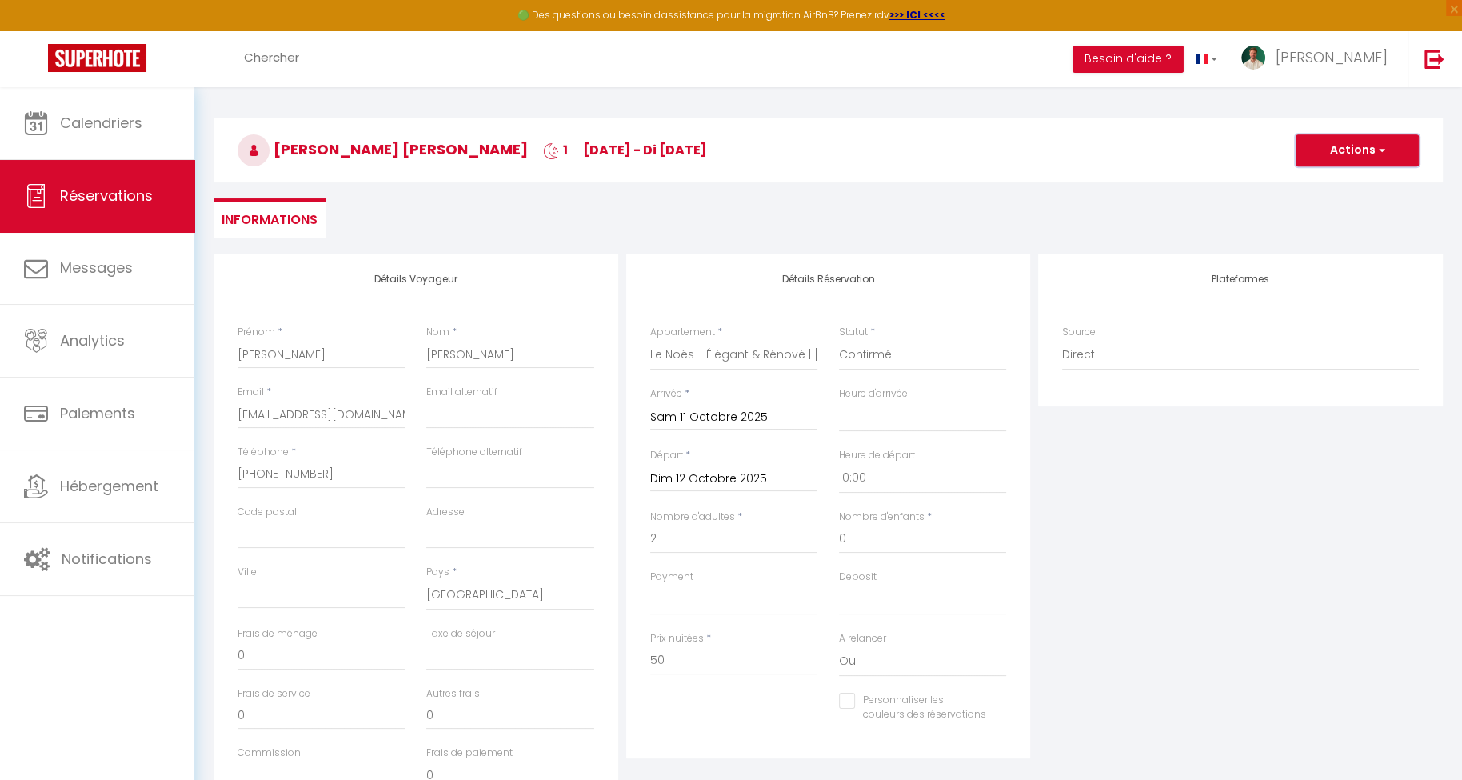
click at [1347, 155] on button "Actions" at bounding box center [1357, 150] width 123 height 32
click at [1330, 179] on link "Enregistrer" at bounding box center [1341, 185] width 126 height 21
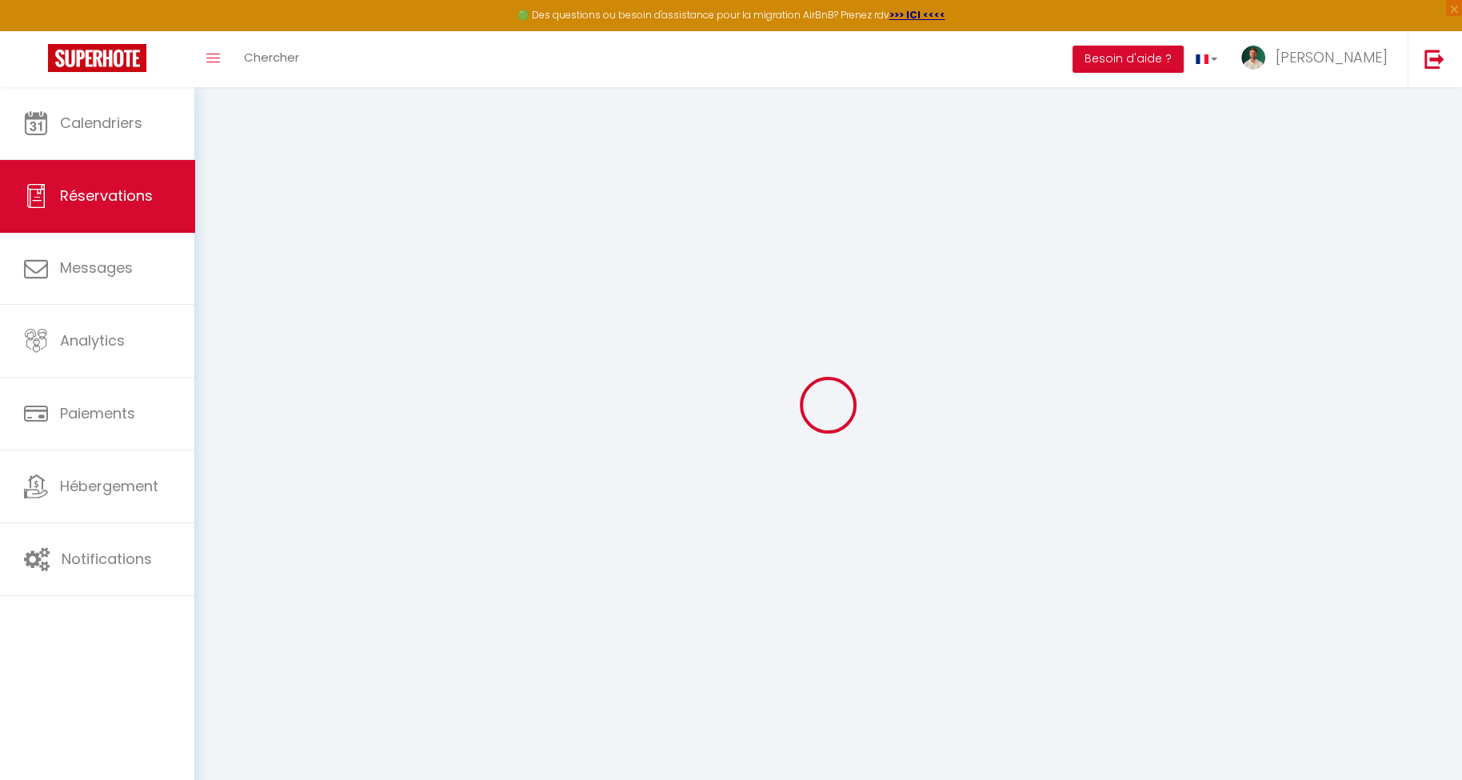
scroll to position [86, 0]
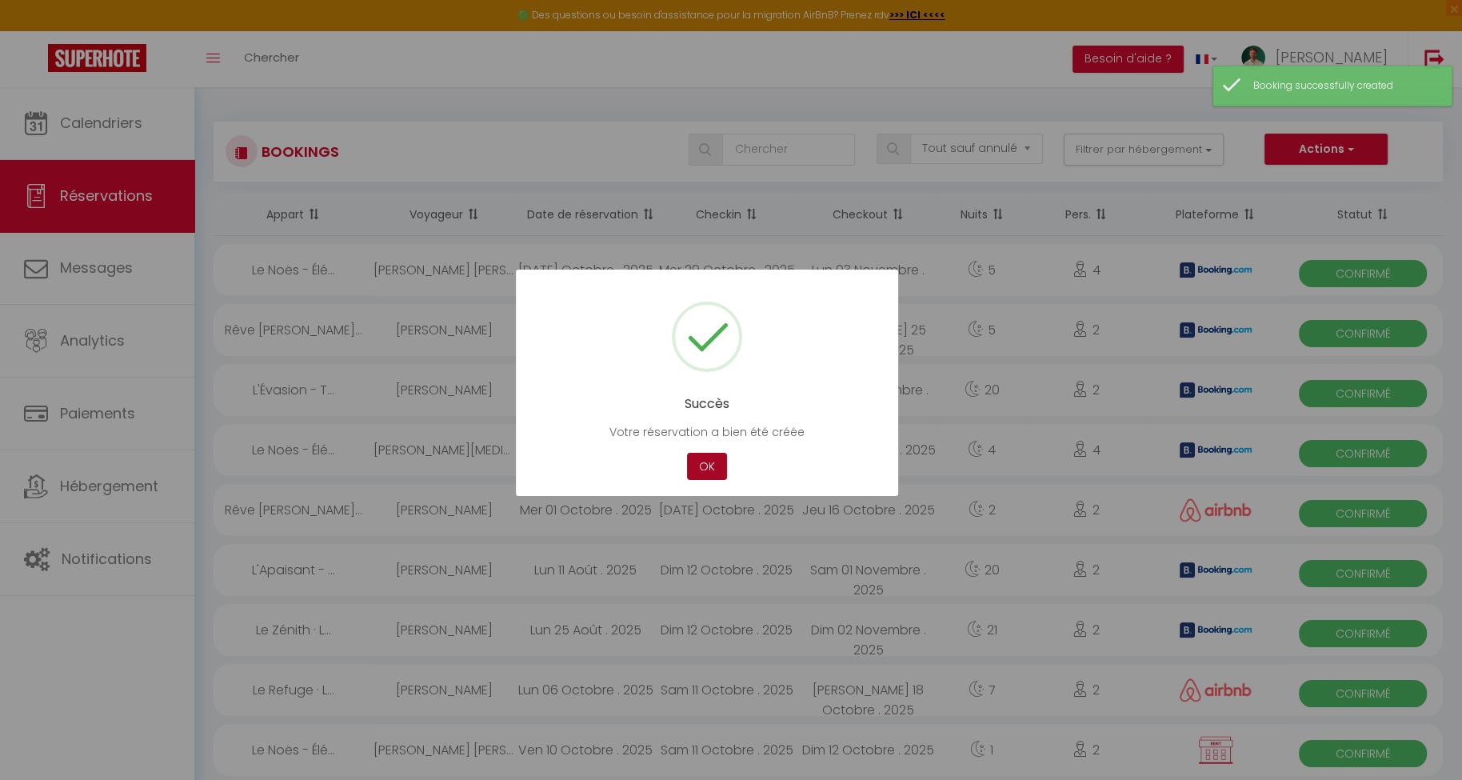
click at [705, 470] on button "OK" at bounding box center [707, 467] width 40 height 28
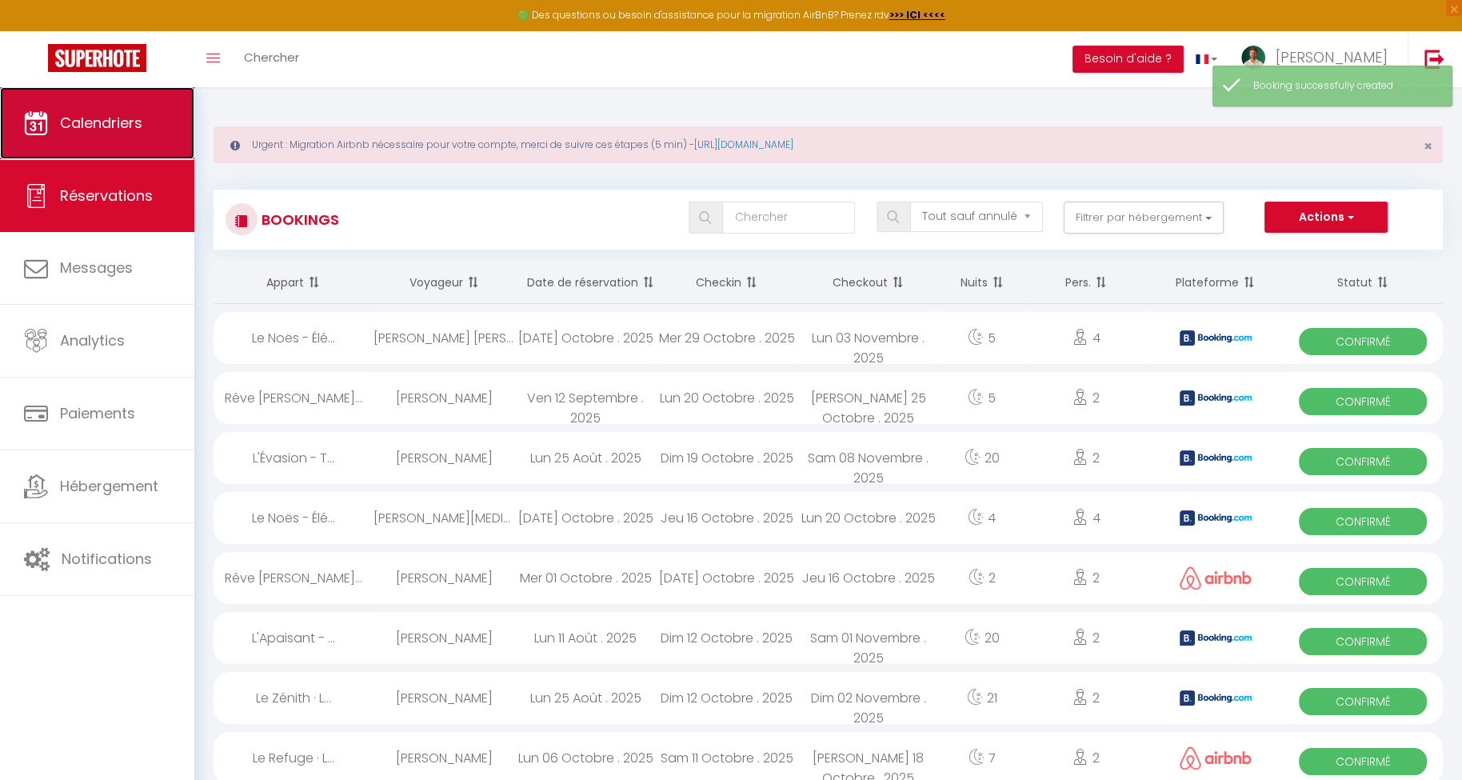
click at [121, 134] on link "Calendriers" at bounding box center [97, 123] width 194 height 72
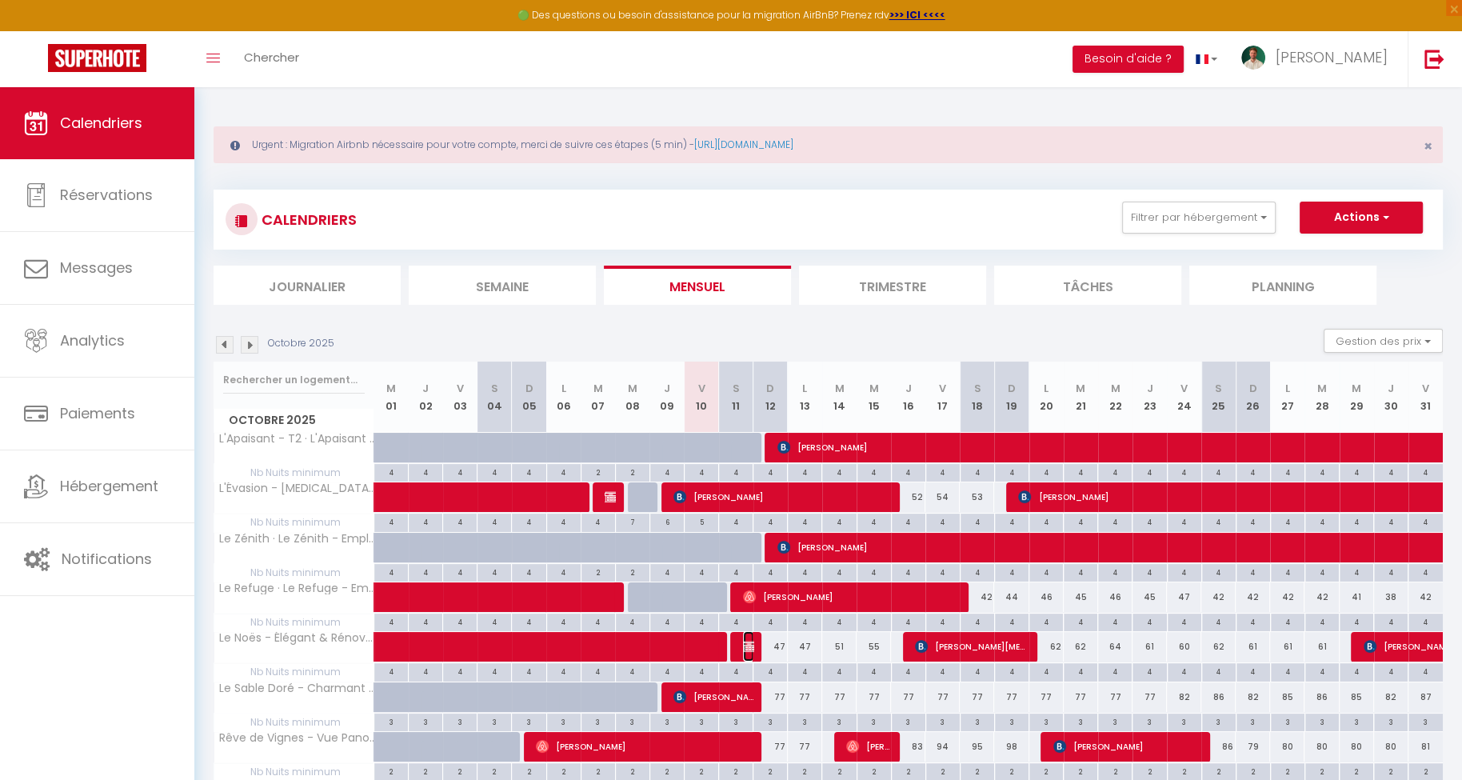
click at [743, 640] on img at bounding box center [749, 646] width 13 height 13
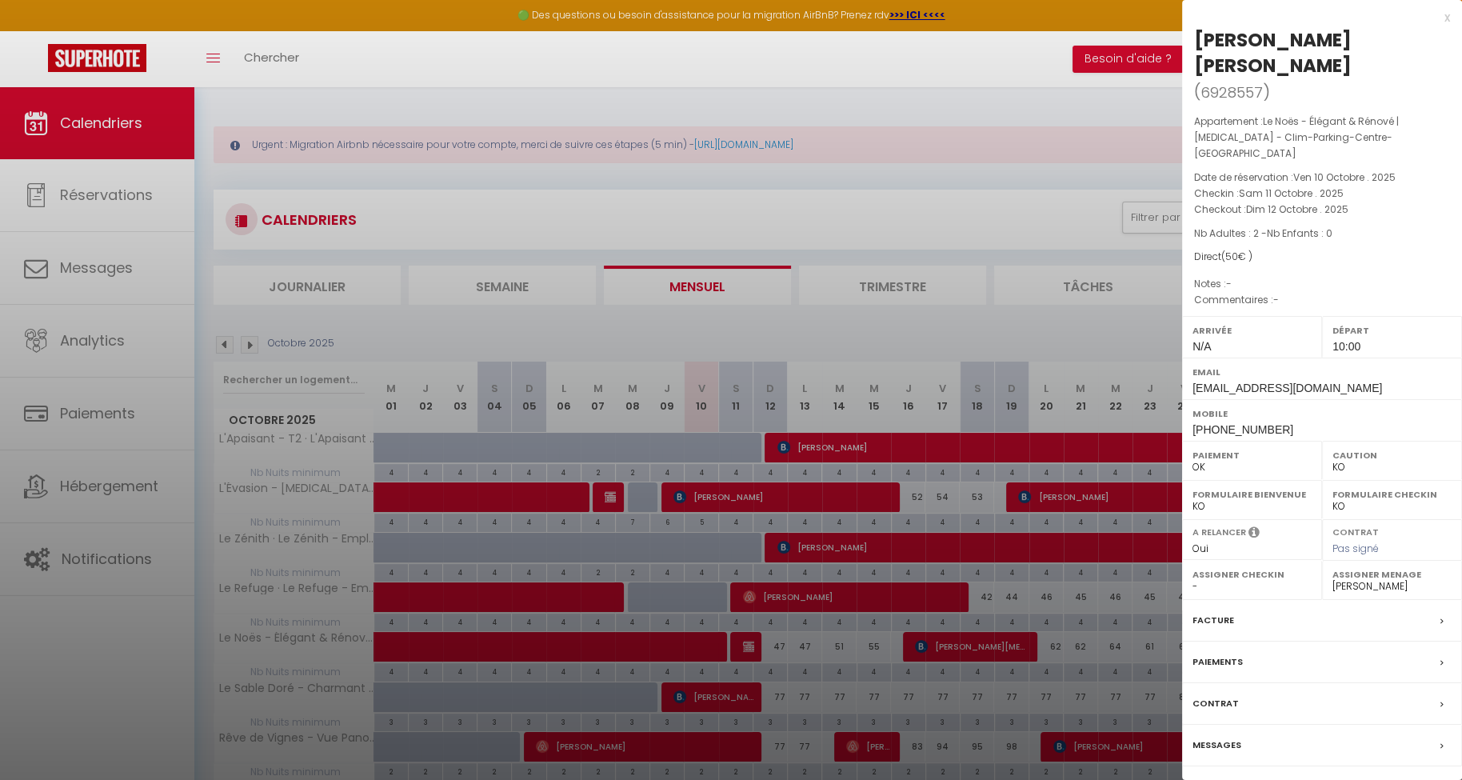
click at [1314, 641] on div "Paiements" at bounding box center [1322, 662] width 280 height 42
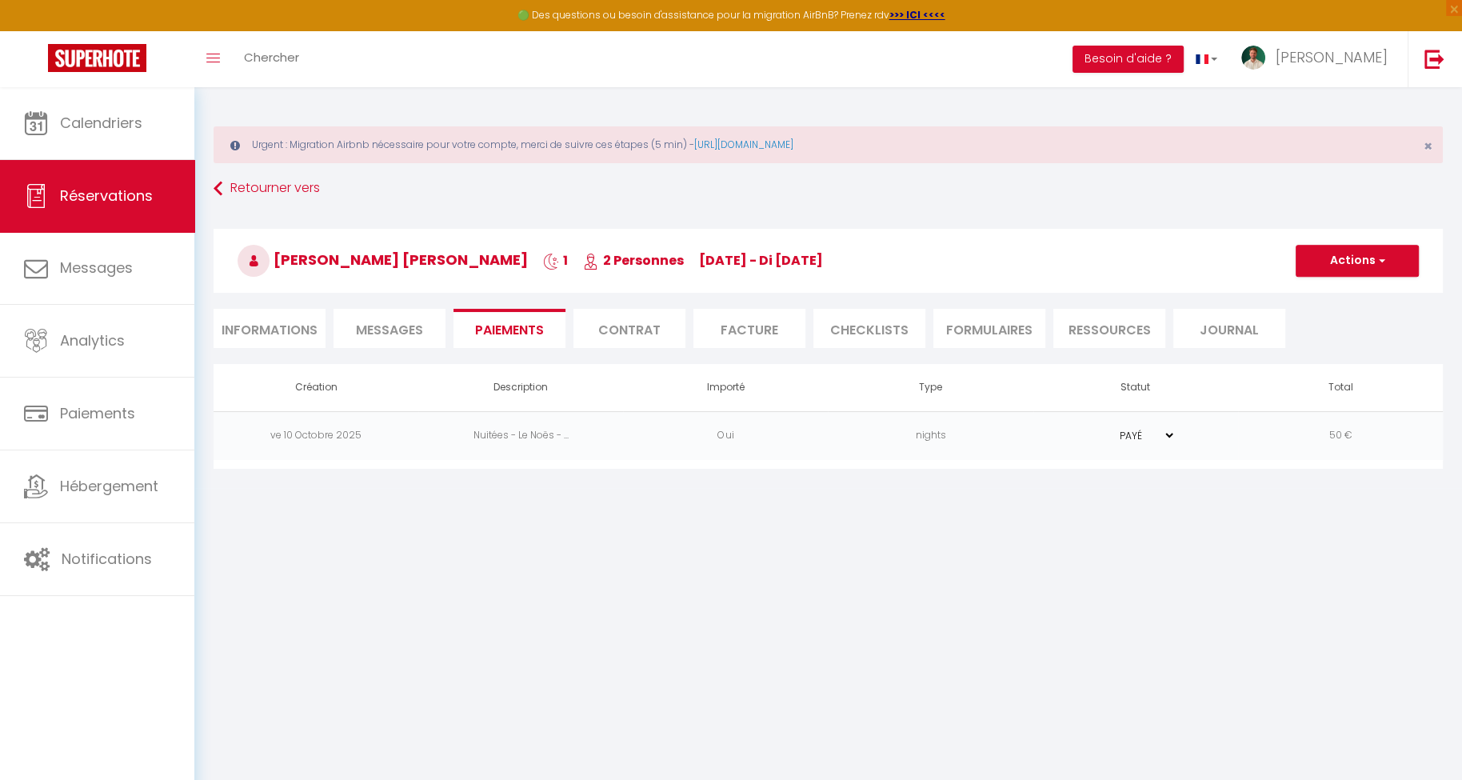
click at [1164, 432] on select "PAYÉ EN ATTENTE" at bounding box center [1136, 435] width 80 height 15
click at [1096, 428] on select "PAYÉ EN ATTENTE" at bounding box center [1136, 435] width 80 height 15
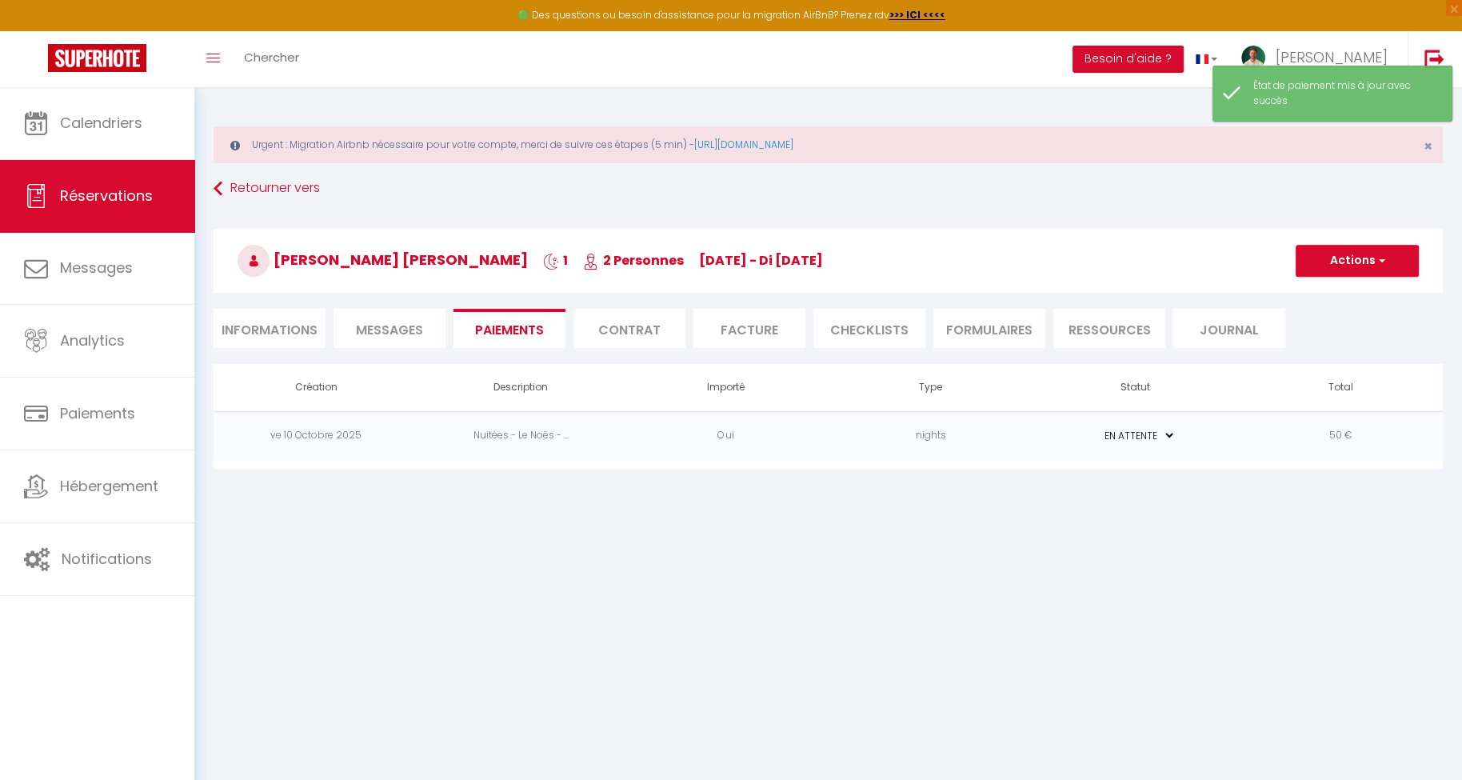
click at [470, 431] on td "Nuitées - Le Noës - ..." at bounding box center [520, 435] width 205 height 49
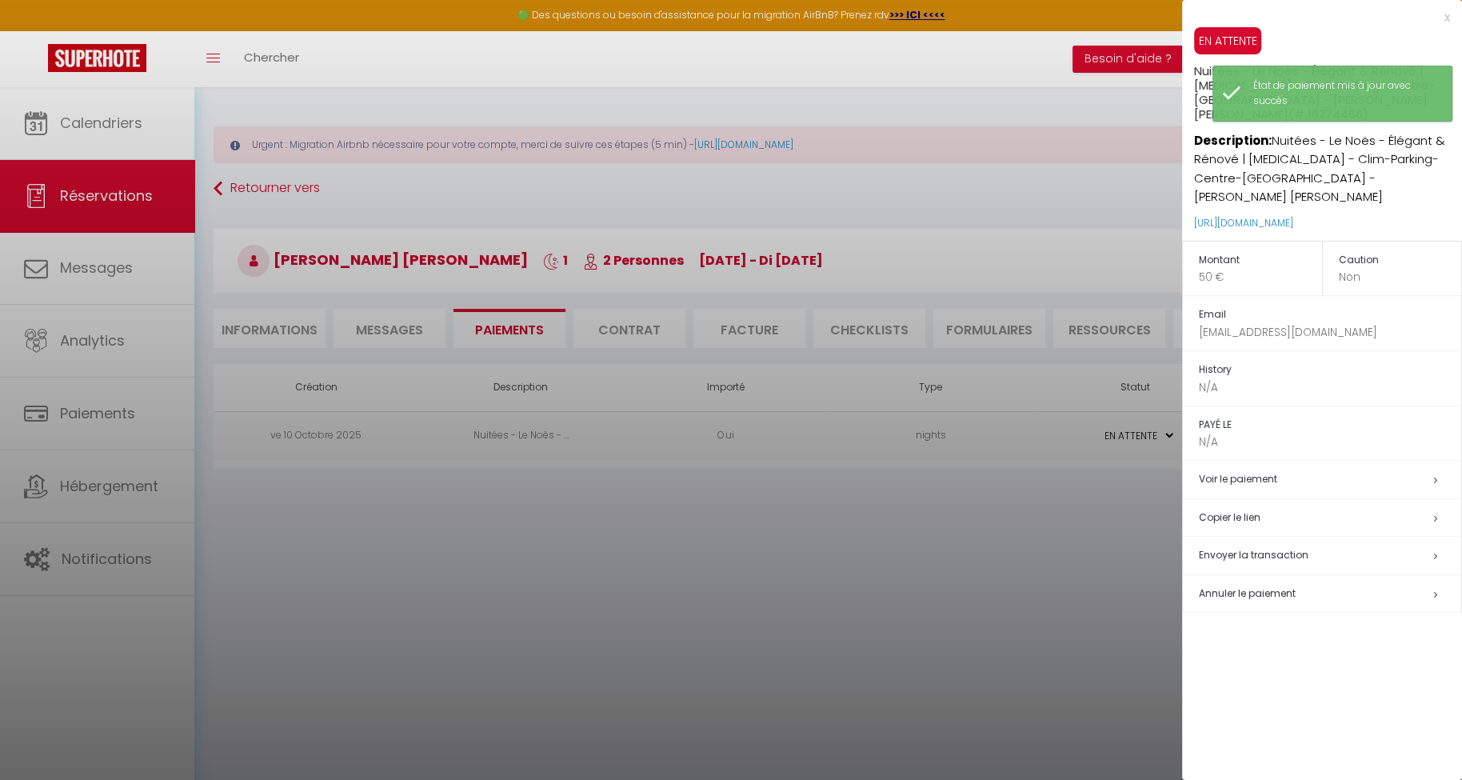
click at [1268, 509] on h5 "Copier le lien" at bounding box center [1330, 518] width 262 height 18
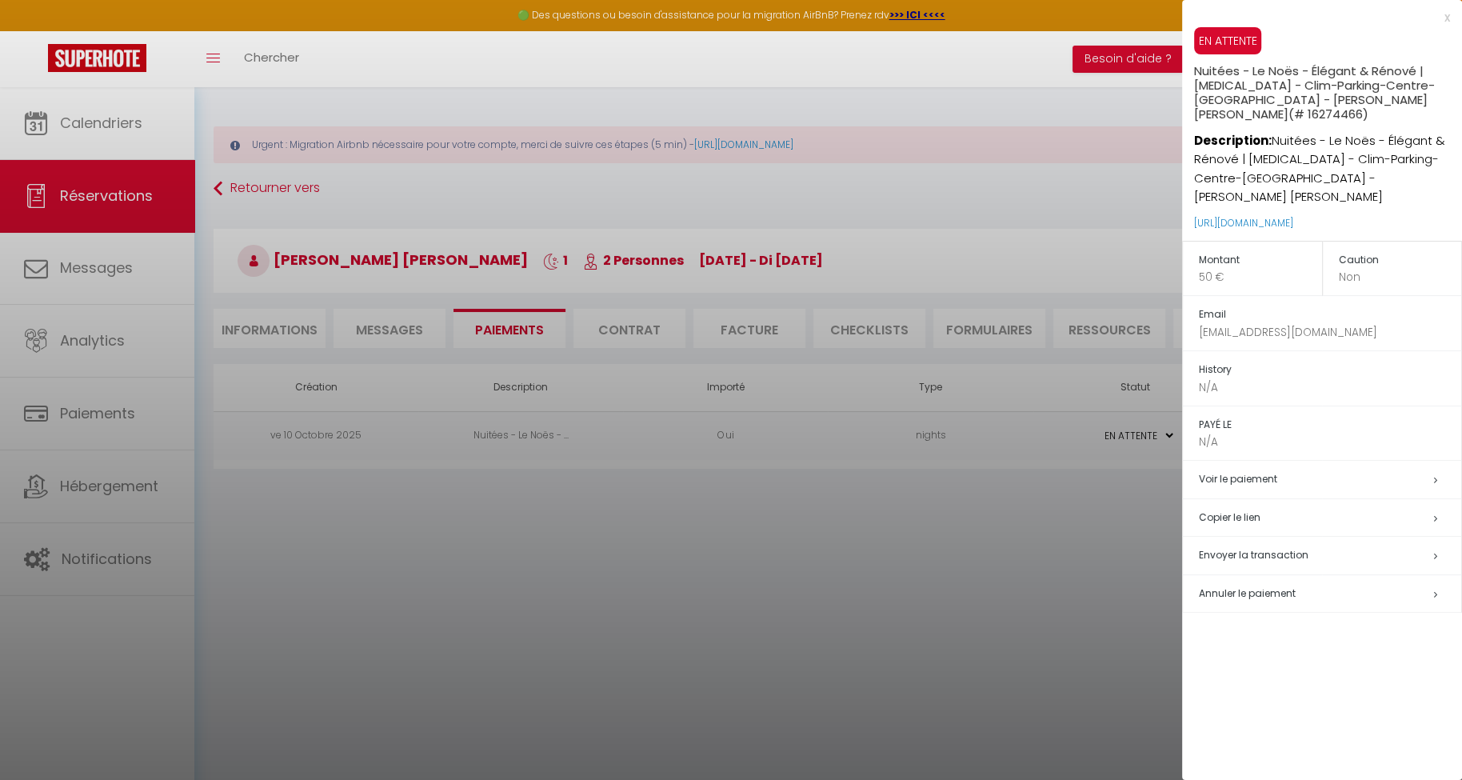
click at [645, 593] on div at bounding box center [731, 390] width 1462 height 780
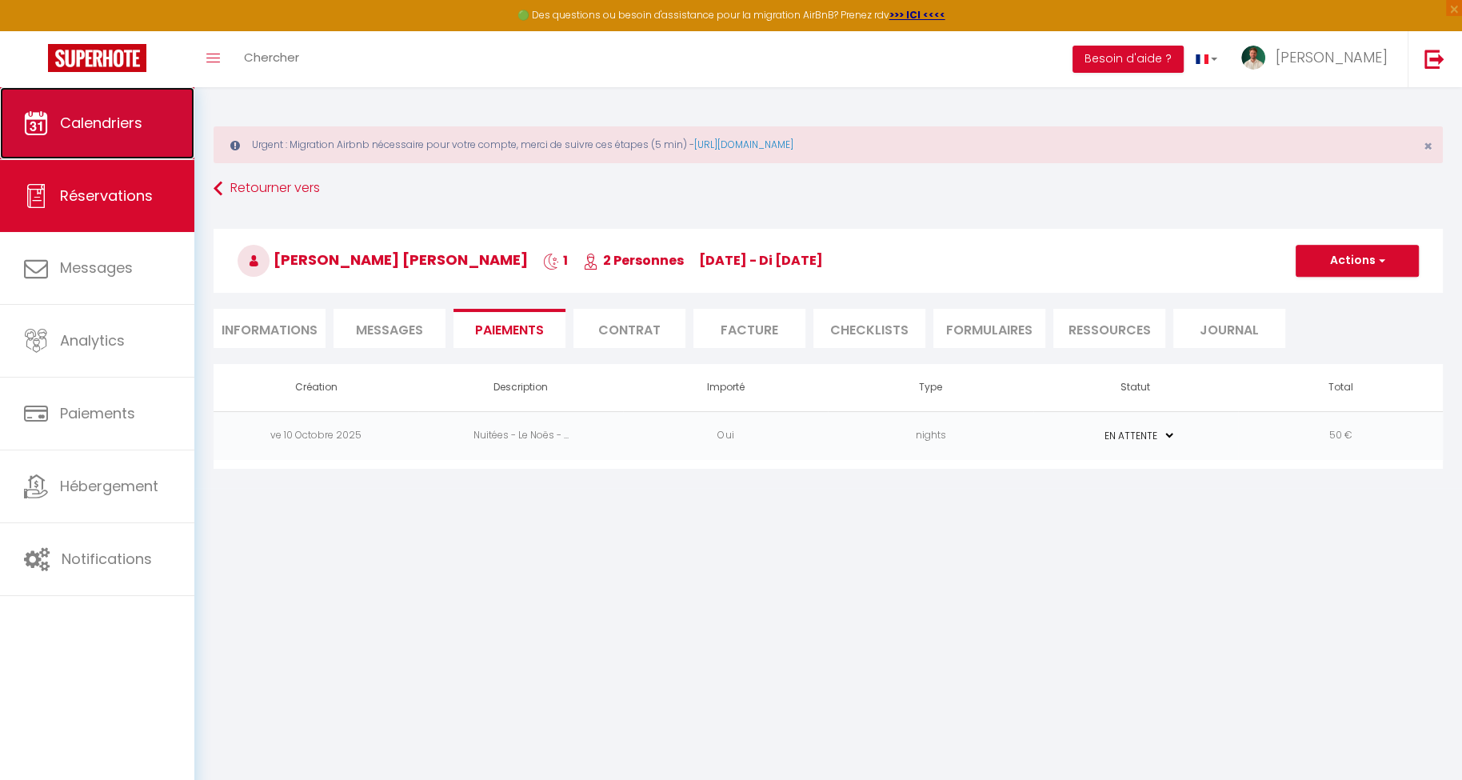
click at [128, 145] on link "Calendriers" at bounding box center [97, 123] width 194 height 72
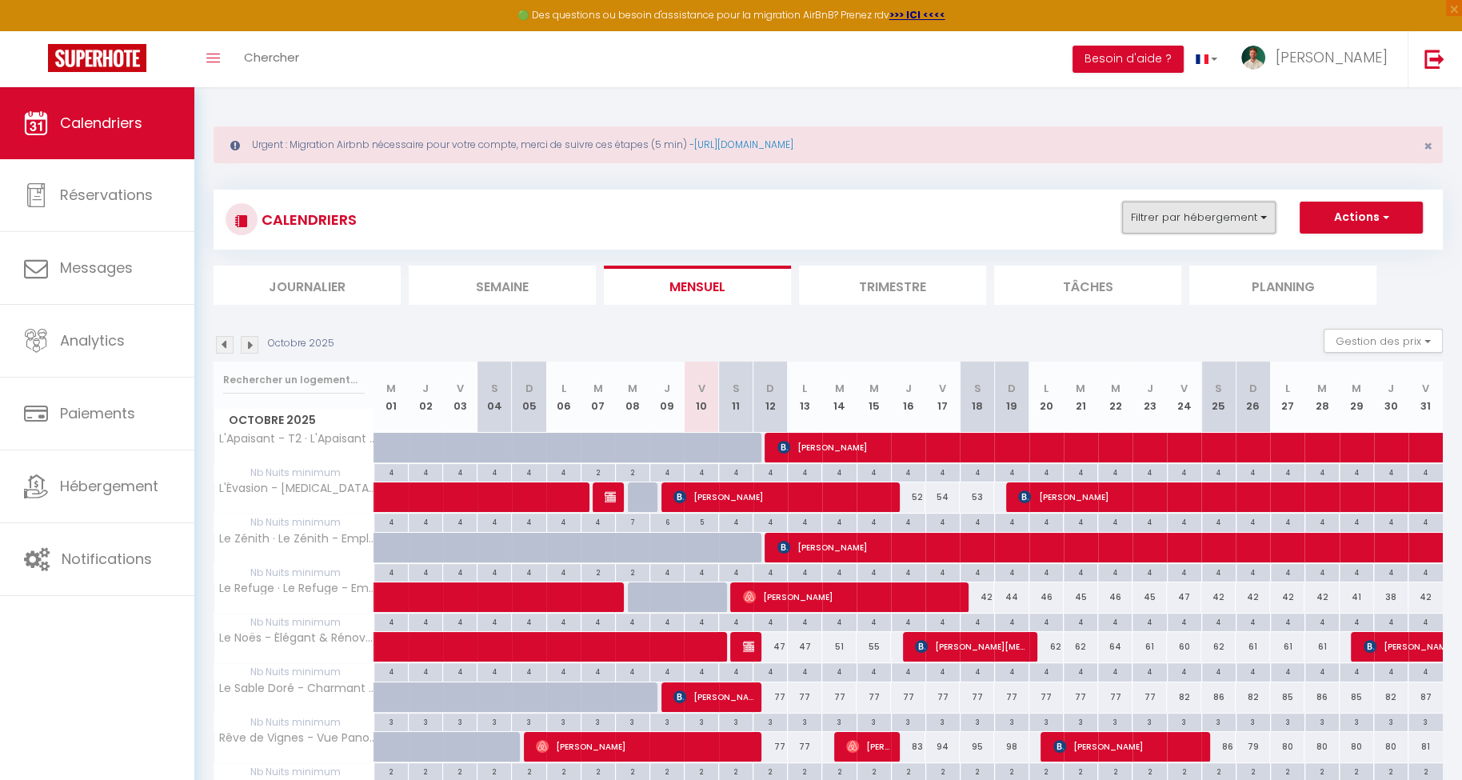
click at [1174, 223] on button "Filtrer par hébergement" at bounding box center [1199, 218] width 154 height 32
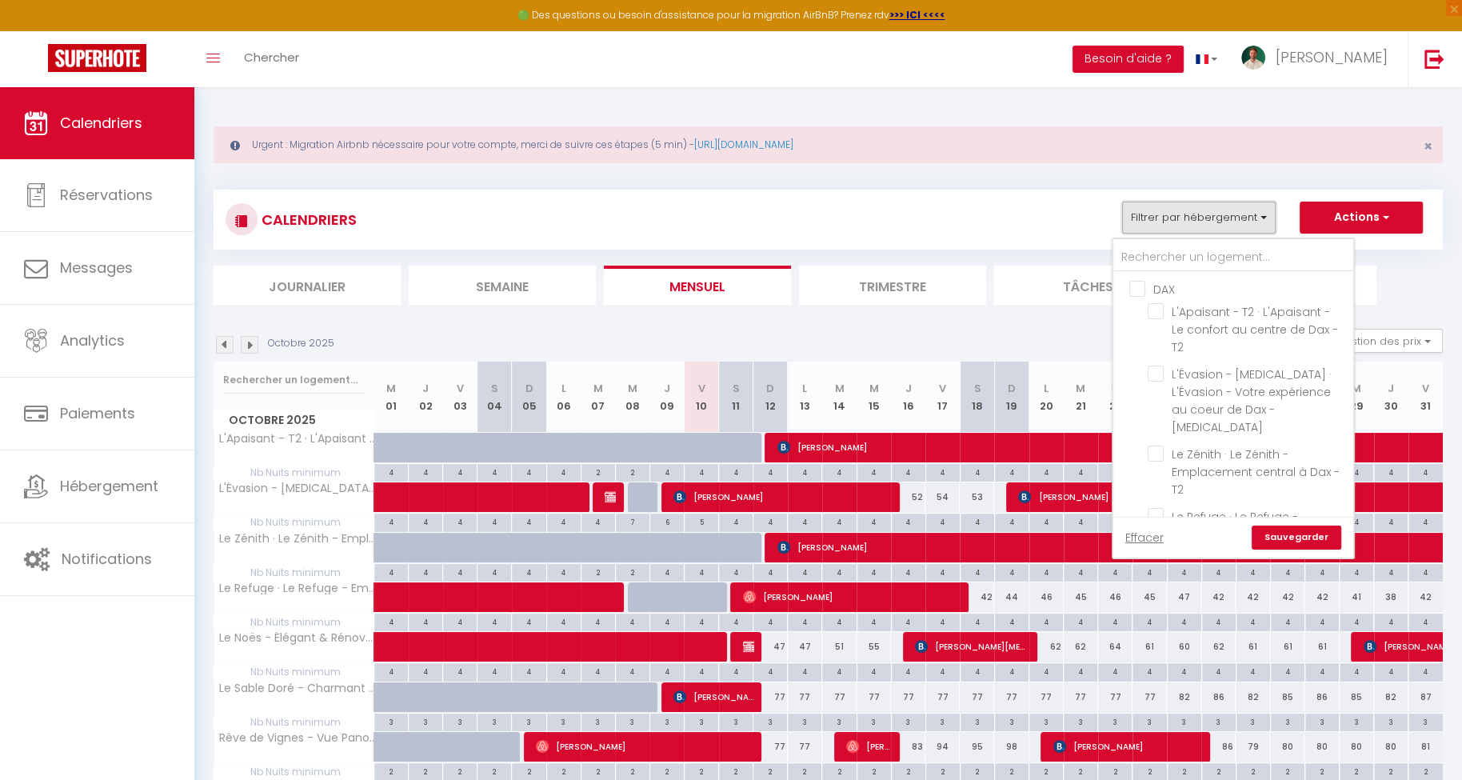
scroll to position [86, 0]
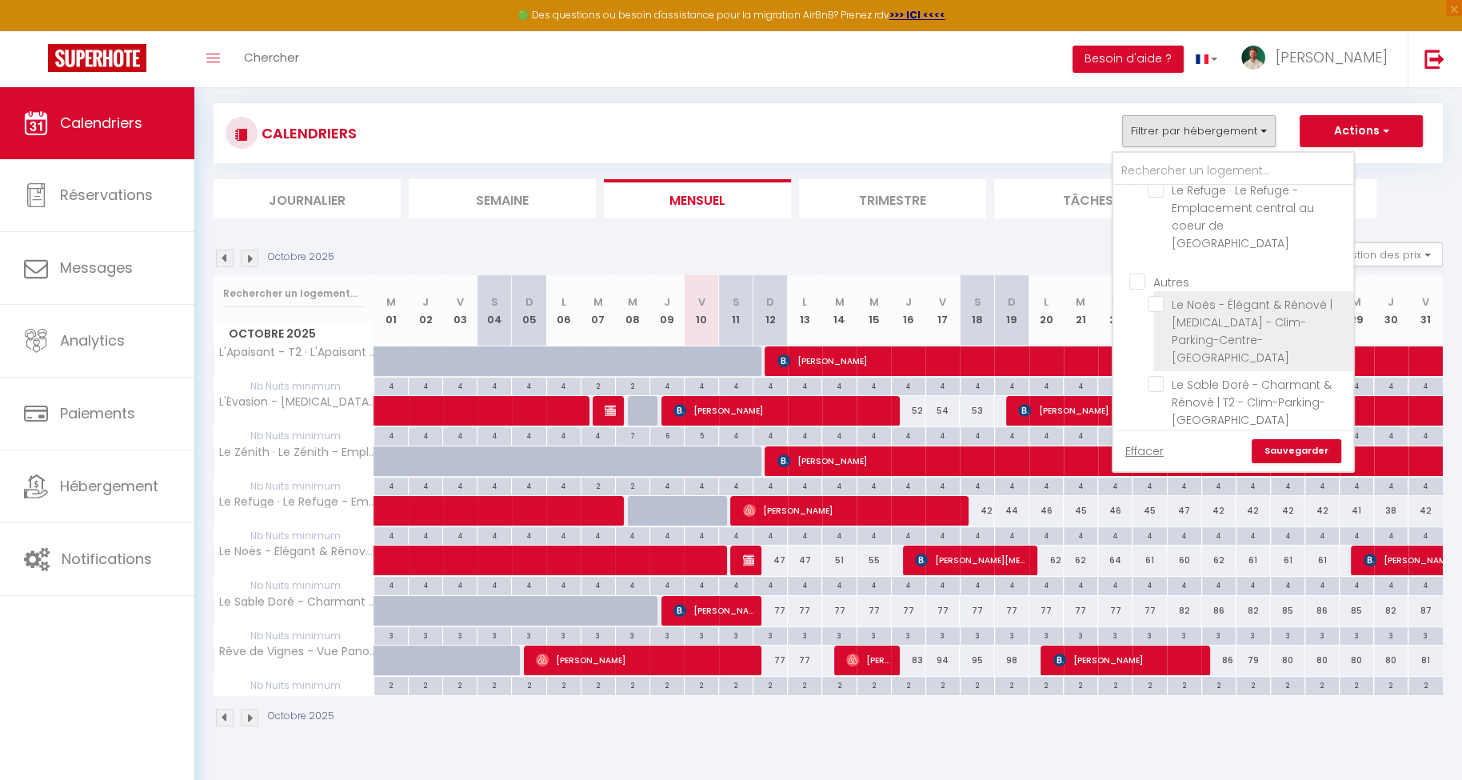
click at [1164, 296] on input "Le Noës - Élégant & Rénové | [MEDICAL_DATA] - Clim-Parking-Centre-[GEOGRAPHIC_D…" at bounding box center [1248, 304] width 200 height 16
click at [1301, 448] on link "Sauvegarder" at bounding box center [1297, 451] width 90 height 24
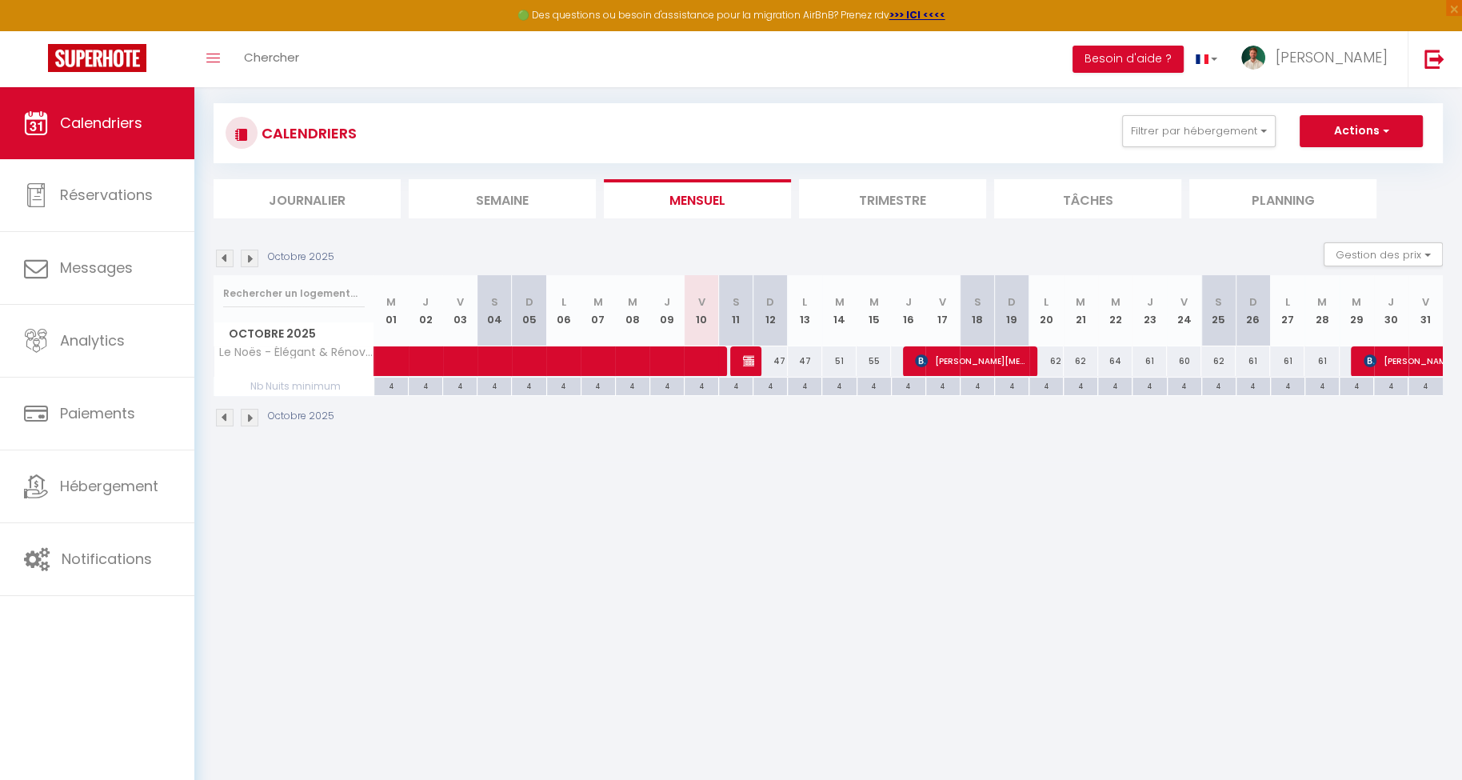
click at [821, 498] on body "🟢 Des questions ou besoin d'assistance pour la migration AirBnB? Prenez rdv >>>…" at bounding box center [731, 391] width 1462 height 780
click at [537, 479] on body "🟢 Des questions ou besoin d'assistance pour la migration AirBnB? Prenez rdv >>>…" at bounding box center [731, 391] width 1462 height 780
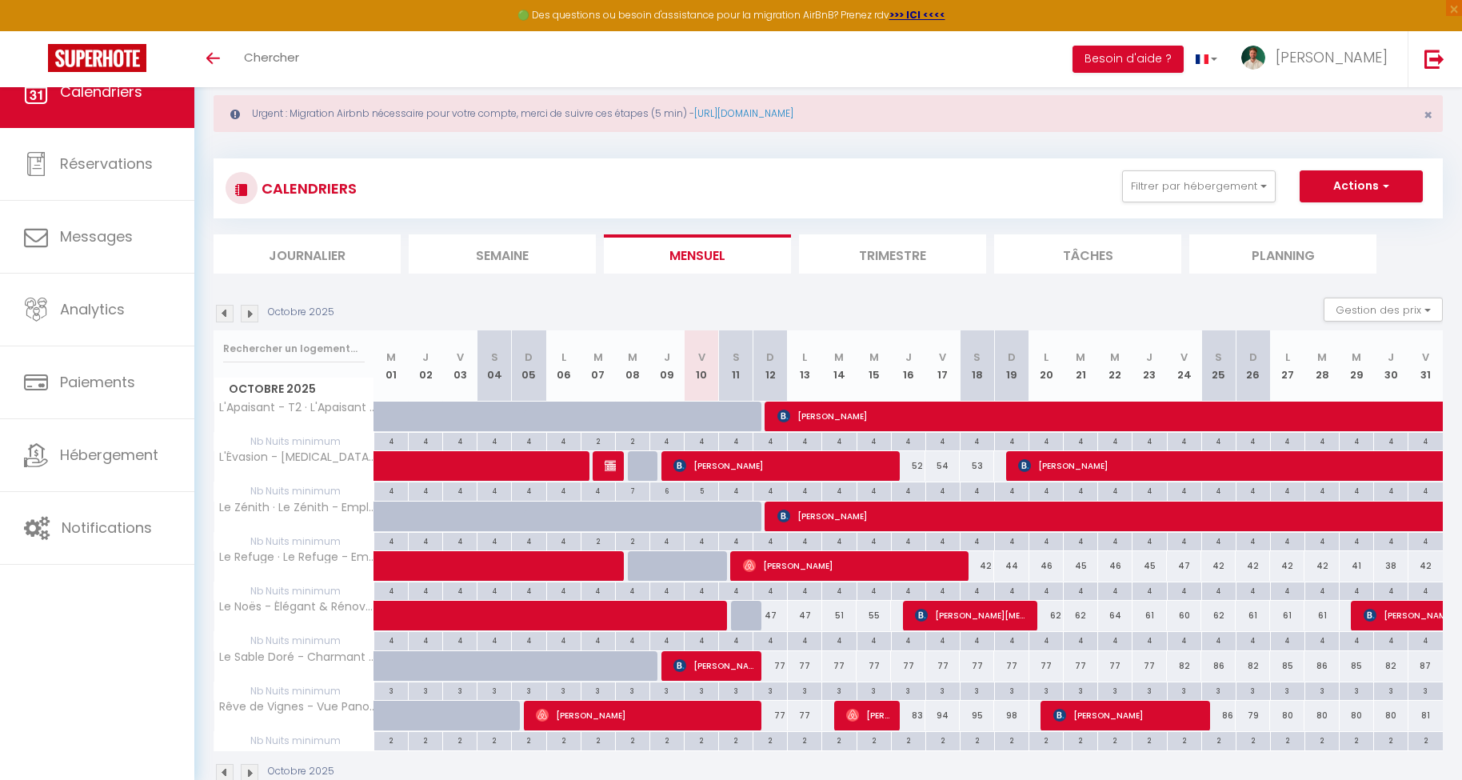
select select
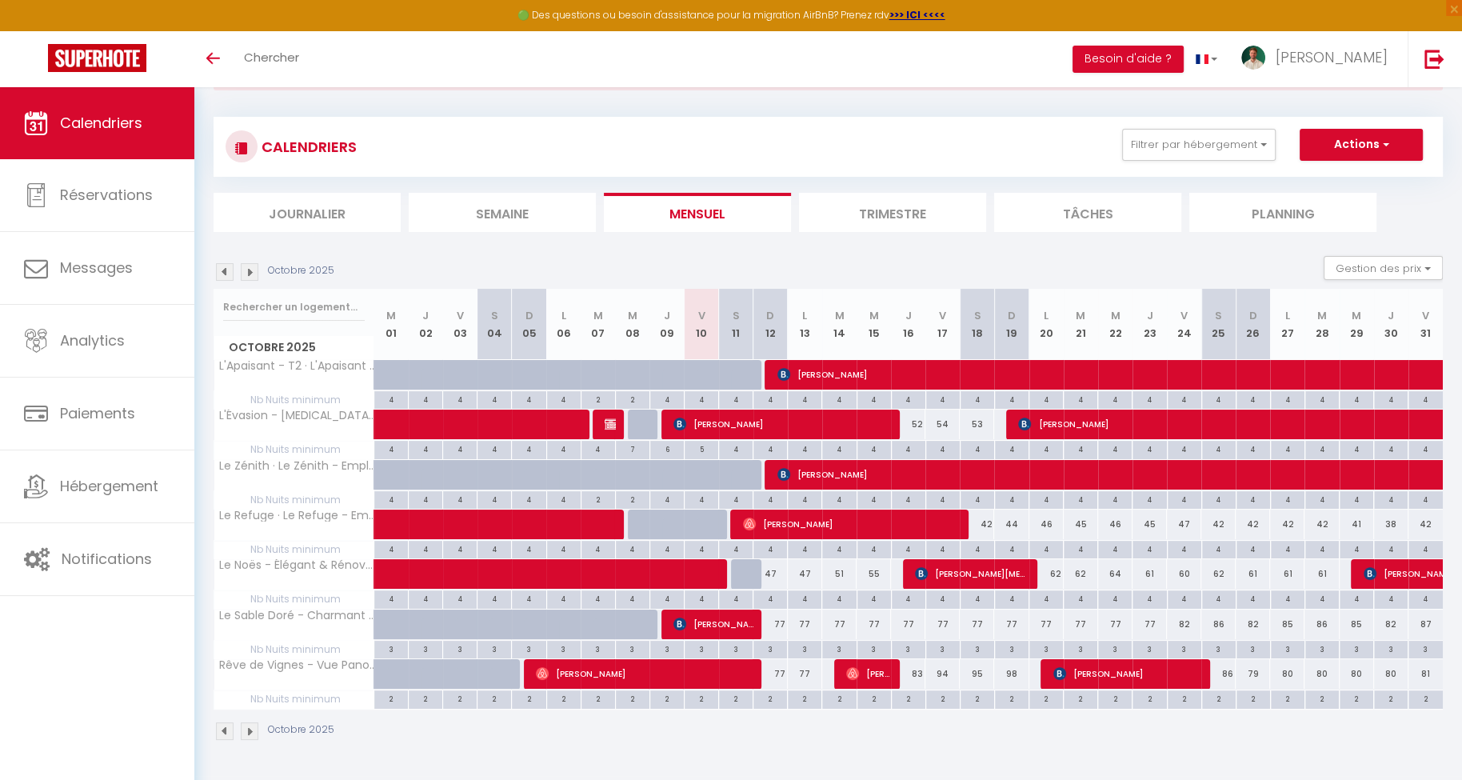
scroll to position [86, 0]
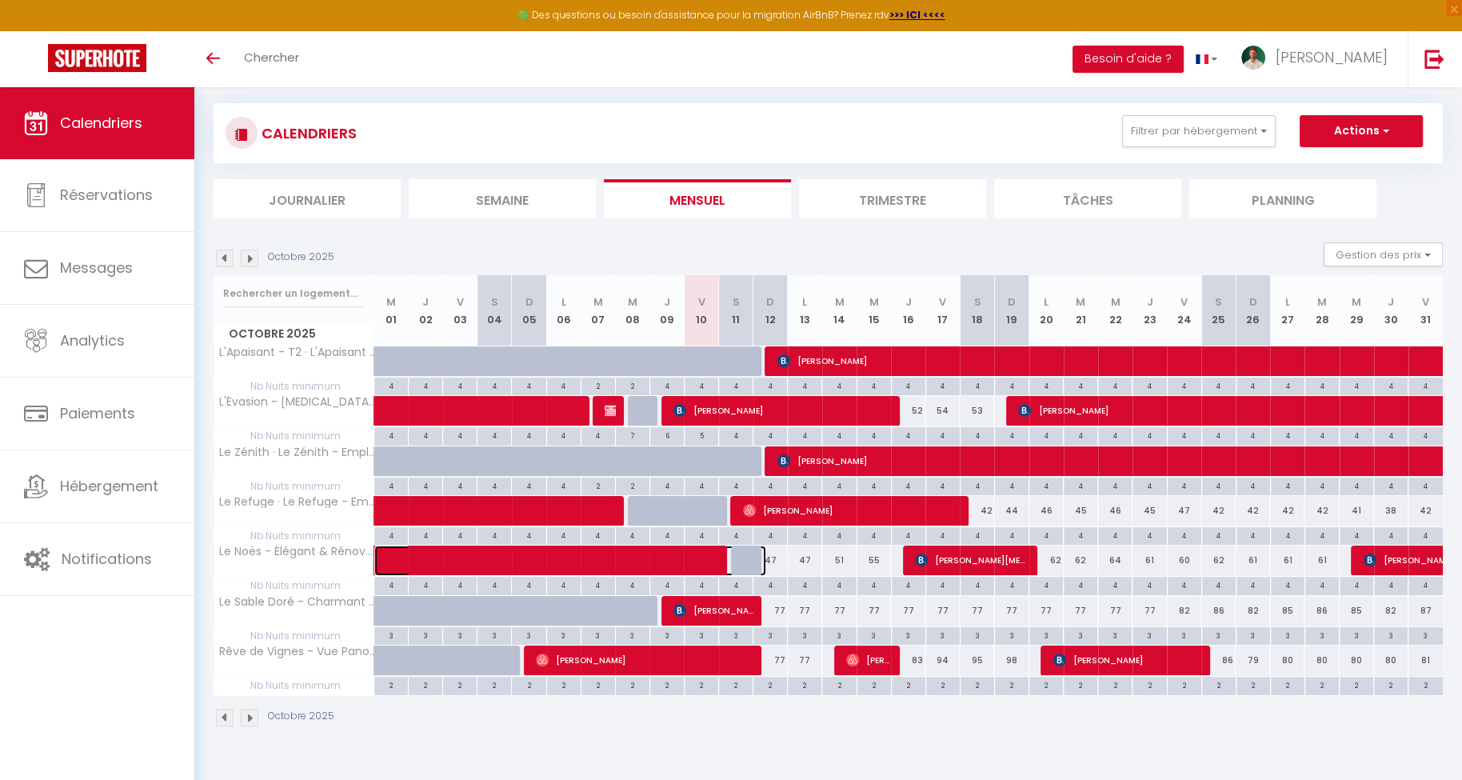
click at [535, 549] on span at bounding box center [582, 560] width 368 height 30
select select "OK"
select select "0"
select select "1"
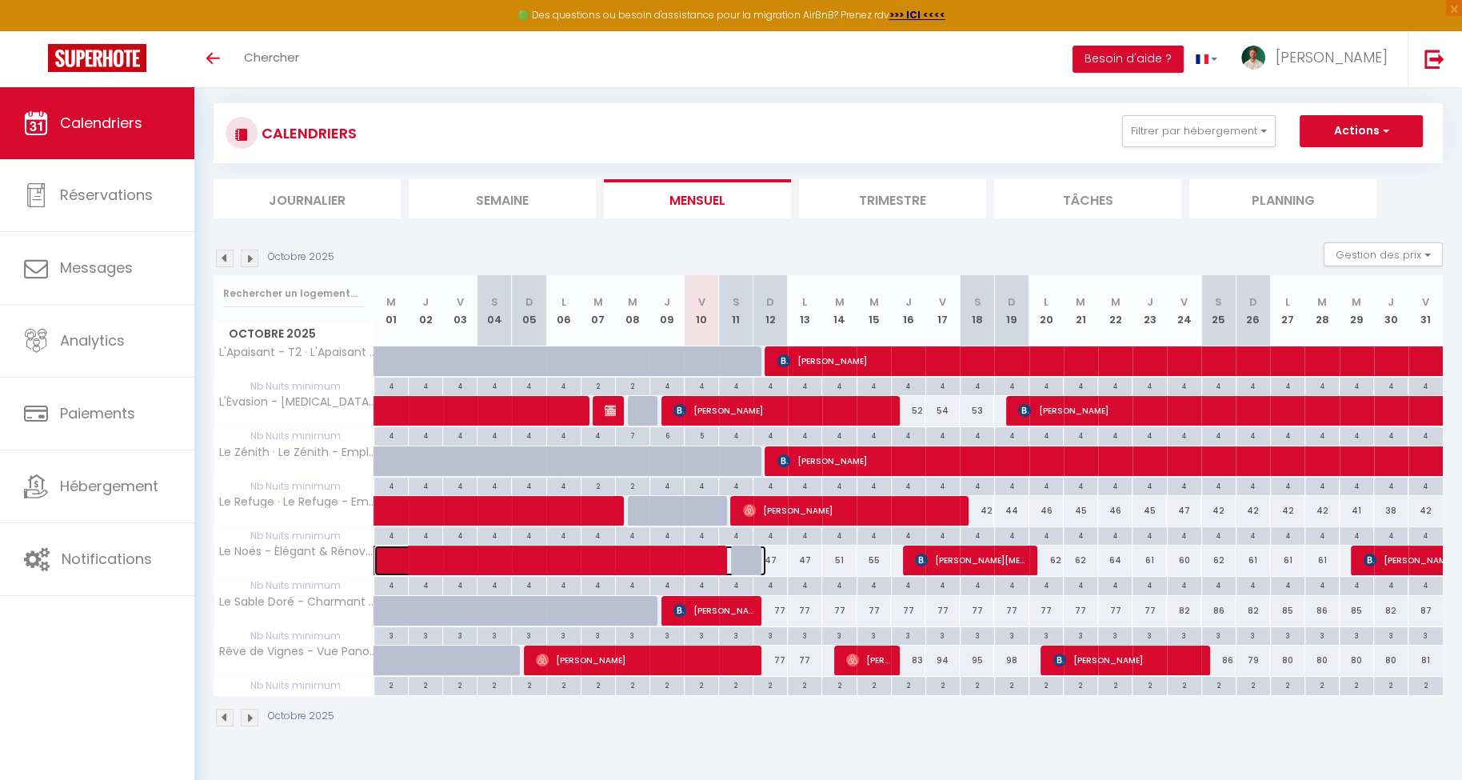
select select "1"
select select
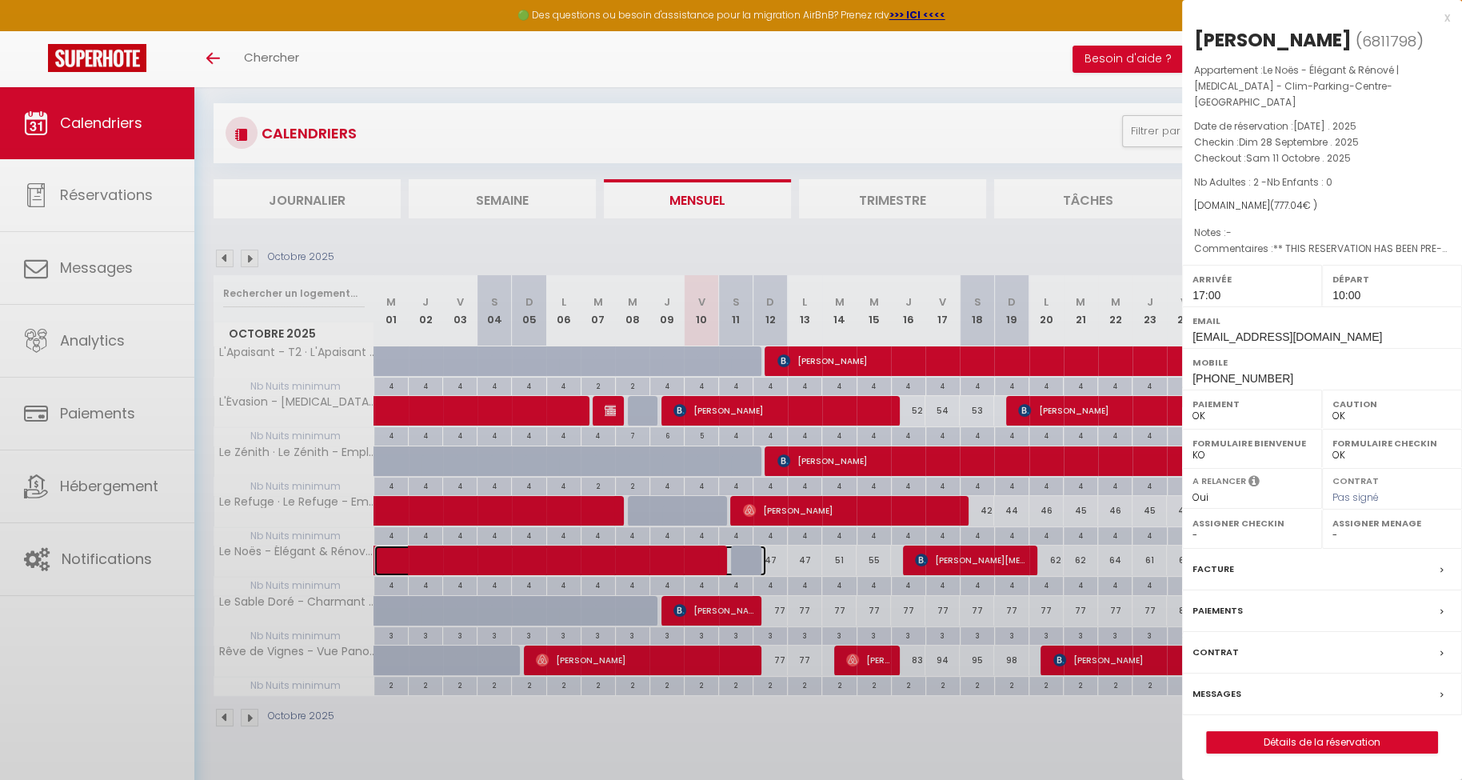
select select "42899"
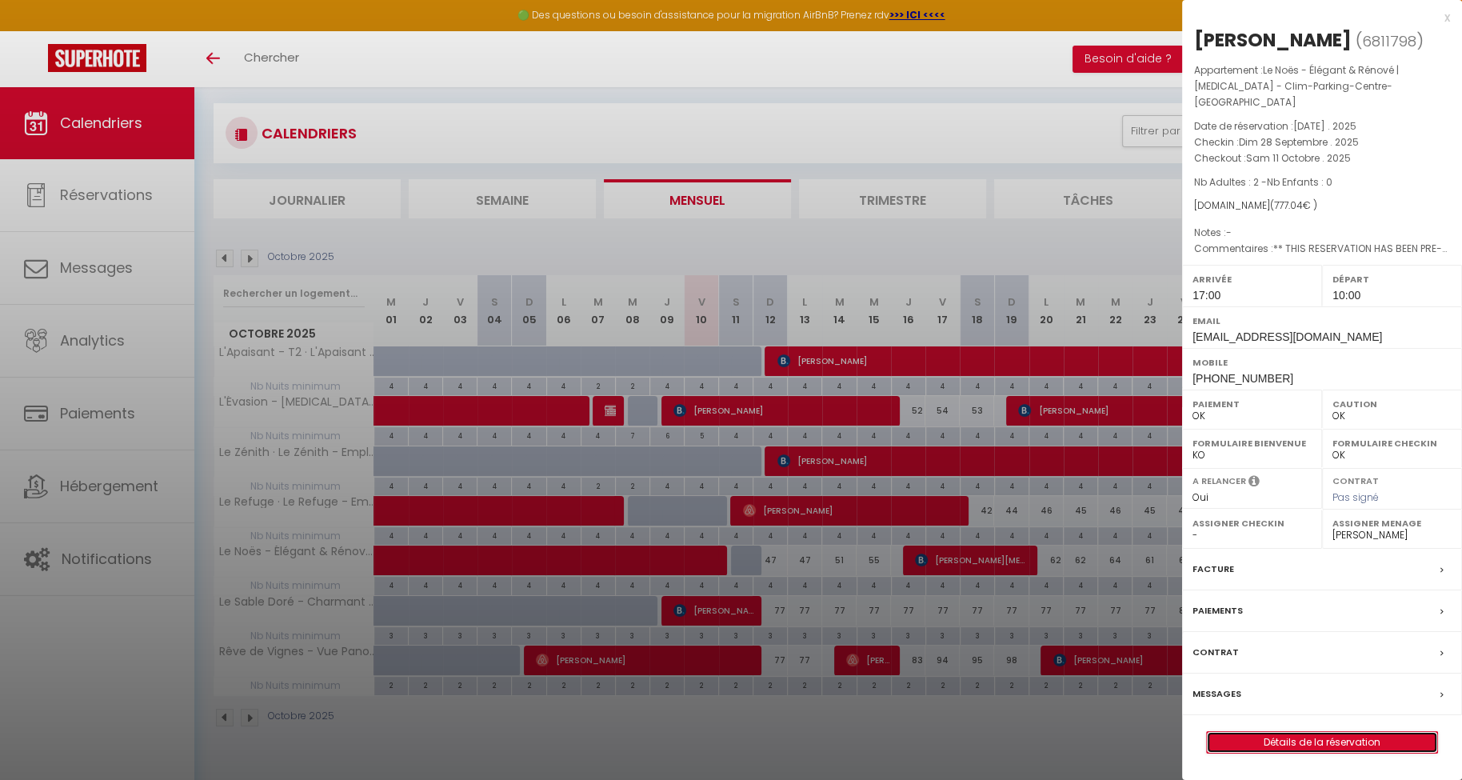
click at [1319, 752] on link "Détails de la réservation" at bounding box center [1322, 742] width 230 height 21
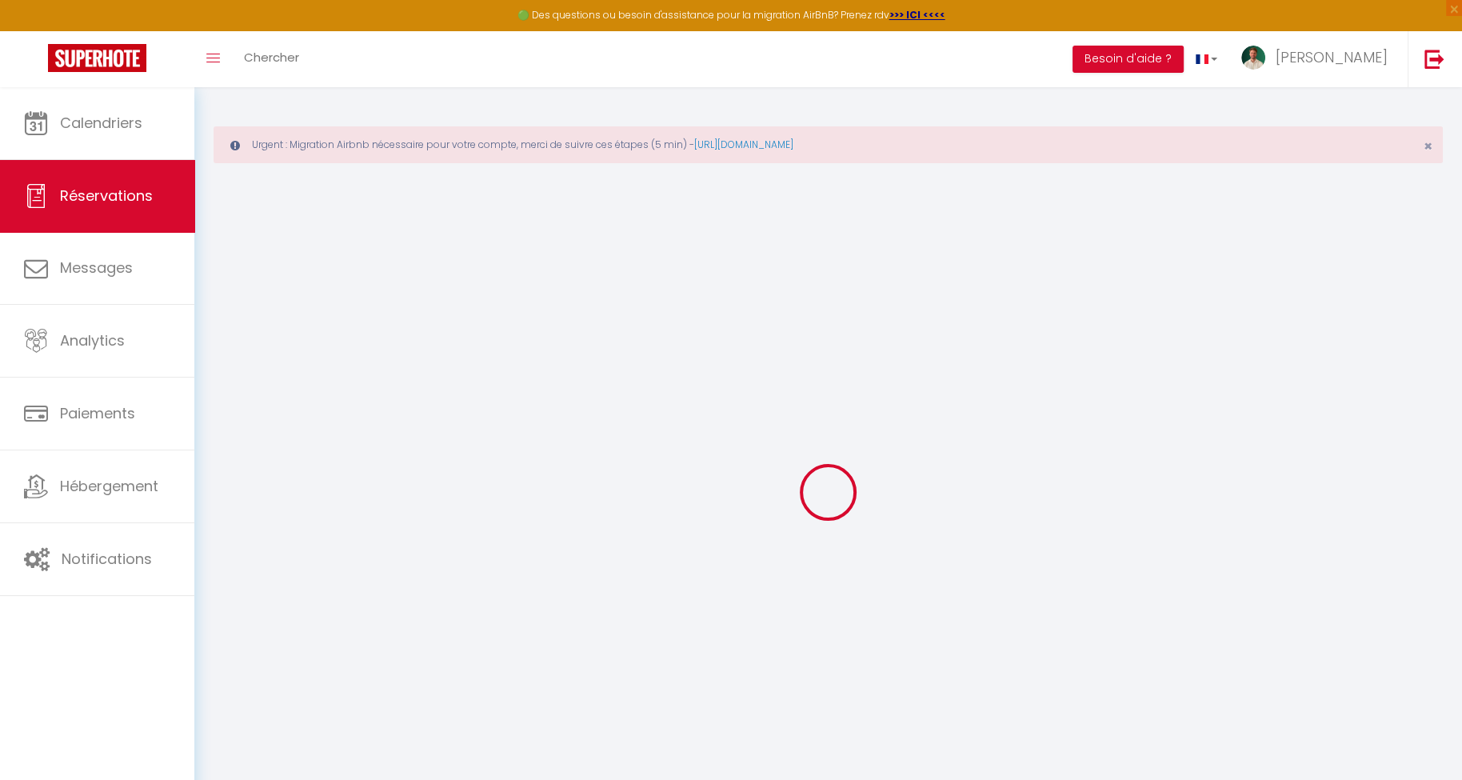
type input "Sara"
type input "González Cantero"
type input "scante.430487@guest.booking.com"
type input "sara_83__70@hotmail.com"
type input "+33699095558"
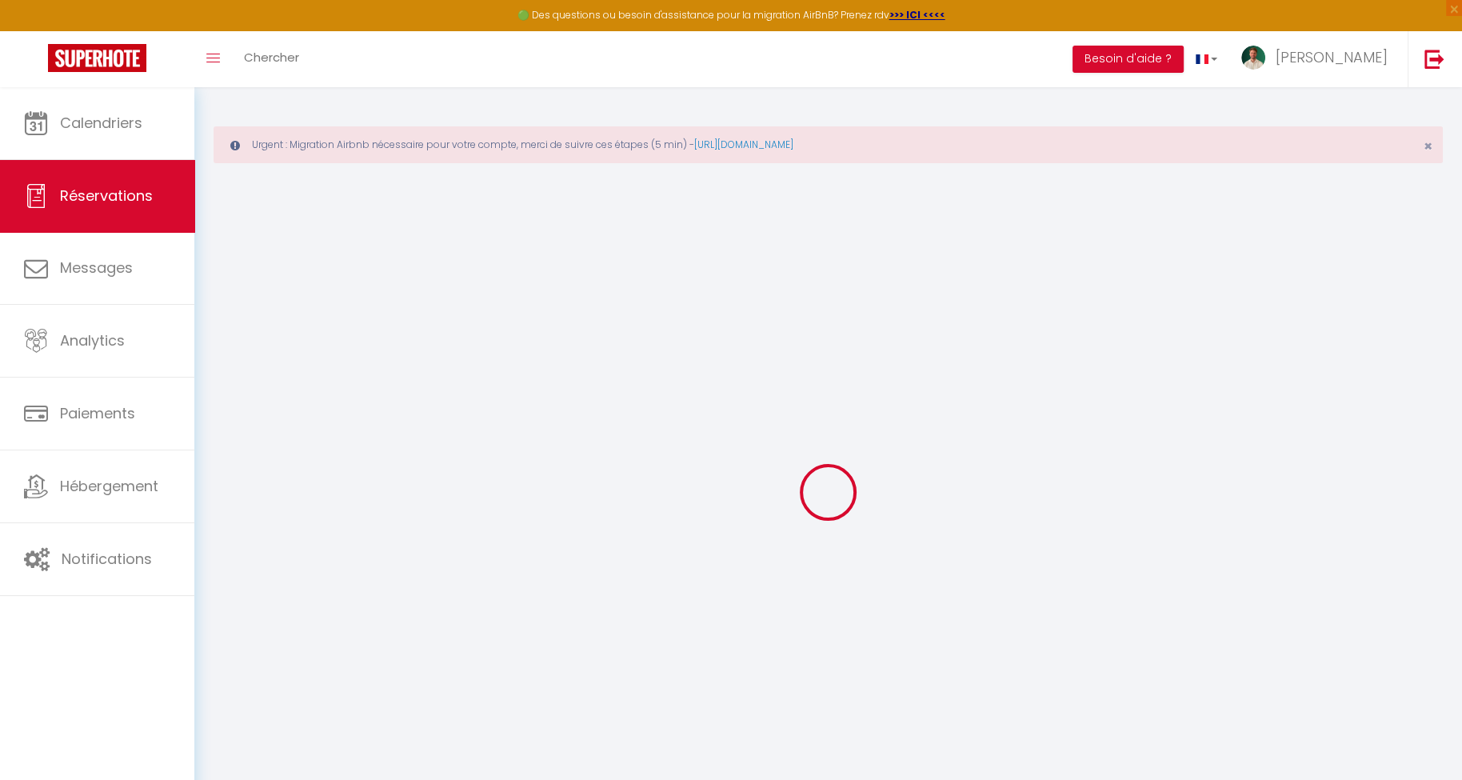
type input "0699095558"
select select "FR"
type input "109.39"
type input "10.88"
select select "60818"
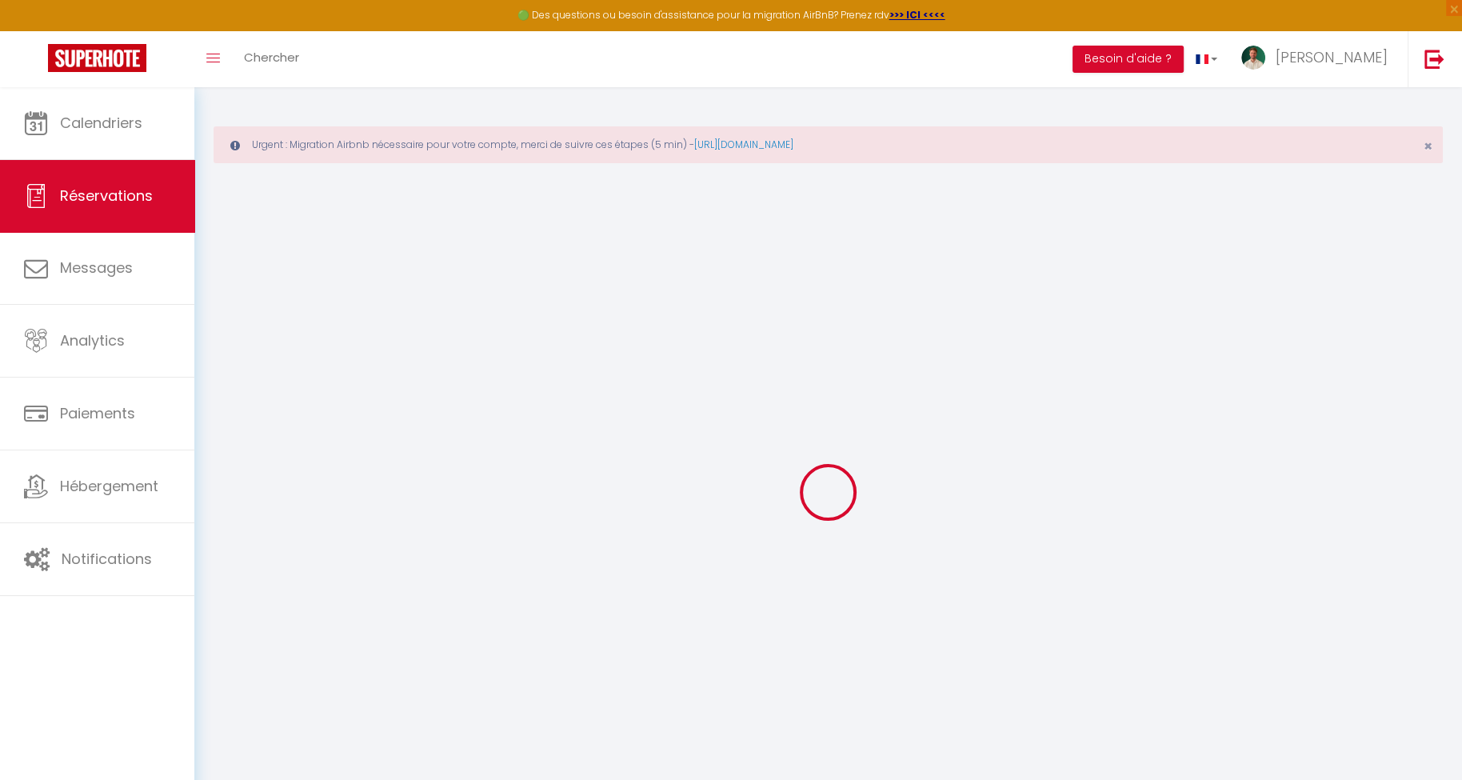
select select "1"
select select
type input "2"
select select "12"
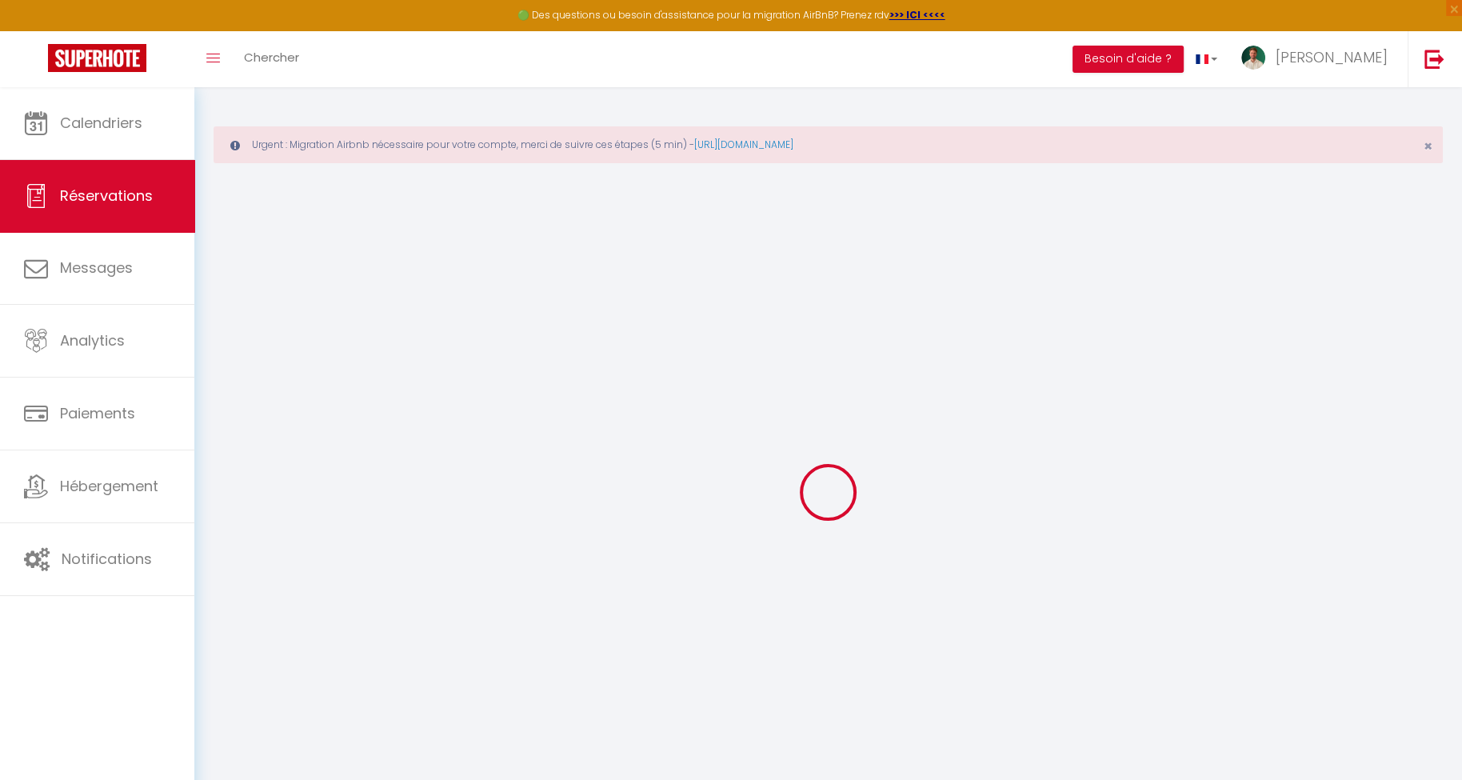
select select "15"
type input "729.3"
checkbox input "false"
type input "0"
select select "2"
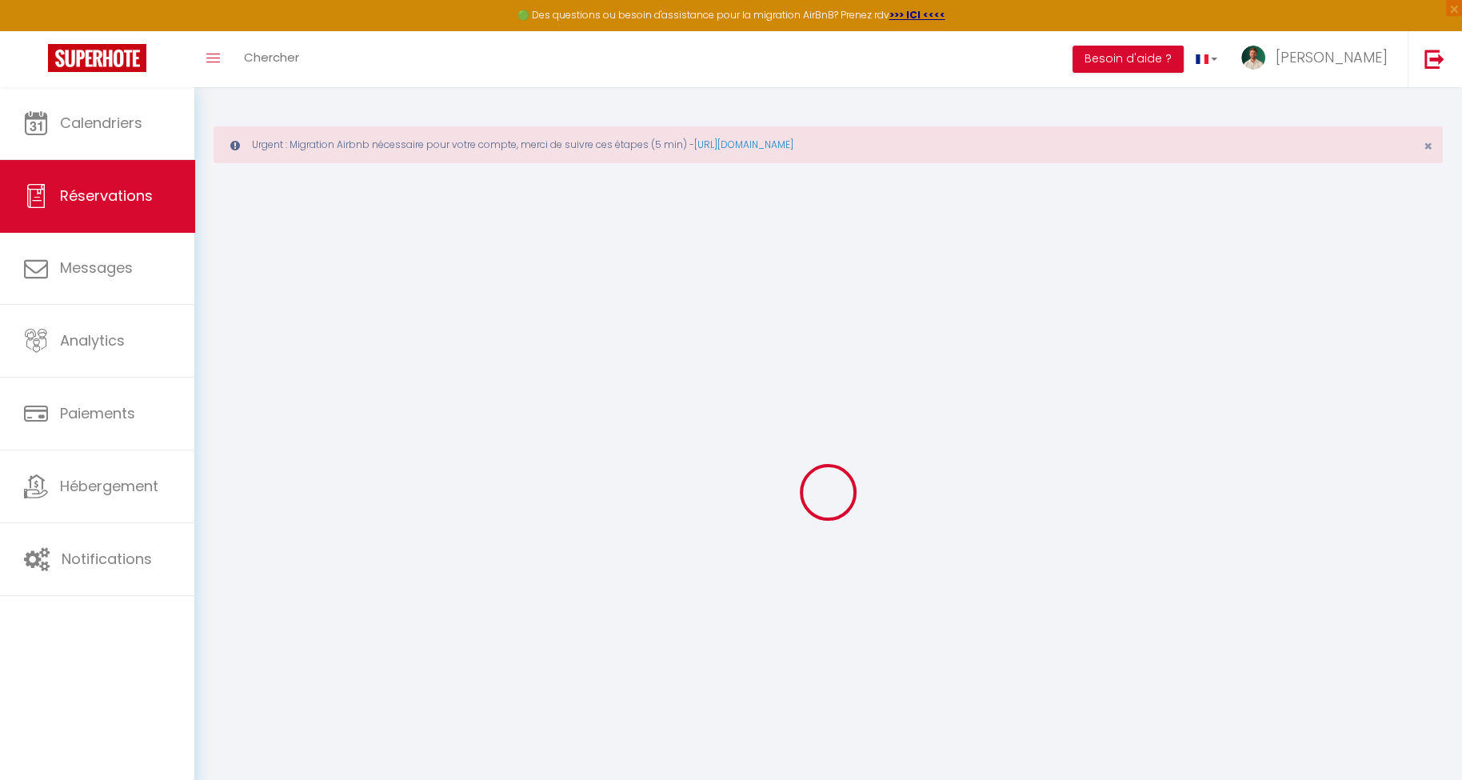
type input "0"
select select
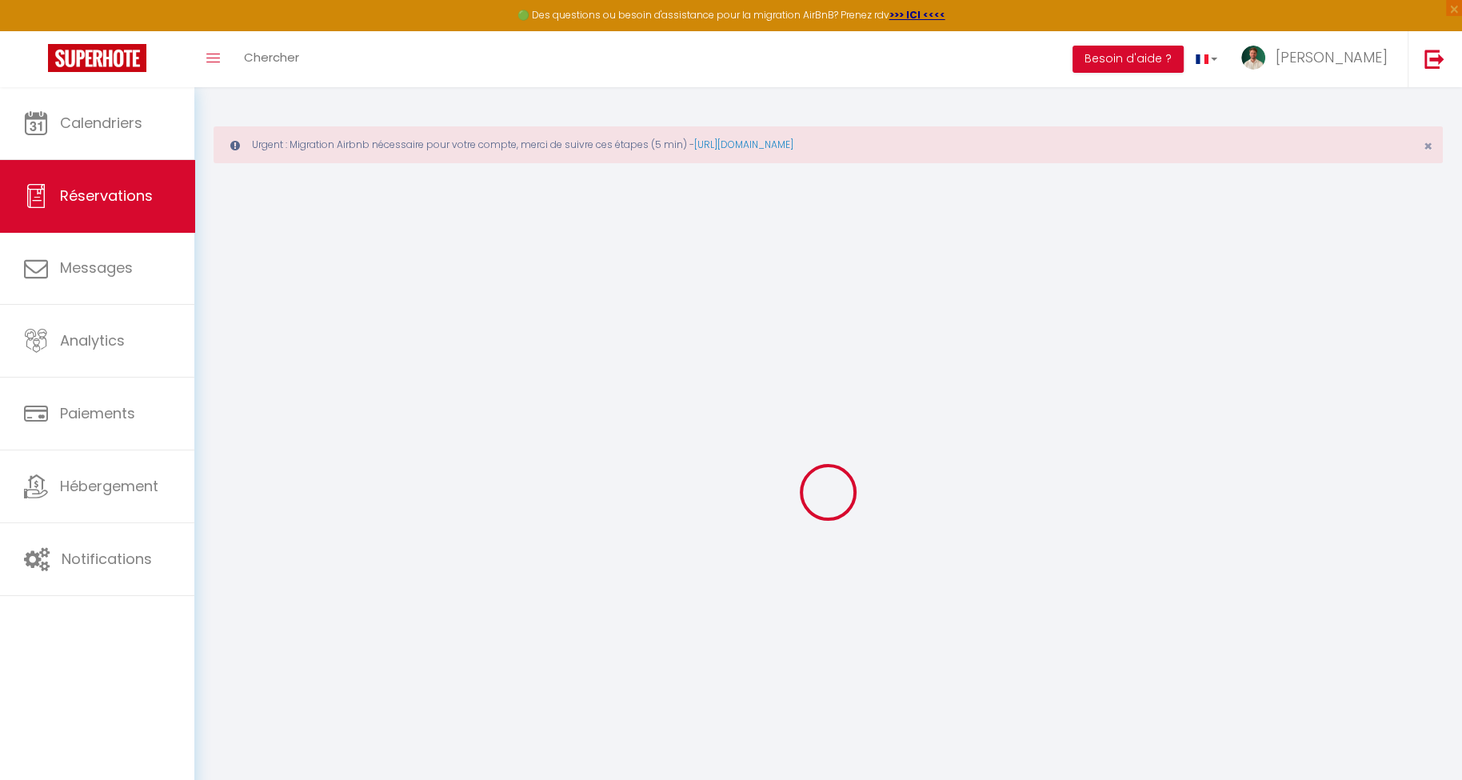
checkbox input "false"
select select
checkbox input "false"
select select
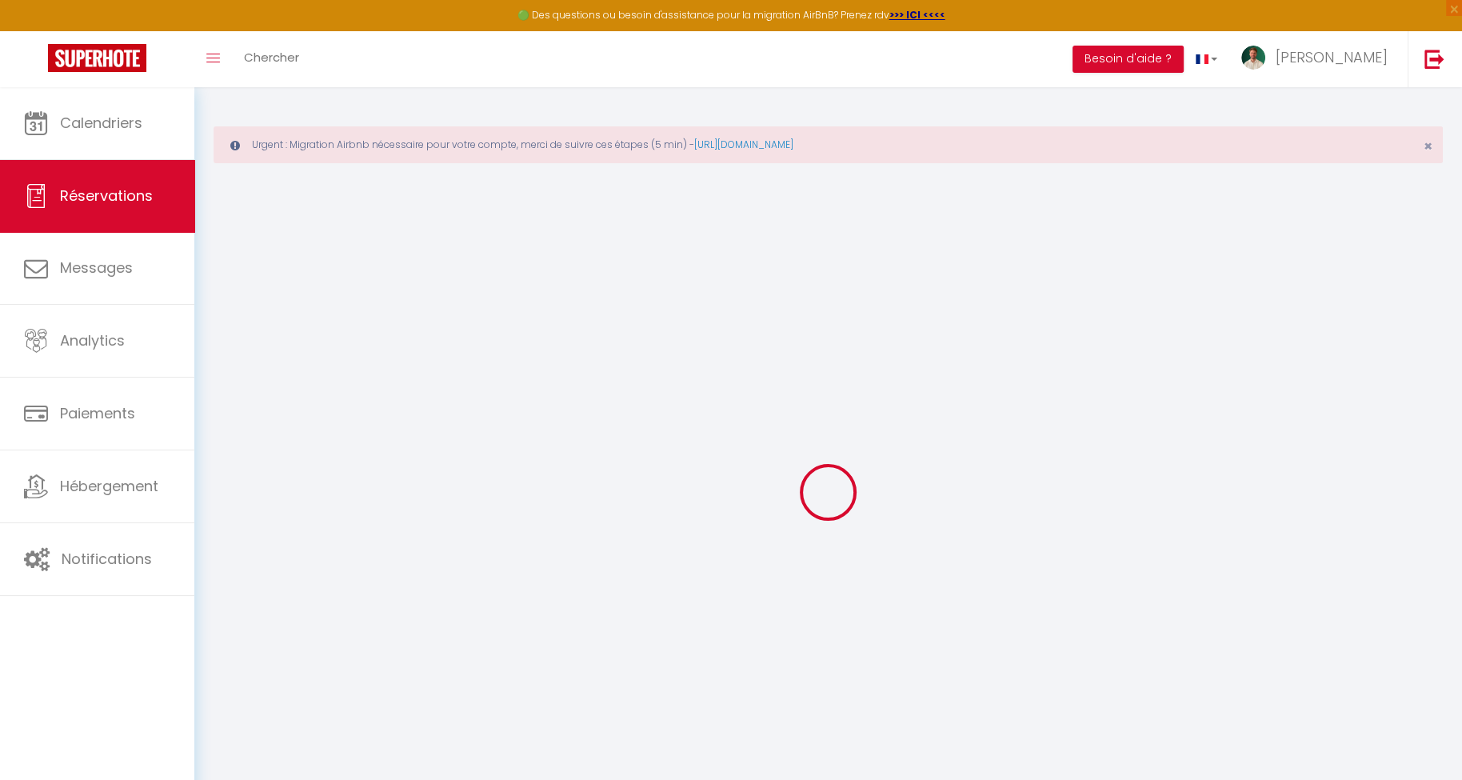
select select
checkbox input "false"
type \?0 "** THIS RESERVATION HAS BEEN PRE-PAID ** BOOKING NOTE : Payment charge is EUR 1…"
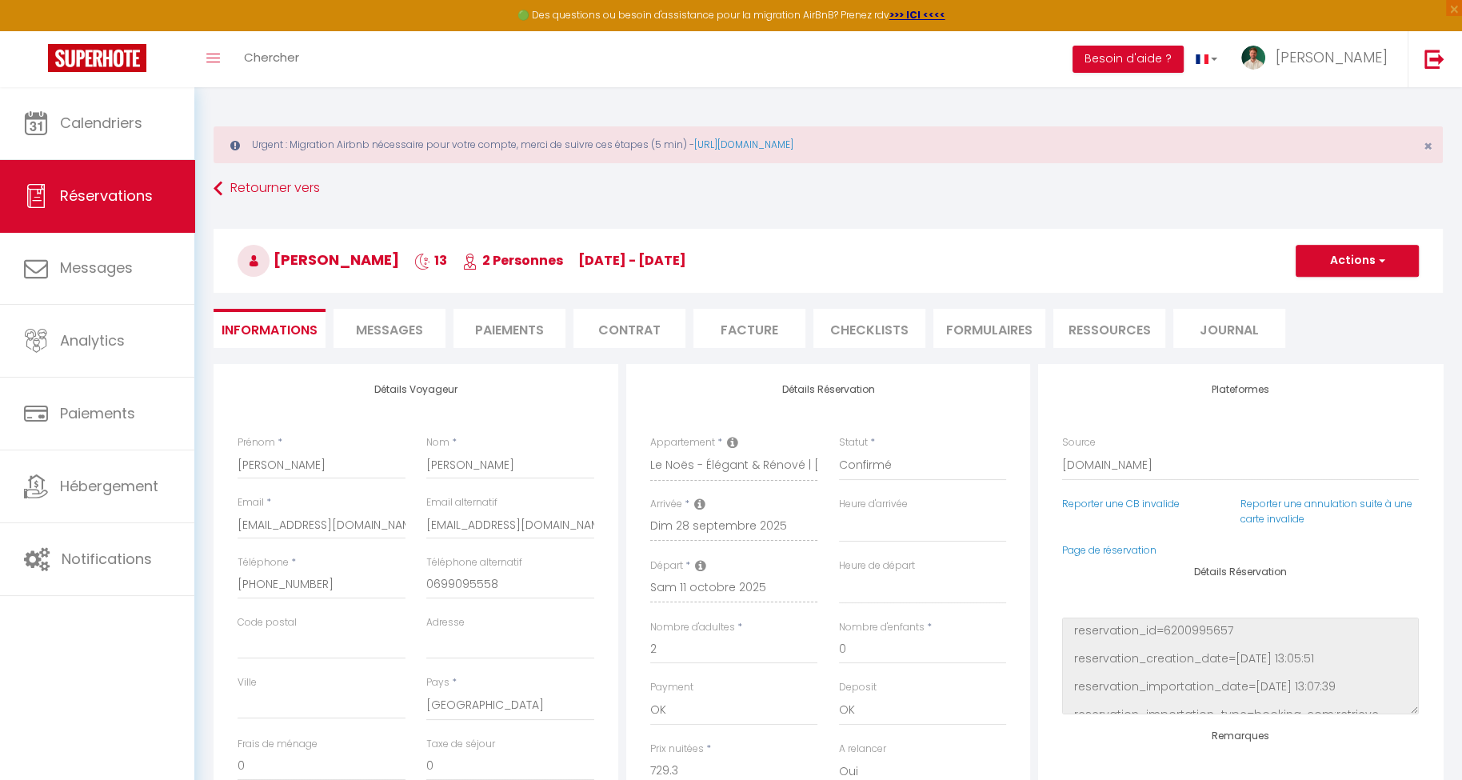
type input "47.74"
select select
checkbox input "false"
select select "17:00"
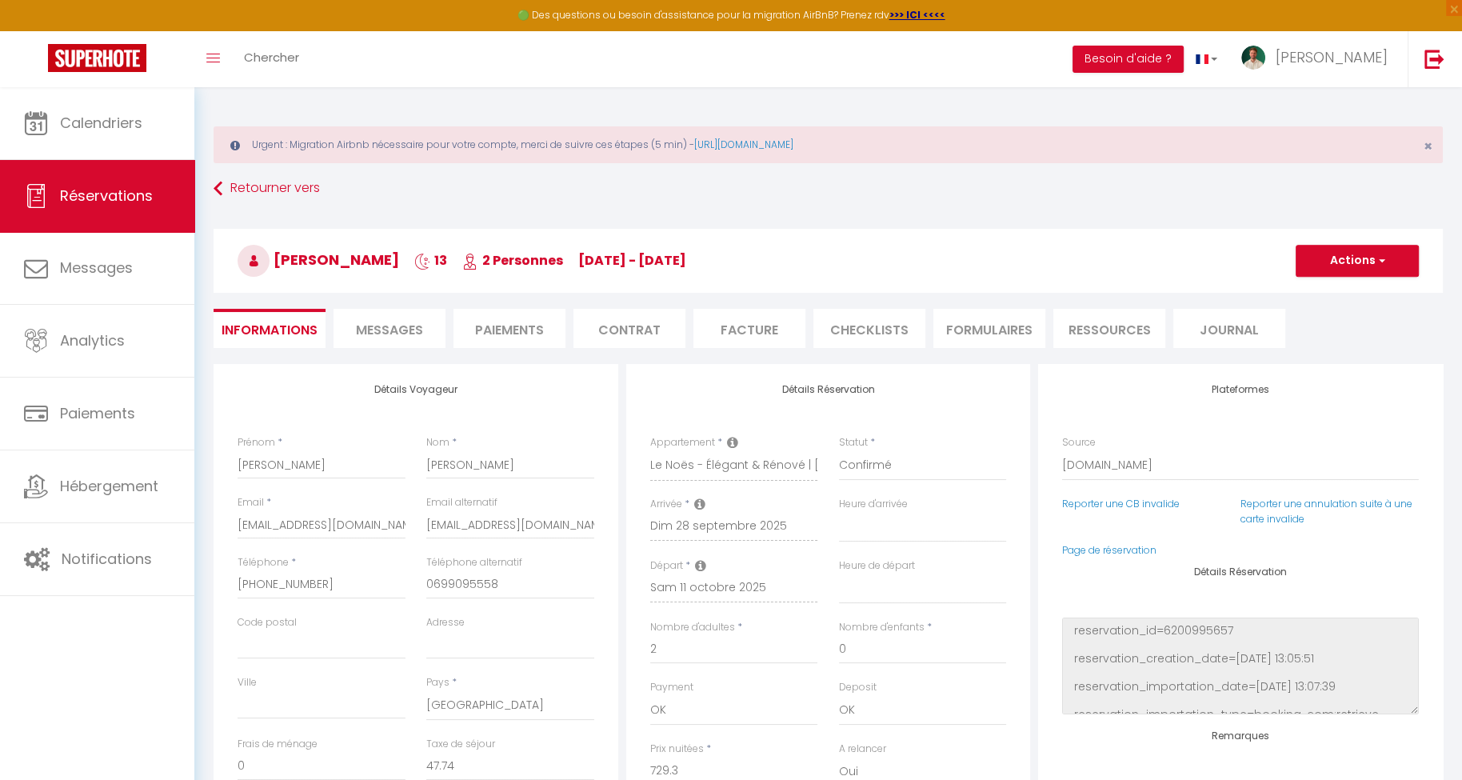
select select "10:00"
click at [494, 457] on input "González Cantero" at bounding box center [510, 464] width 168 height 29
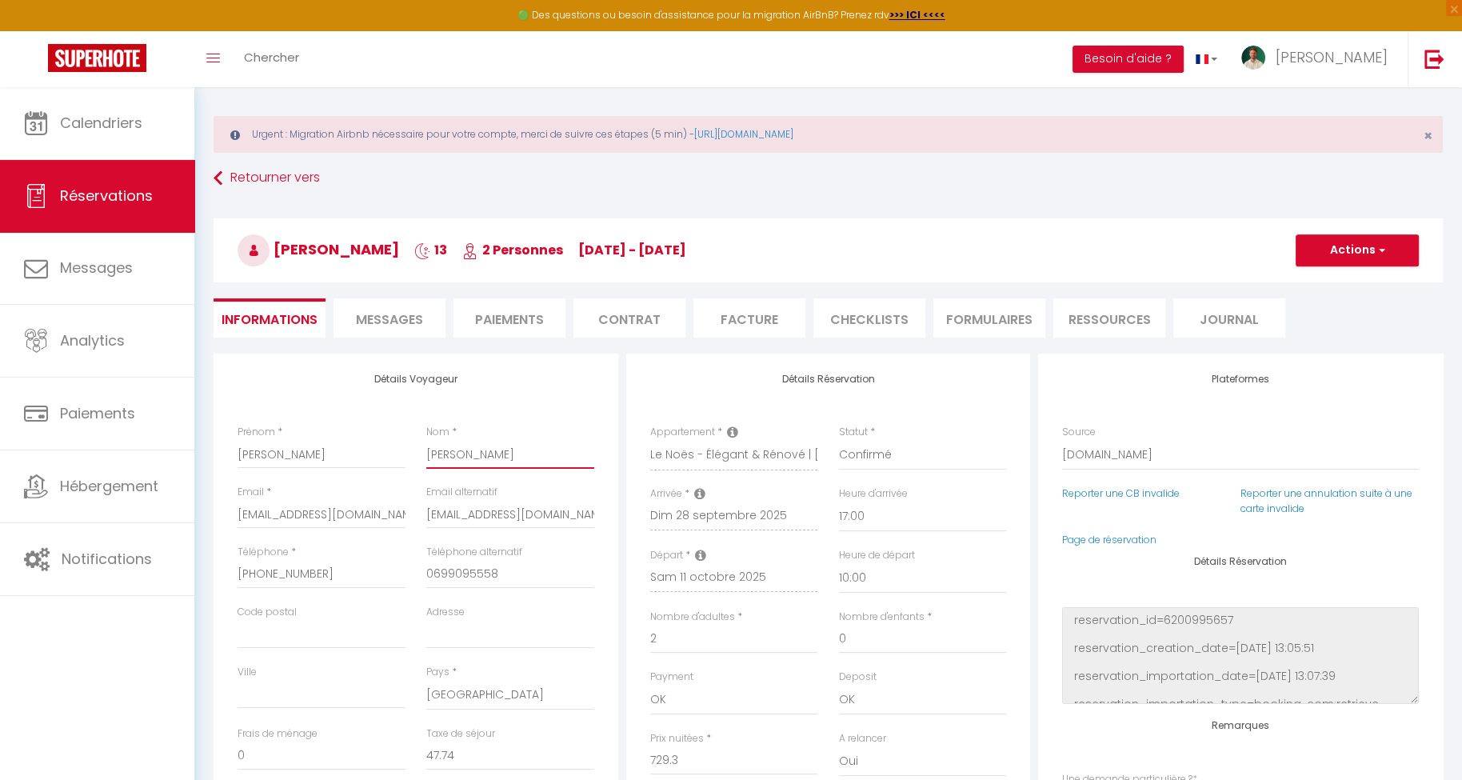
scroll to position [34, 0]
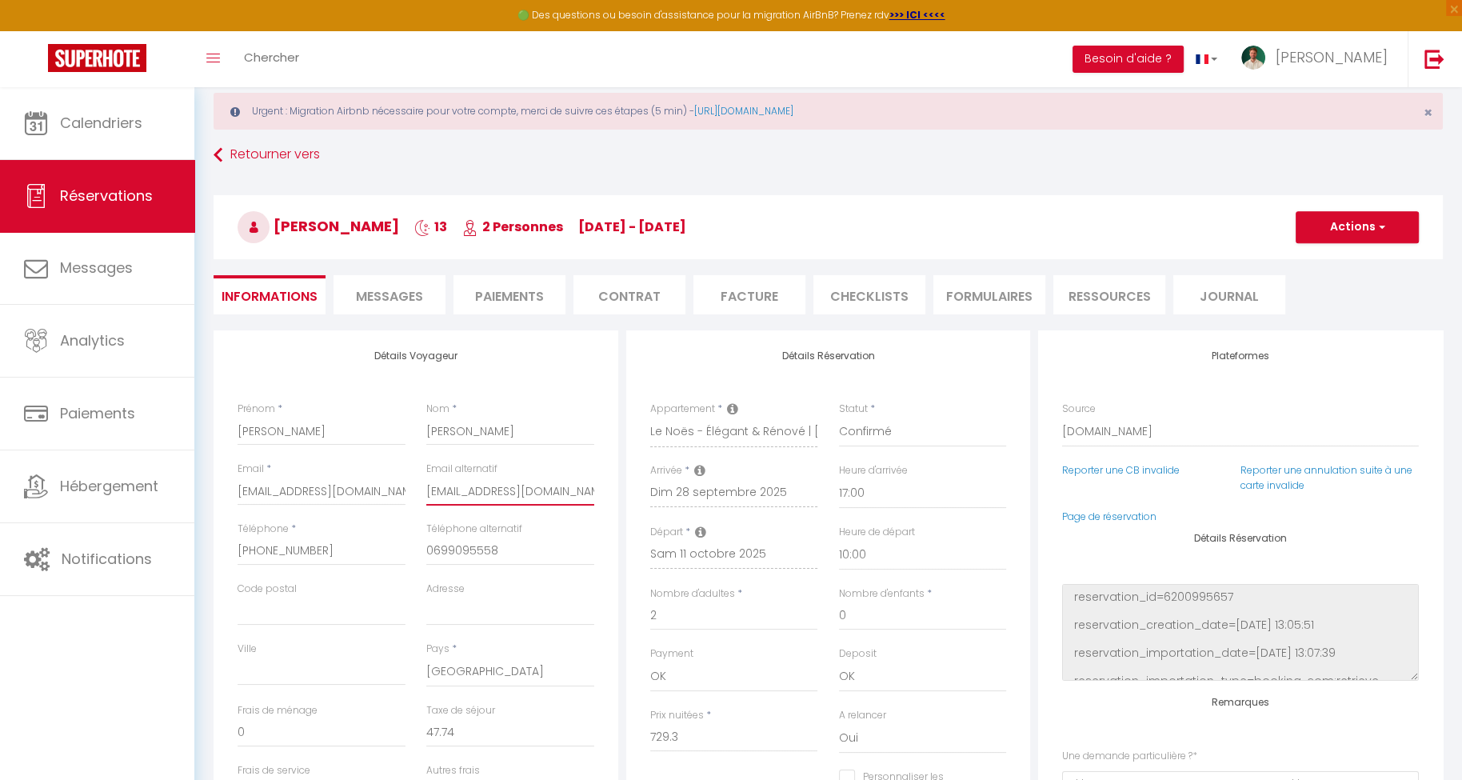
click at [465, 482] on input "sara_83__70@hotmail.com" at bounding box center [510, 491] width 168 height 29
click at [307, 542] on input "+33699095558" at bounding box center [322, 551] width 168 height 29
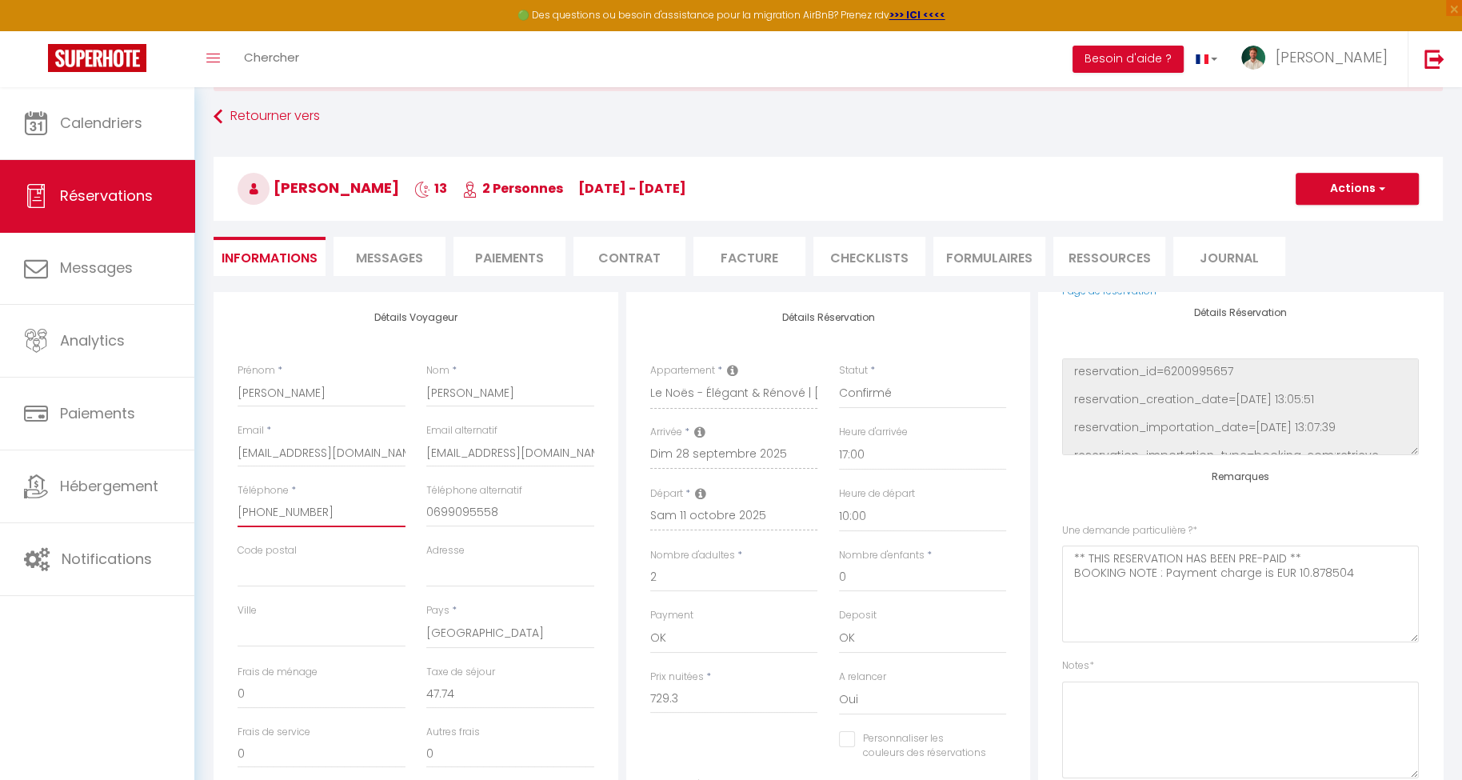
scroll to position [173, 0]
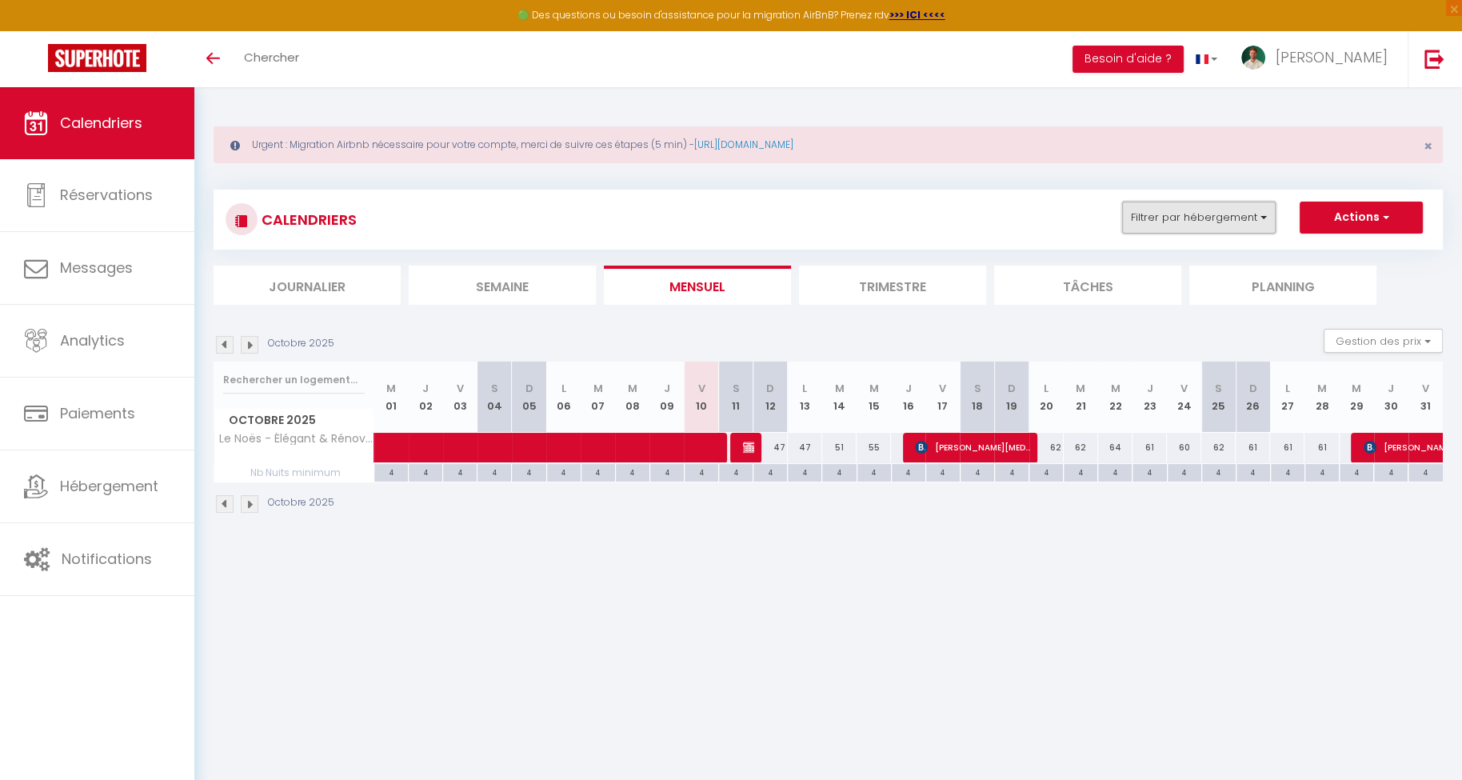
click at [1214, 225] on button "Filtrer par hébergement" at bounding box center [1199, 218] width 154 height 32
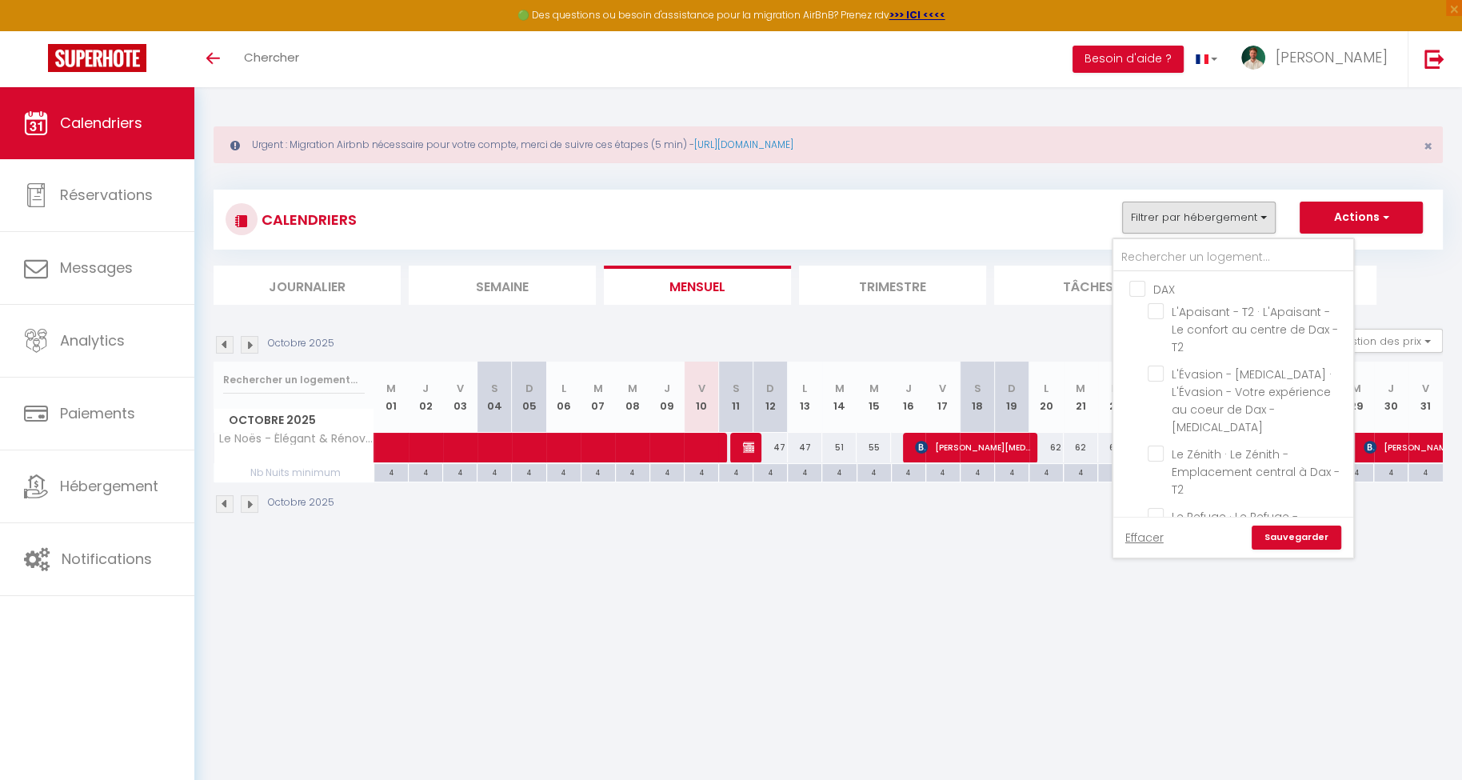
click at [1163, 283] on input "DAX" at bounding box center [1249, 288] width 240 height 16
checkbox input "true"
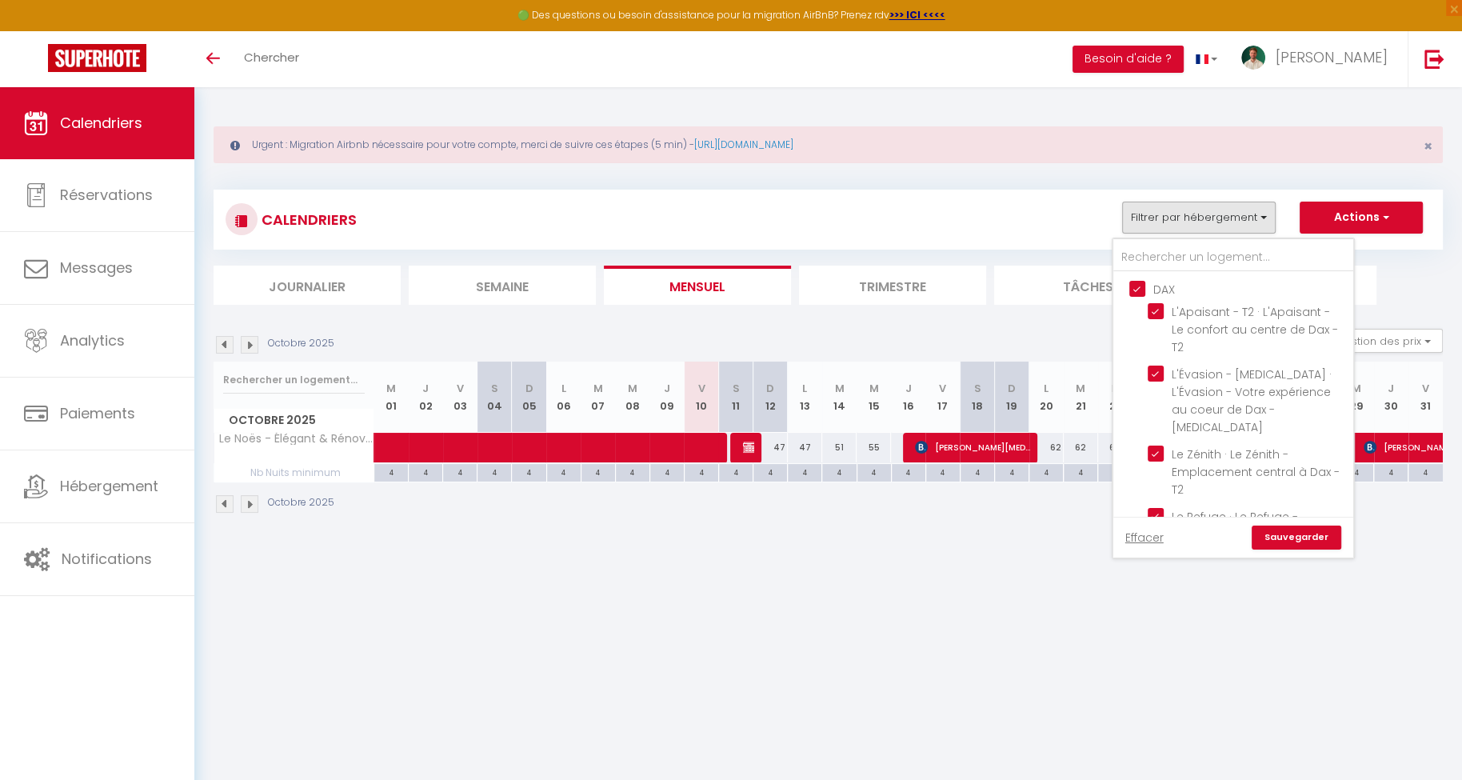
checkbox input "true"
checkbox input "false"
click at [1322, 545] on link "Sauvegarder" at bounding box center [1297, 537] width 90 height 24
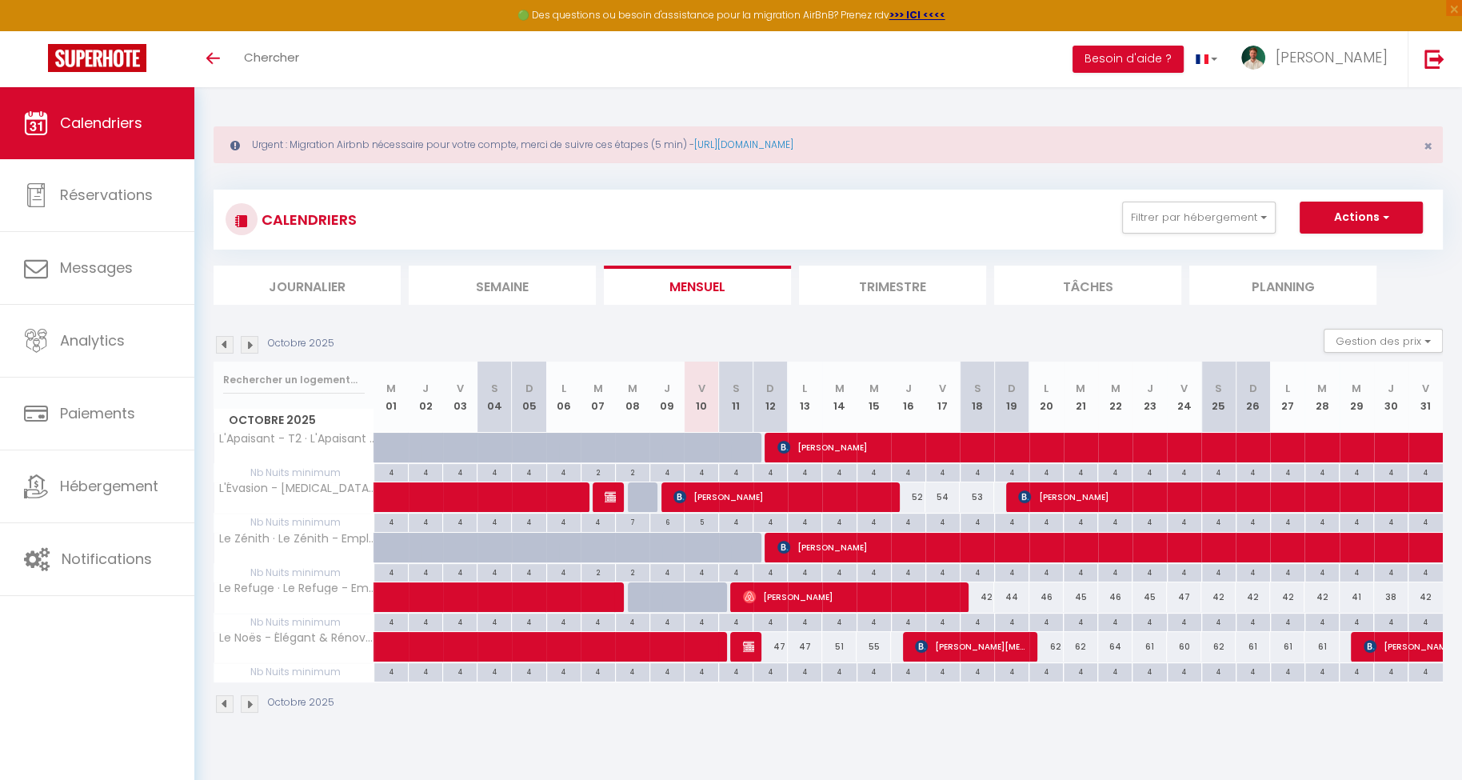
scroll to position [10, 0]
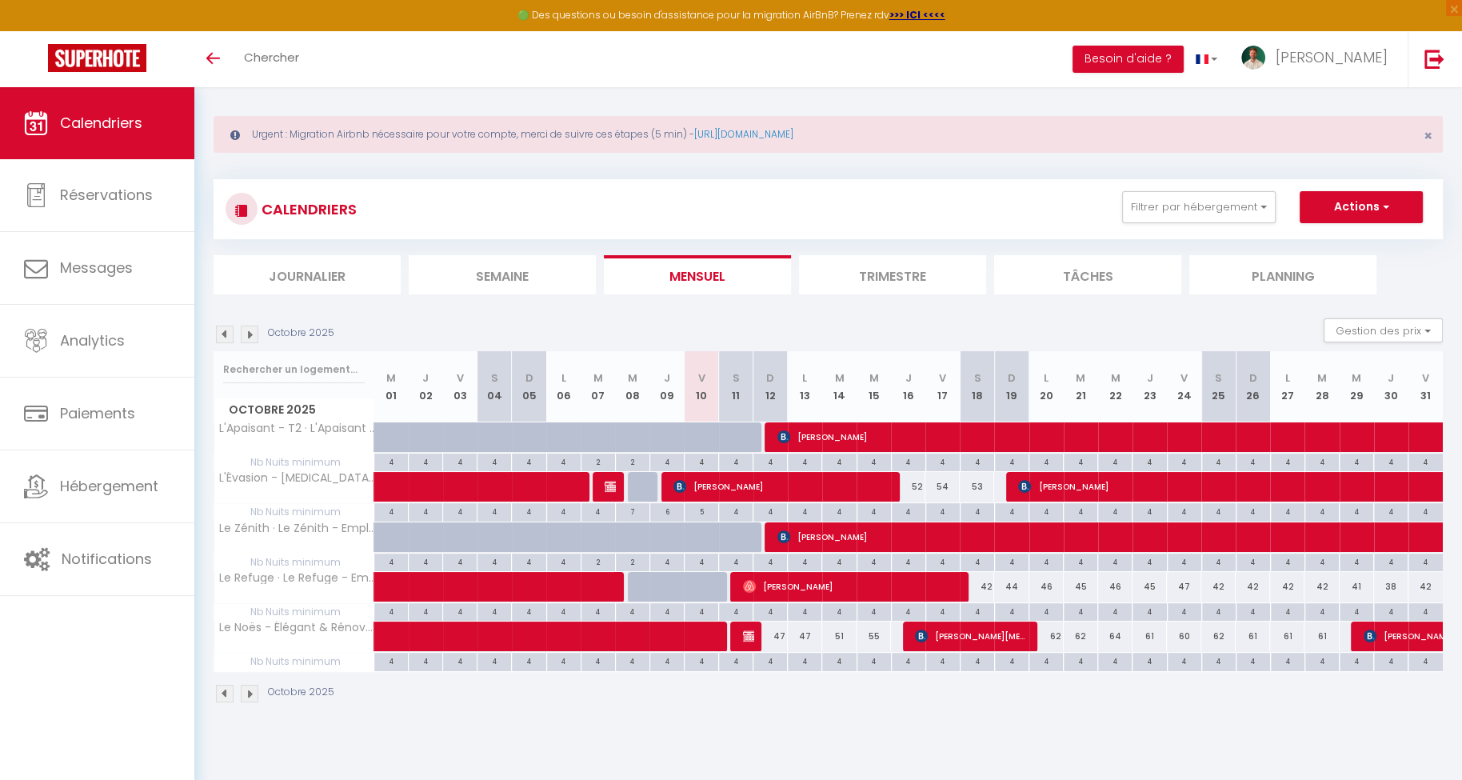
click at [220, 329] on img at bounding box center [225, 335] width 18 height 18
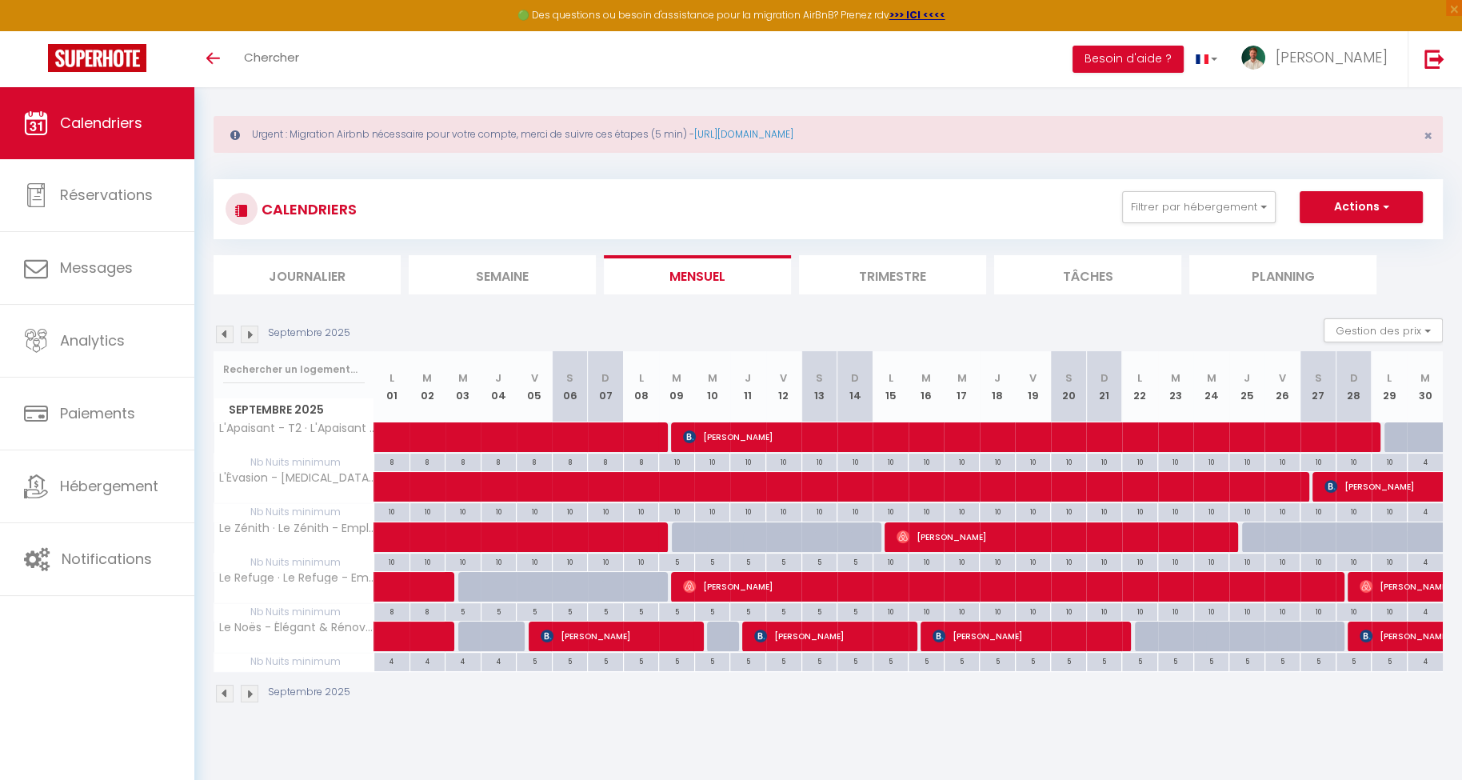
click at [226, 331] on img at bounding box center [225, 335] width 18 height 18
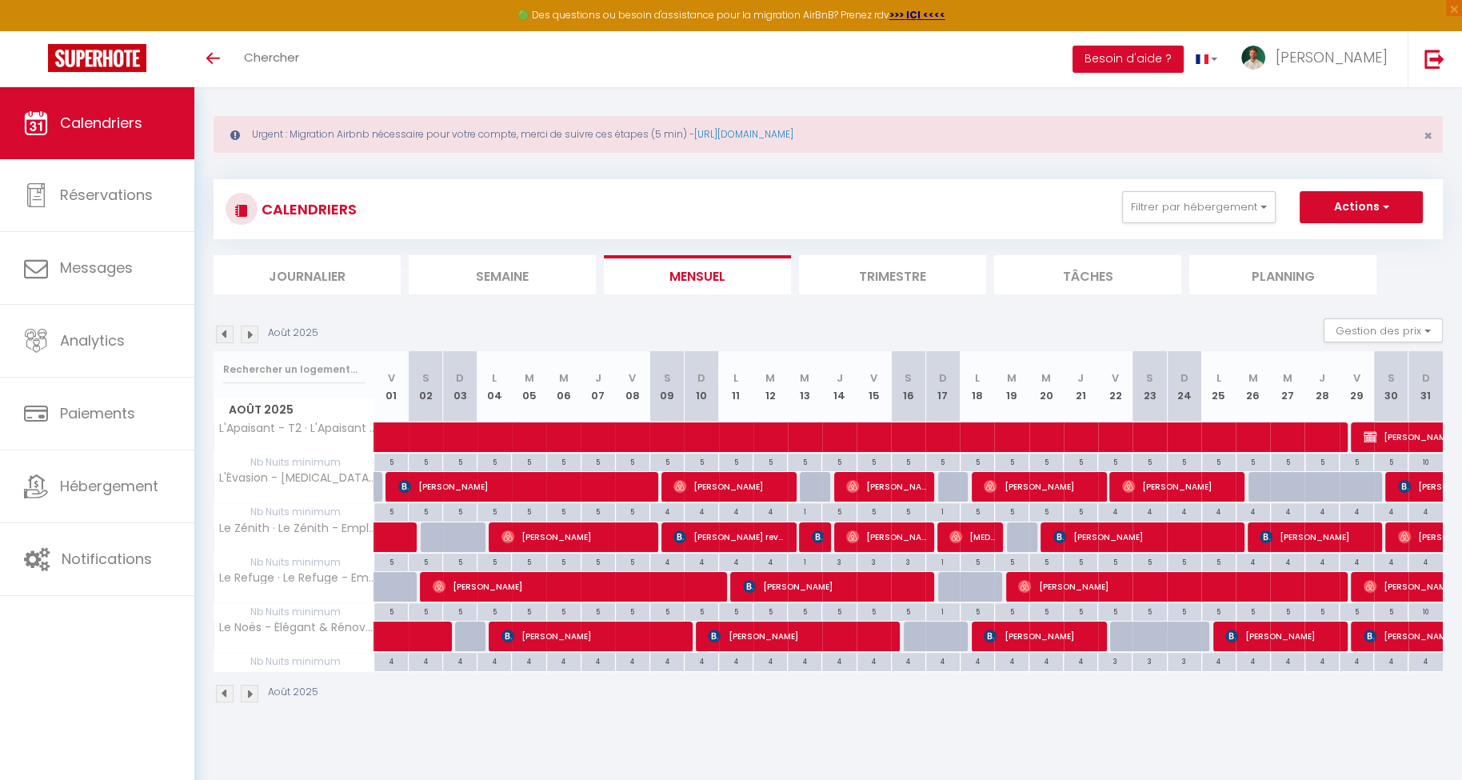
click at [250, 335] on img at bounding box center [250, 335] width 18 height 18
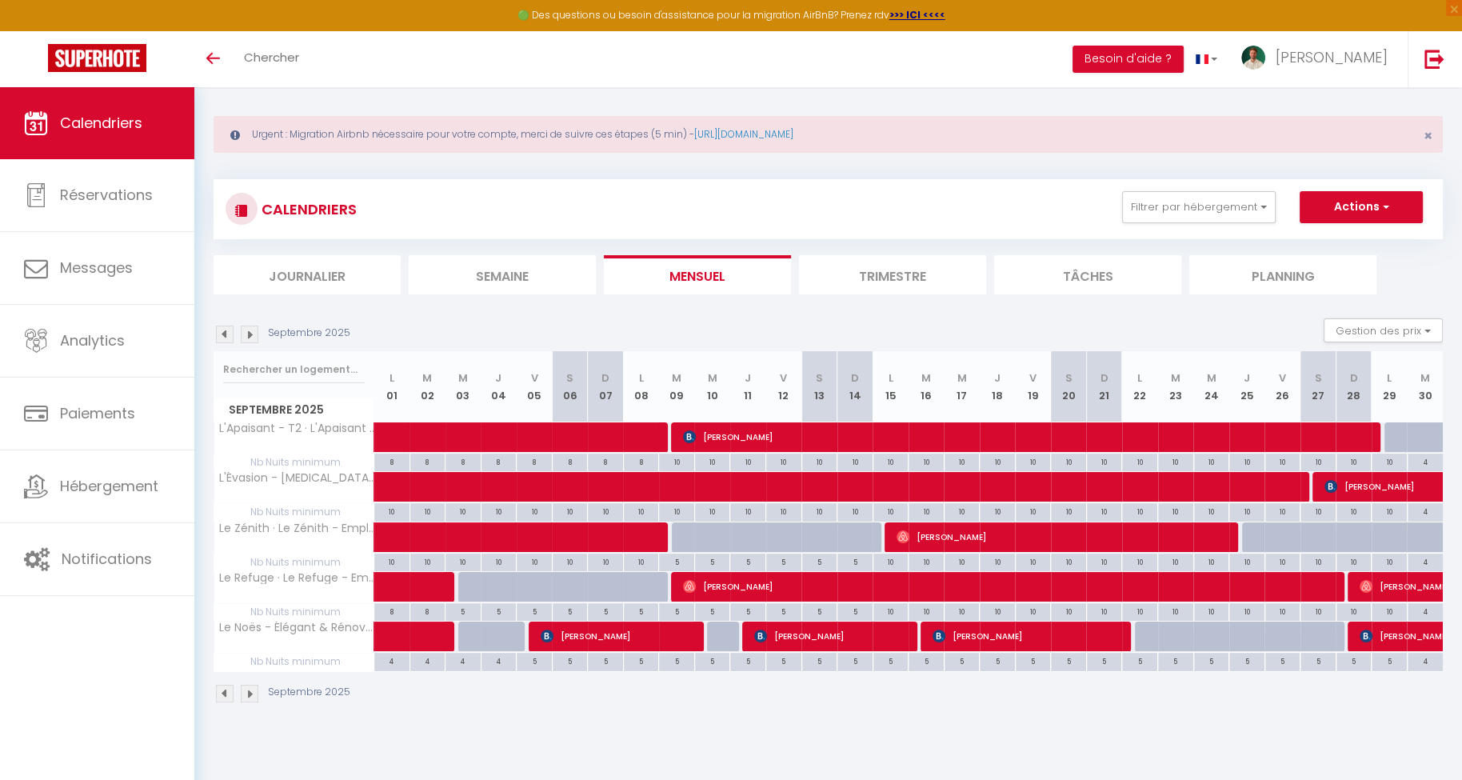
click at [251, 335] on img at bounding box center [250, 335] width 18 height 18
